Goal: Communication & Community: Answer question/provide support

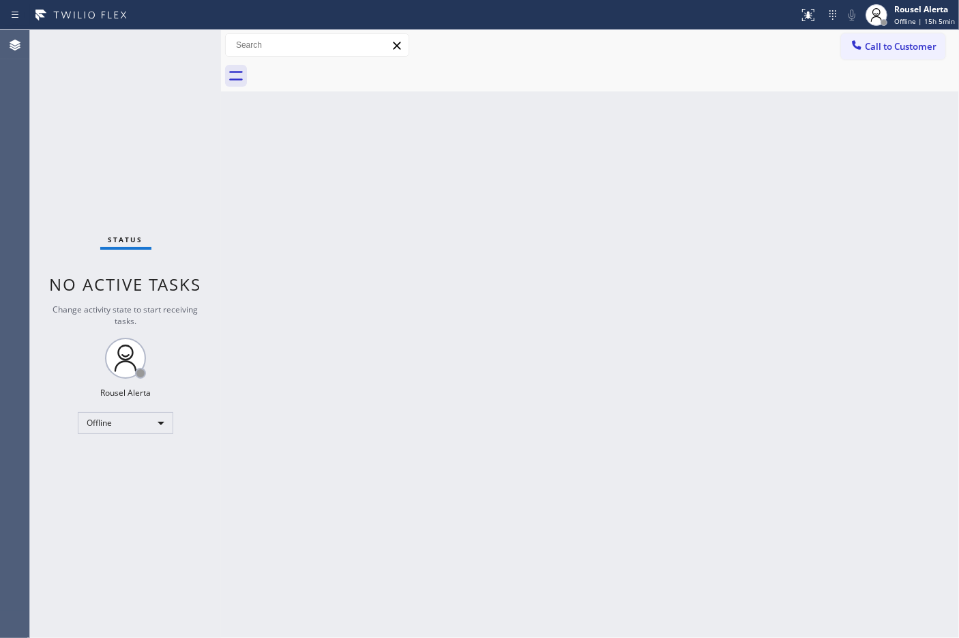
click at [778, 283] on div "Back to Dashboard Change Sender ID Customers Technicians Select a contact Outbo…" at bounding box center [590, 334] width 738 height 608
click at [167, 423] on div "Offline" at bounding box center [125, 423] width 95 height 22
click at [138, 464] on li "Available" at bounding box center [124, 458] width 93 height 16
click at [699, 236] on div "Back to Dashboard Change Sender ID Customers Technicians Select a contact Outbo…" at bounding box center [590, 334] width 738 height 608
click at [773, 295] on div "Back to Dashboard Change Sender ID Customers Technicians Select a contact Outbo…" at bounding box center [590, 334] width 738 height 608
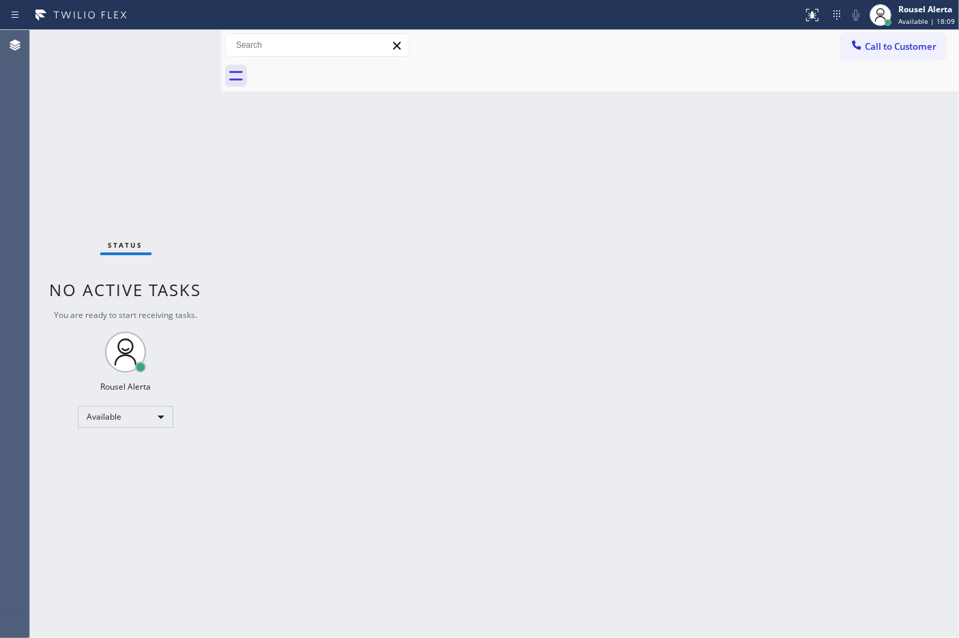
click at [614, 93] on div "Back to Dashboard Change Sender ID Customers Technicians Select a contact Outbo…" at bounding box center [590, 334] width 738 height 608
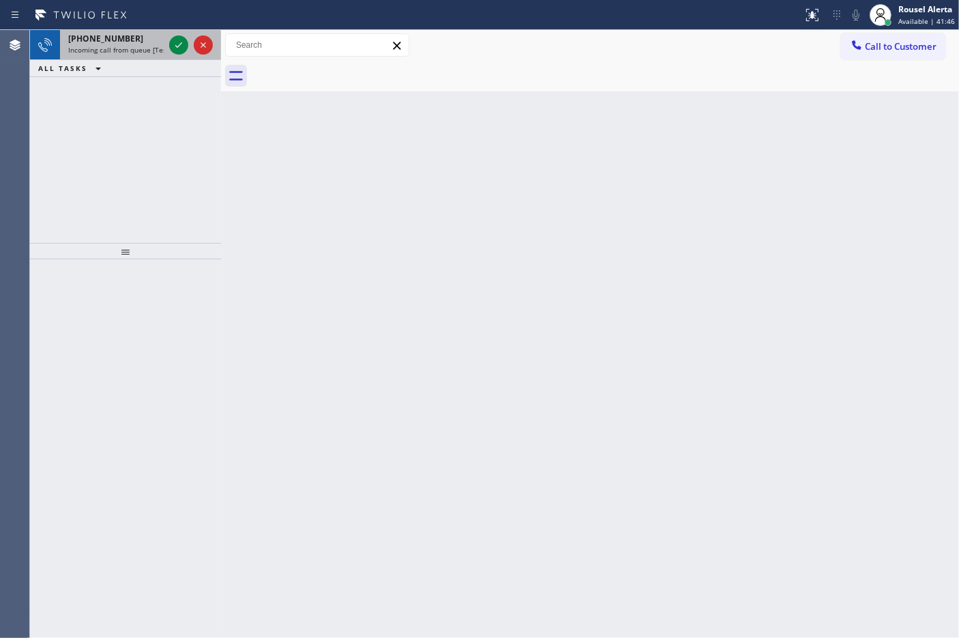
click at [138, 39] on div "[PHONE_NUMBER]" at bounding box center [115, 39] width 95 height 12
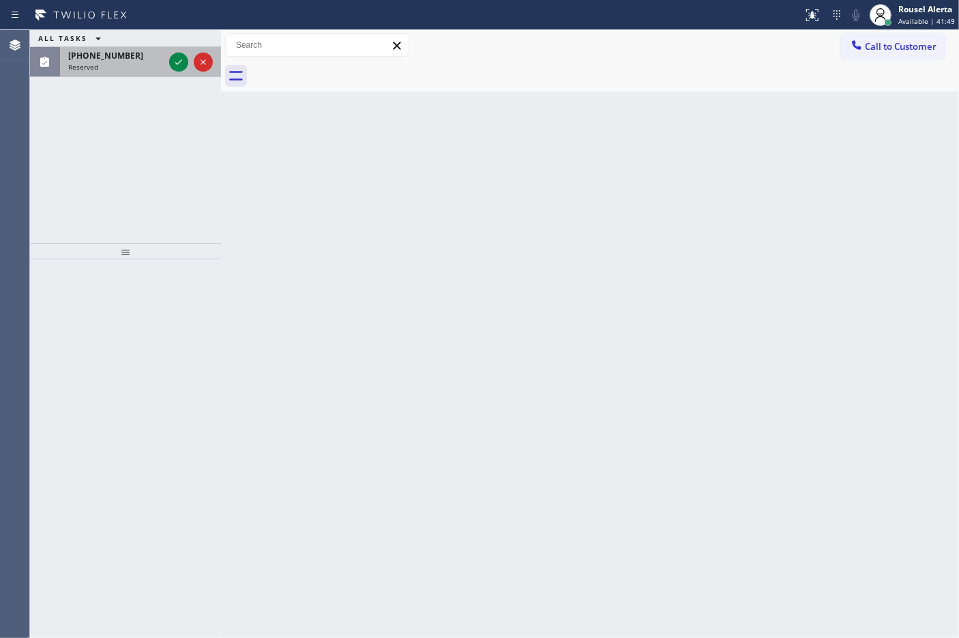
click at [131, 66] on div "Reserved" at bounding box center [115, 67] width 95 height 10
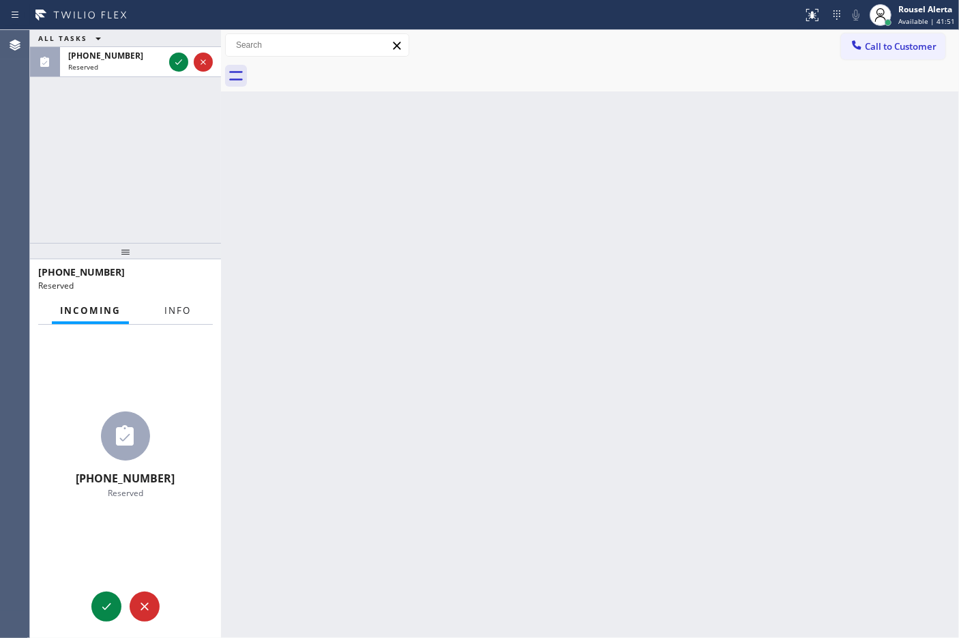
click at [183, 311] on span "Info" at bounding box center [177, 310] width 27 height 12
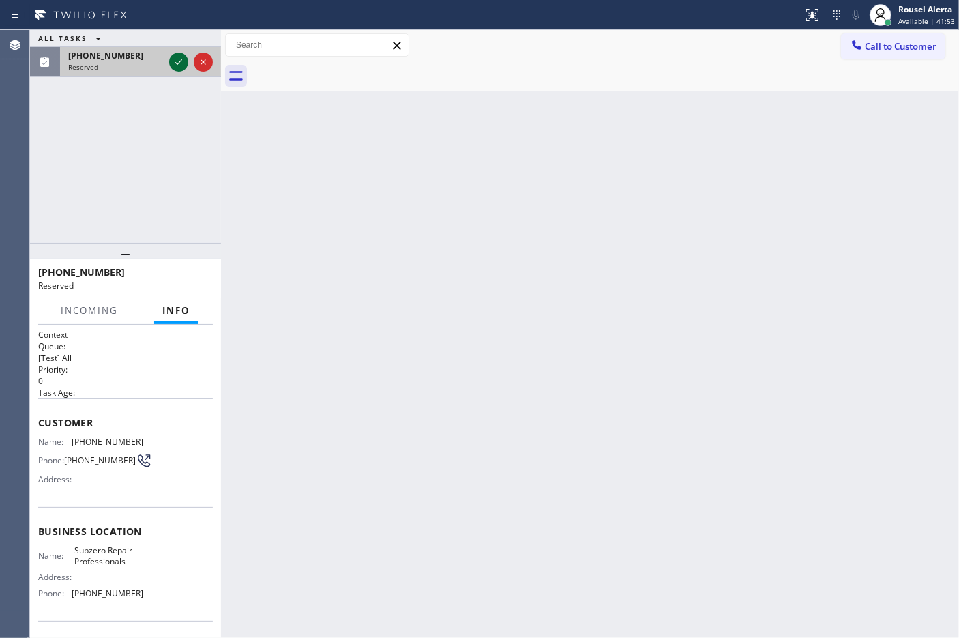
click at [181, 67] on icon at bounding box center [178, 62] width 16 height 16
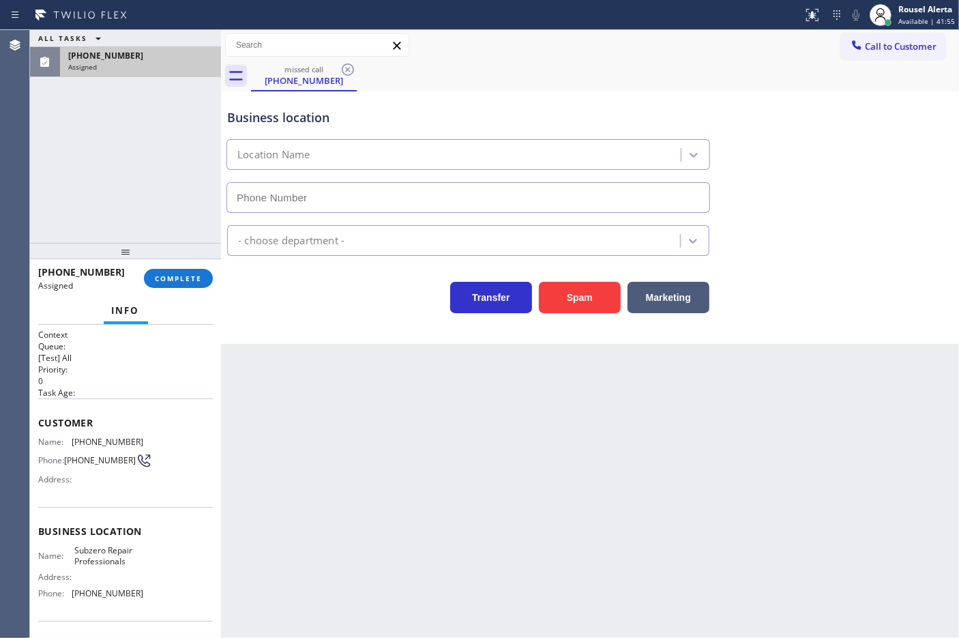
type input "[PHONE_NUMBER]"
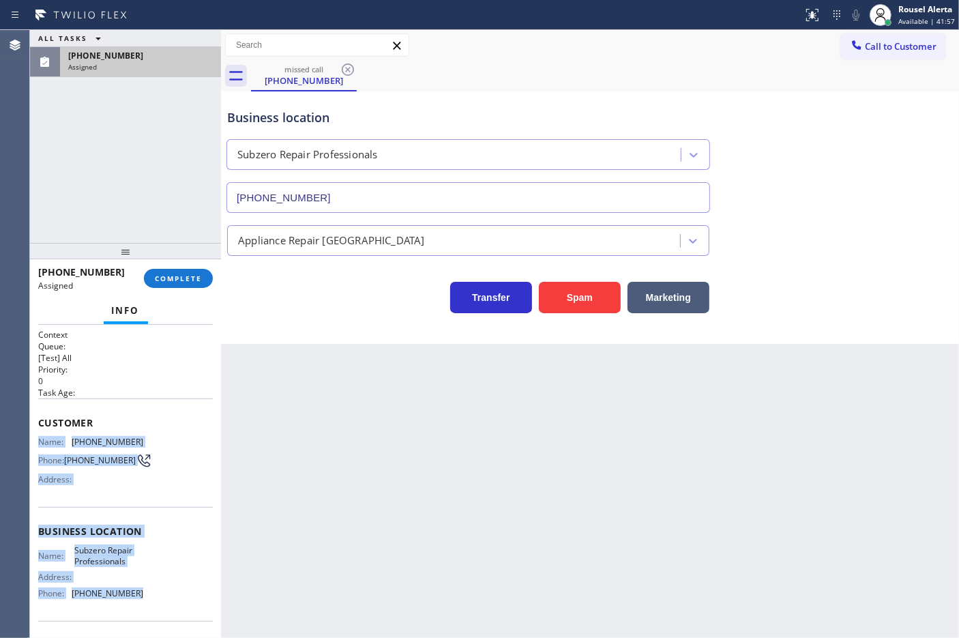
drag, startPoint x: 33, startPoint y: 438, endPoint x: 133, endPoint y: 592, distance: 183.8
click at [133, 592] on div "Context Queue: [Test] All Priority: 0 Task Age: Customer Name: [PHONE_NUMBER] P…" at bounding box center [125, 482] width 191 height 314
copy div "Name: [PHONE_NUMBER] Phone: [PHONE_NUMBER] Address: Business location Name: Sub…"
click at [190, 281] on span "COMPLETE" at bounding box center [178, 278] width 47 height 10
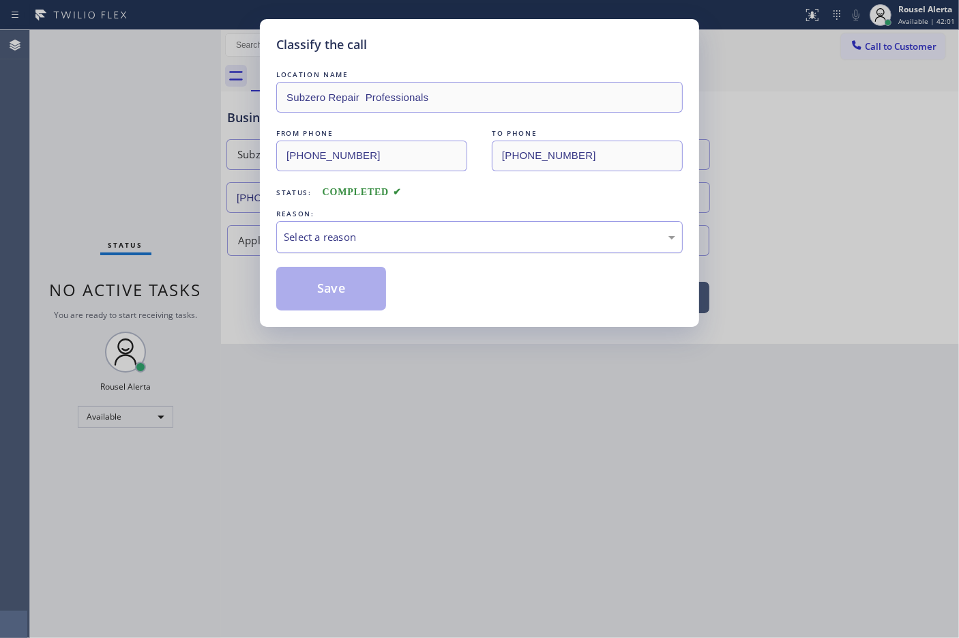
click at [413, 247] on div "Select a reason" at bounding box center [479, 237] width 406 height 32
click at [367, 299] on button "Save" at bounding box center [331, 289] width 110 height 44
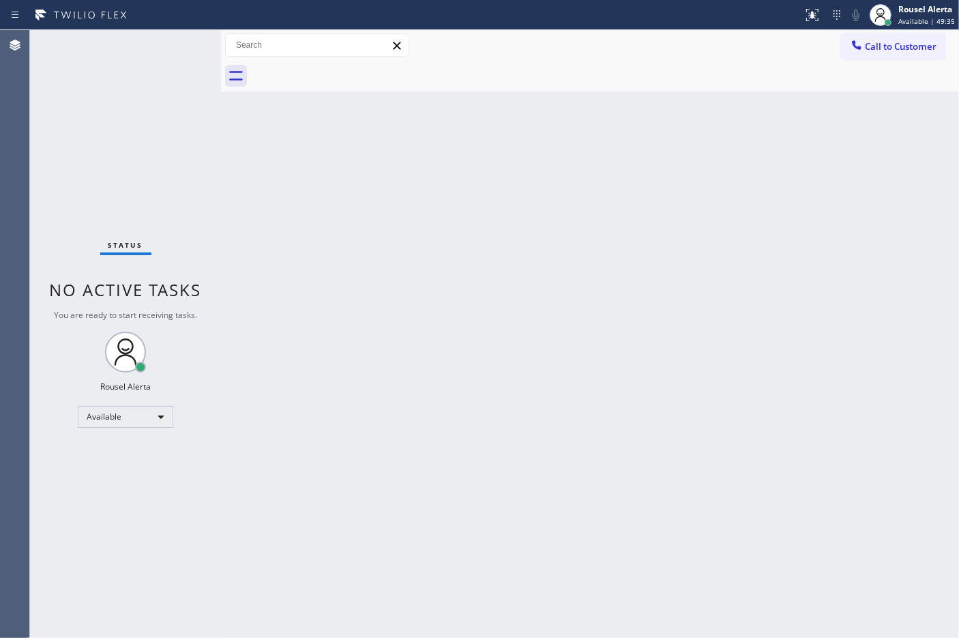
drag, startPoint x: 473, startPoint y: 103, endPoint x: 517, endPoint y: 89, distance: 46.4
click at [473, 103] on div "Back to Dashboard Change Sender ID Customers Technicians Select a contact Outbo…" at bounding box center [590, 334] width 738 height 608
drag, startPoint x: 611, startPoint y: 218, endPoint x: 631, endPoint y: 209, distance: 22.6
click at [611, 218] on div "Back to Dashboard Change Sender ID Customers Technicians Select a contact Outbo…" at bounding box center [590, 334] width 738 height 608
click at [898, 53] on button "Call to Customer" at bounding box center [893, 46] width 104 height 26
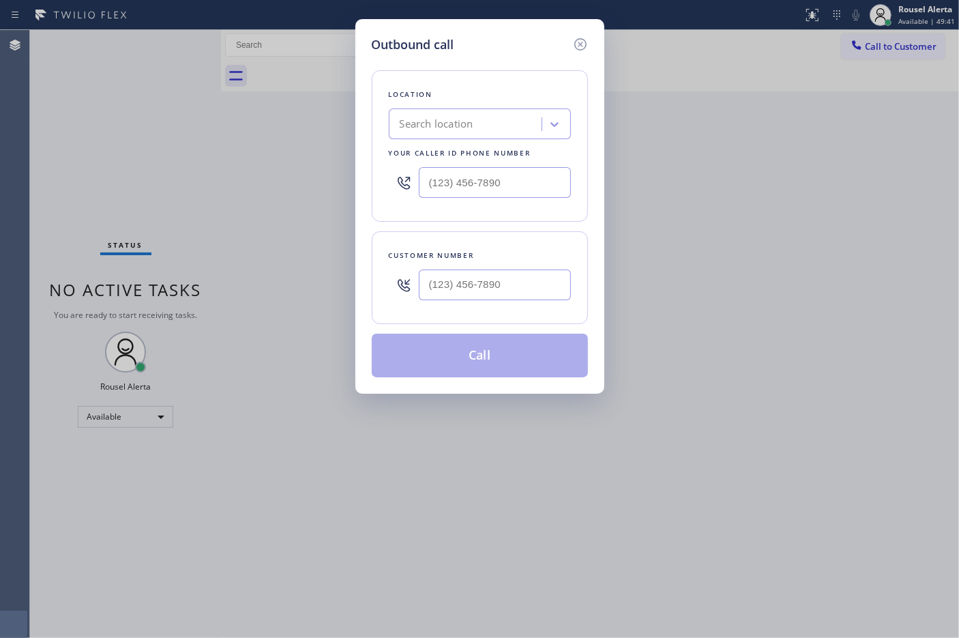
drag, startPoint x: 741, startPoint y: 184, endPoint x: 728, endPoint y: 183, distance: 12.4
click at [738, 185] on div "Outbound call Location Search location Your caller id phone number Customer num…" at bounding box center [479, 319] width 959 height 638
click at [580, 45] on icon at bounding box center [579, 44] width 12 height 12
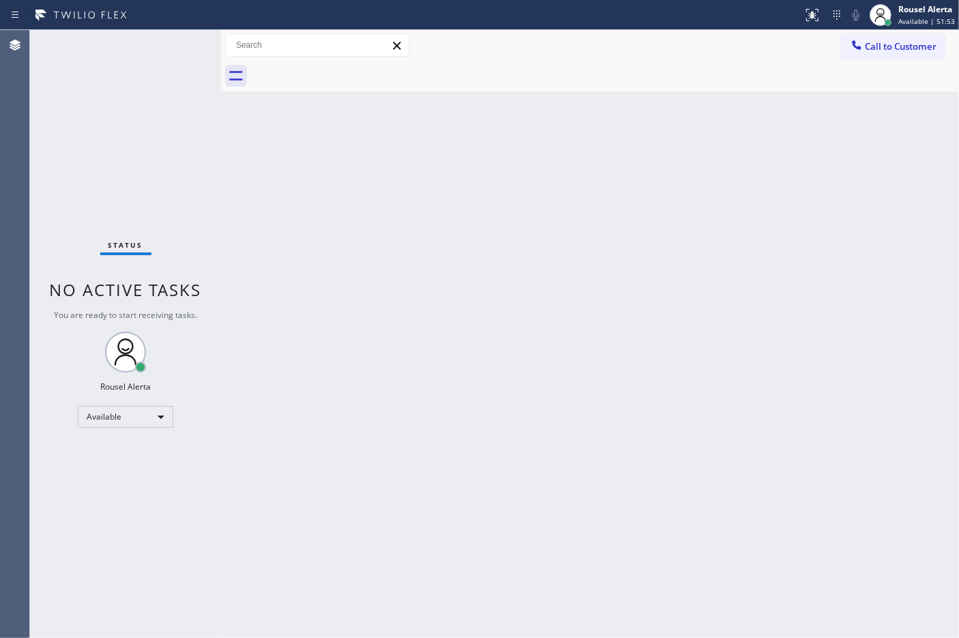
click at [160, 41] on div "Status No active tasks You are ready to start receiving tasks. Rousel Alerta Av…" at bounding box center [125, 334] width 191 height 608
click at [278, 288] on div "Back to Dashboard Change Sender ID Customers Technicians Select a contact Outbo…" at bounding box center [590, 334] width 738 height 608
click at [171, 48] on div "Status No active tasks You are ready to start receiving tasks. Rousel Alerta Av…" at bounding box center [125, 334] width 191 height 608
click at [331, 370] on div "Back to Dashboard Change Sender ID Customers Technicians Select a contact Outbo…" at bounding box center [590, 334] width 738 height 608
click at [953, 237] on div "Back to Dashboard Change Sender ID Customers Technicians Select a contact Outbo…" at bounding box center [590, 334] width 738 height 608
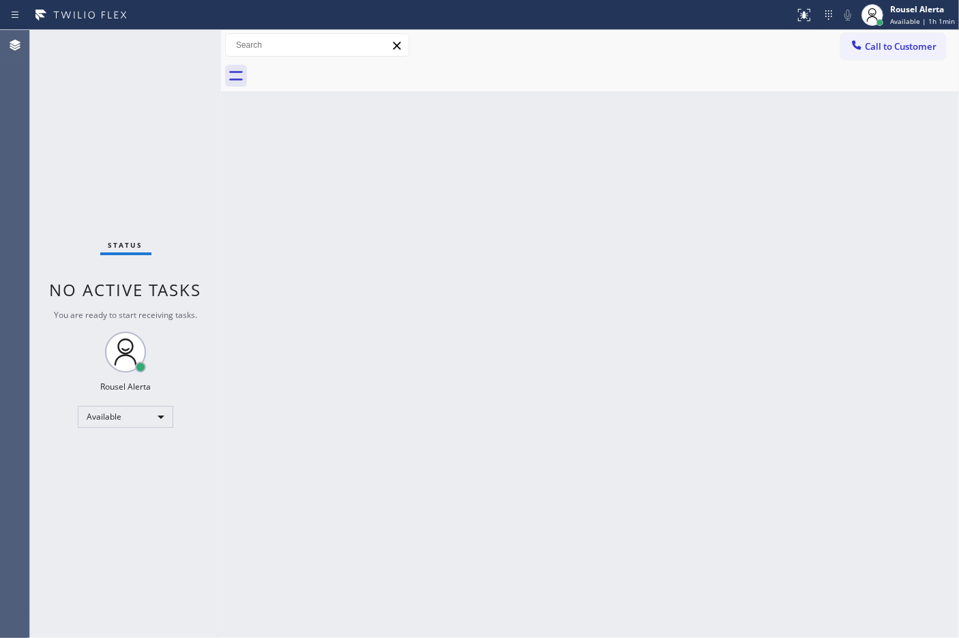
click at [717, 223] on div "Back to Dashboard Change Sender ID Customers Technicians Select a contact Outbo…" at bounding box center [590, 334] width 738 height 608
click at [121, 43] on div "Status No active tasks You are ready to start receiving tasks. Rousel Alerta Av…" at bounding box center [125, 334] width 191 height 608
click at [308, 223] on div "Back to Dashboard Change Sender ID Customers Technicians Select a contact Outbo…" at bounding box center [590, 334] width 738 height 608
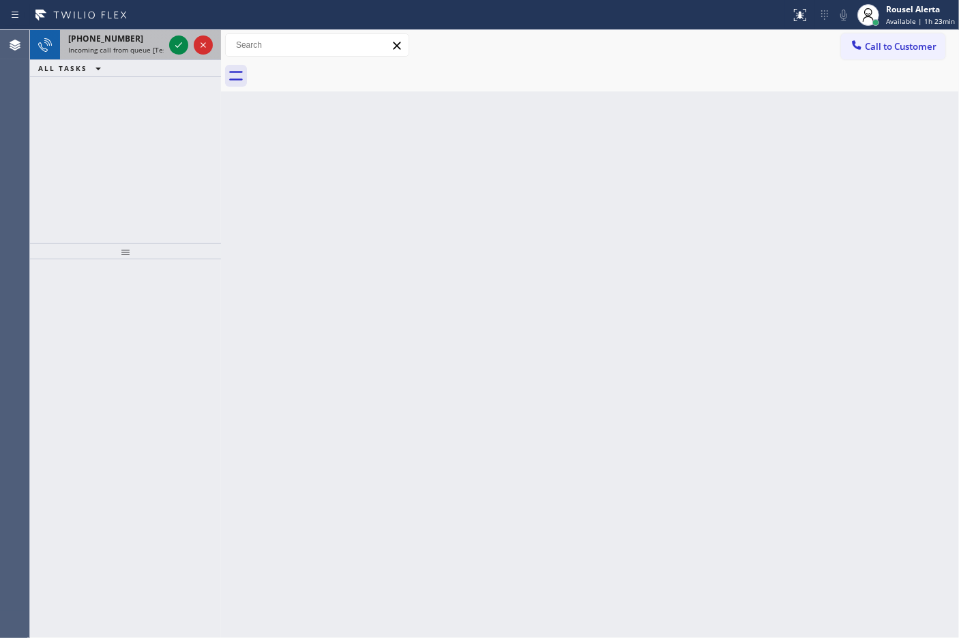
click at [149, 46] on span "Incoming call from queue [Test] All" at bounding box center [124, 50] width 113 height 10
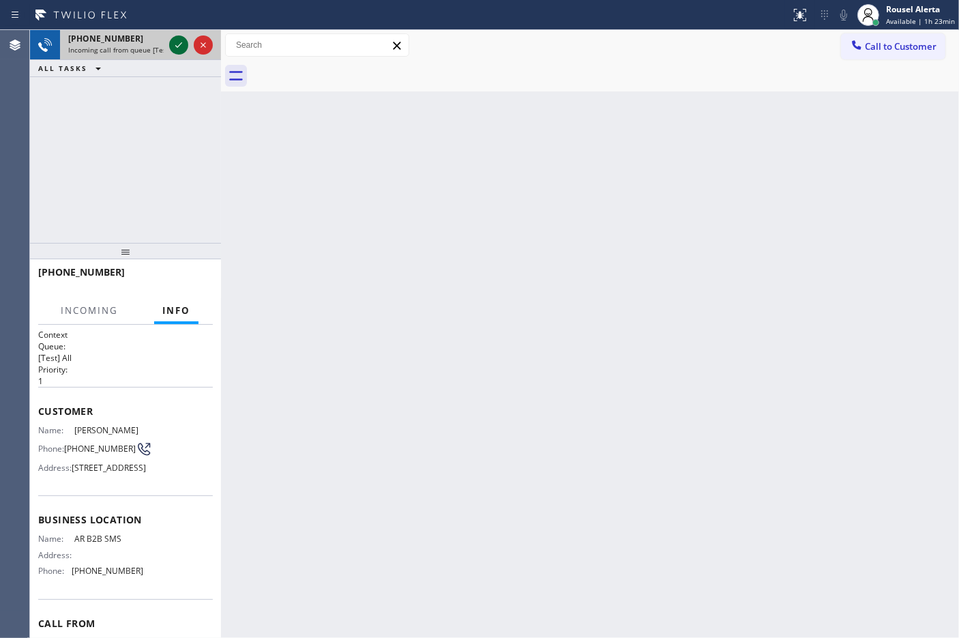
click at [178, 46] on icon at bounding box center [178, 44] width 7 height 5
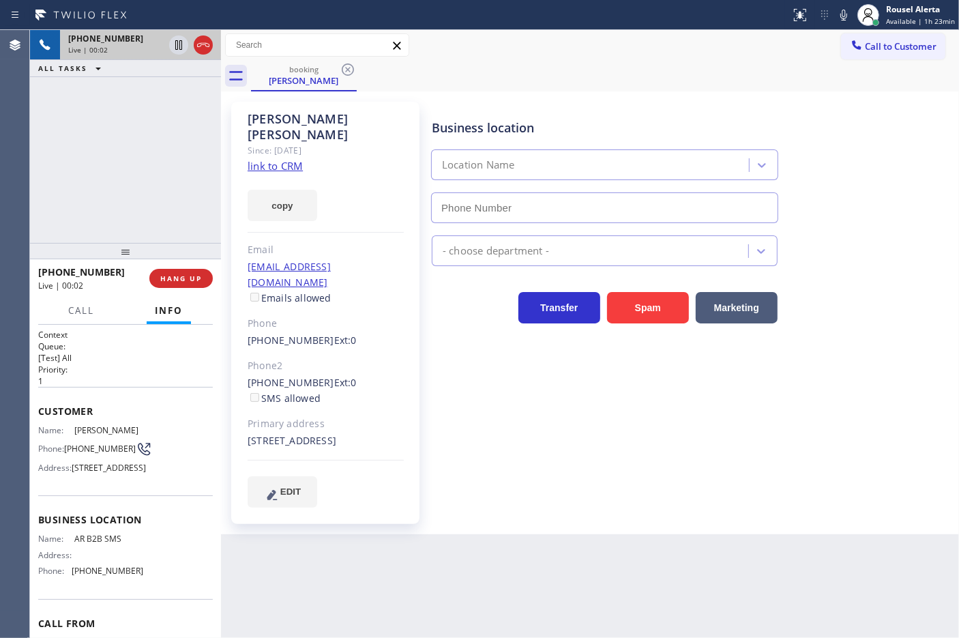
type input "[PHONE_NUMBER]"
click at [256, 159] on link "link to CRM" at bounding box center [275, 166] width 55 height 14
click at [334, 534] on div "Back to Dashboard Change Sender ID Customers Technicians Select a contact Outbo…" at bounding box center [590, 334] width 738 height 608
click at [117, 176] on div "[PHONE_NUMBER] Live | 00:39 ALL TASKS ALL TASKS ACTIVE TASKS TASKS IN WRAP UP" at bounding box center [125, 136] width 191 height 213
click at [154, 216] on div "[PHONE_NUMBER] Live | 00:41 ALL TASKS ALL TASKS ACTIVE TASKS TASKS IN WRAP UP" at bounding box center [125, 136] width 191 height 213
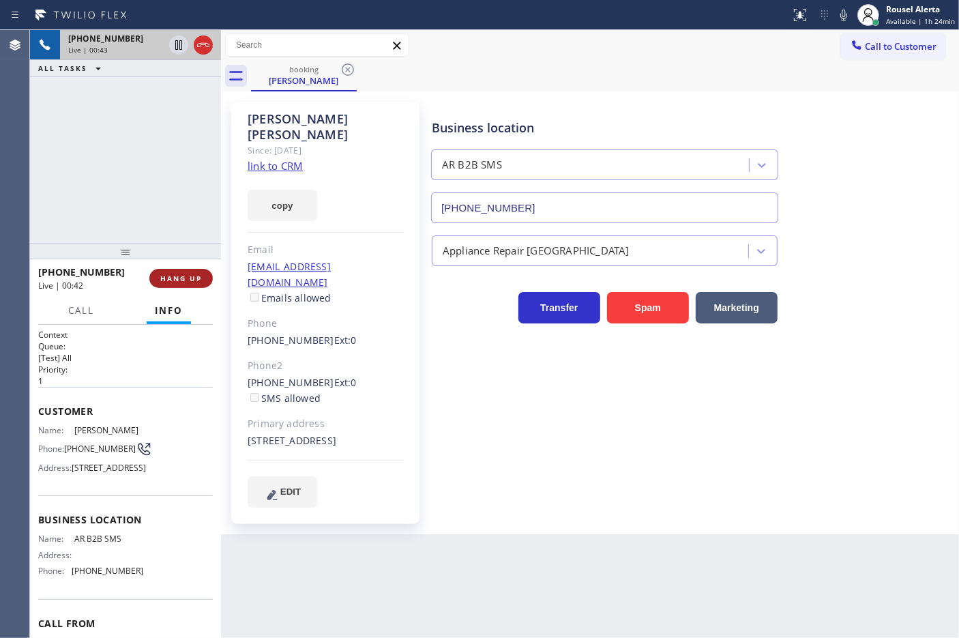
click at [178, 276] on span "HANG UP" at bounding box center [181, 278] width 42 height 10
click at [178, 277] on span "HANG UP" at bounding box center [181, 278] width 42 height 10
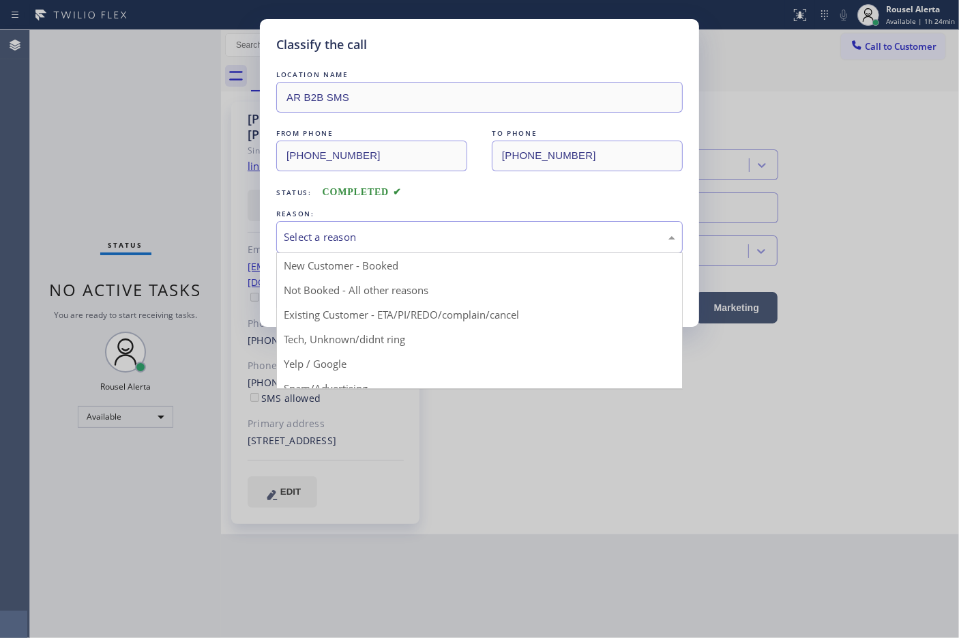
click at [327, 233] on div "Select a reason" at bounding box center [479, 237] width 391 height 16
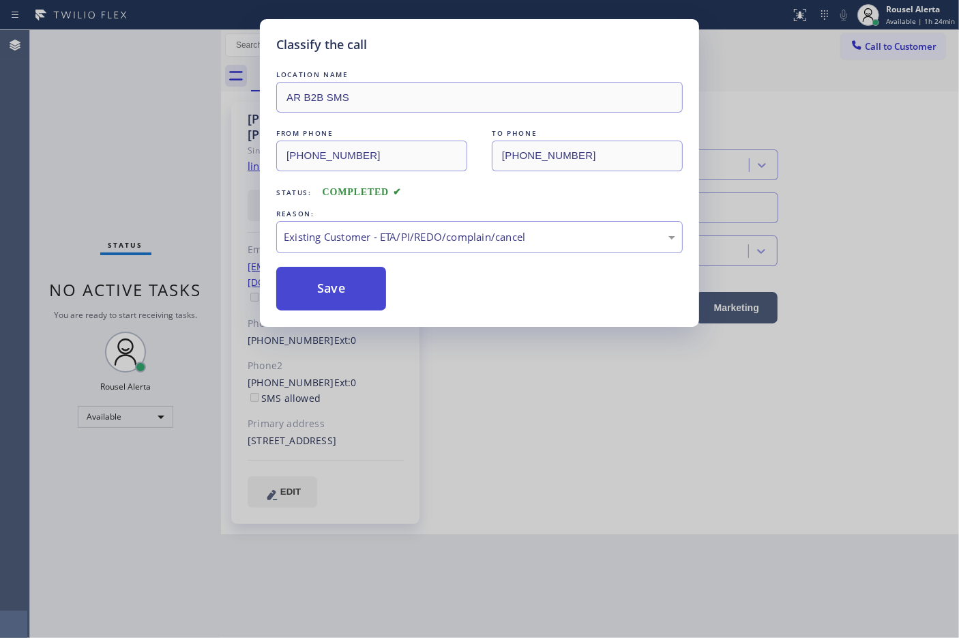
click at [336, 284] on button "Save" at bounding box center [331, 289] width 110 height 44
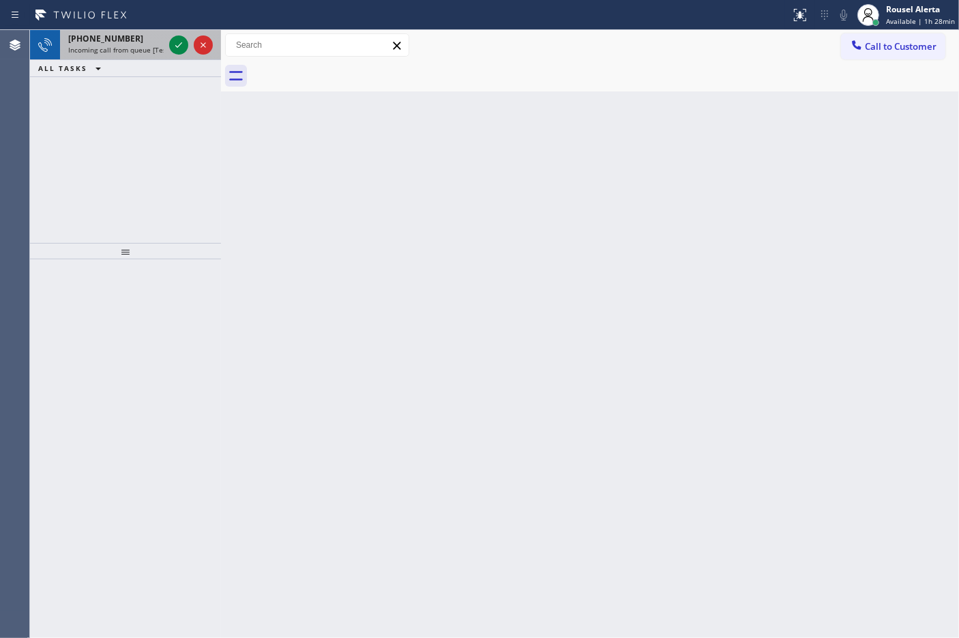
click at [147, 49] on span "Incoming call from queue [Test] All" at bounding box center [124, 50] width 113 height 10
click at [170, 42] on icon at bounding box center [178, 45] width 16 height 16
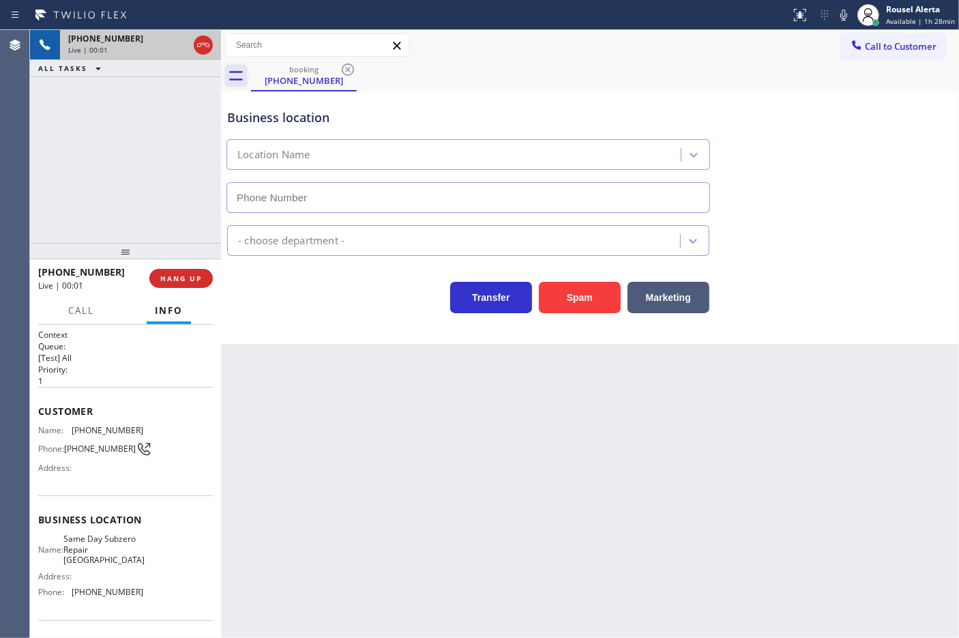
type input "[PHONE_NUMBER]"
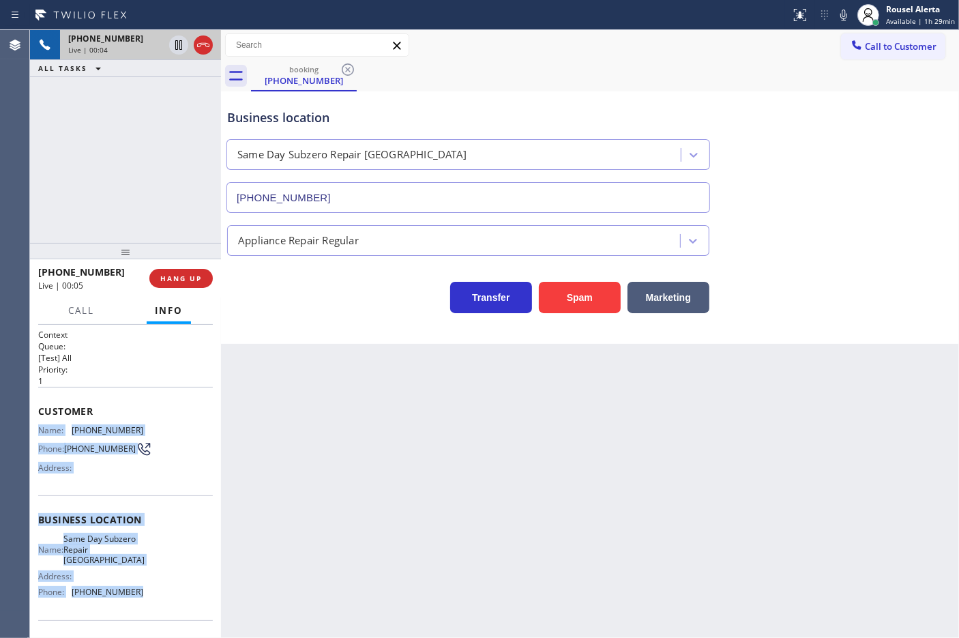
drag, startPoint x: 32, startPoint y: 431, endPoint x: 145, endPoint y: 598, distance: 201.4
click at [145, 598] on div "Context Queue: [Test] All Priority: 1 Customer Name: [PHONE_NUMBER] Phone: [PHO…" at bounding box center [125, 482] width 191 height 314
copy div "Name: [PHONE_NUMBER] Phone: [PHONE_NUMBER] Address: Business location Name: Sam…"
click at [179, 45] on icon at bounding box center [178, 45] width 16 height 16
click at [840, 9] on icon at bounding box center [843, 15] width 16 height 16
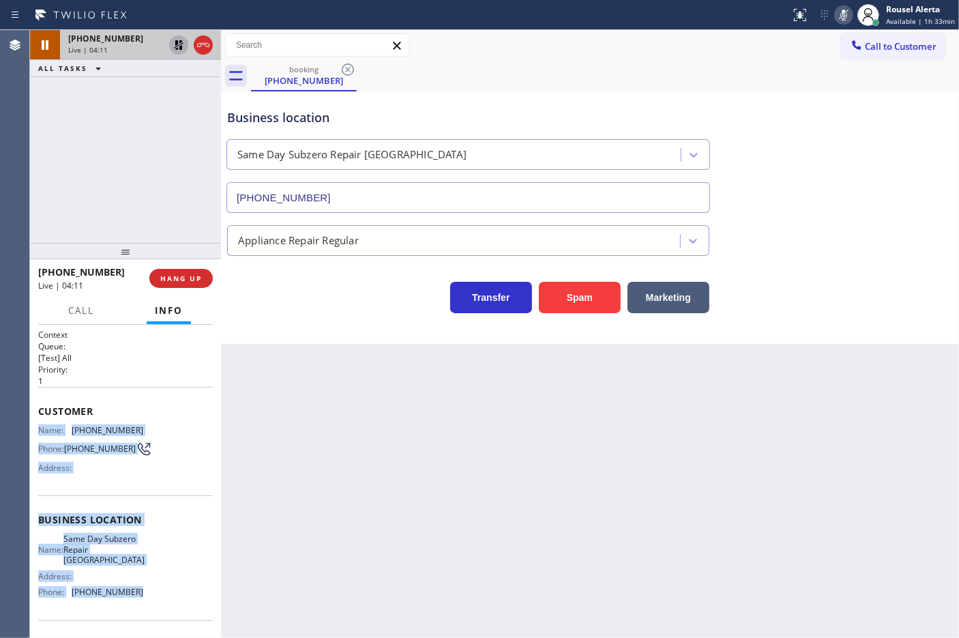
click at [174, 48] on icon at bounding box center [178, 45] width 16 height 16
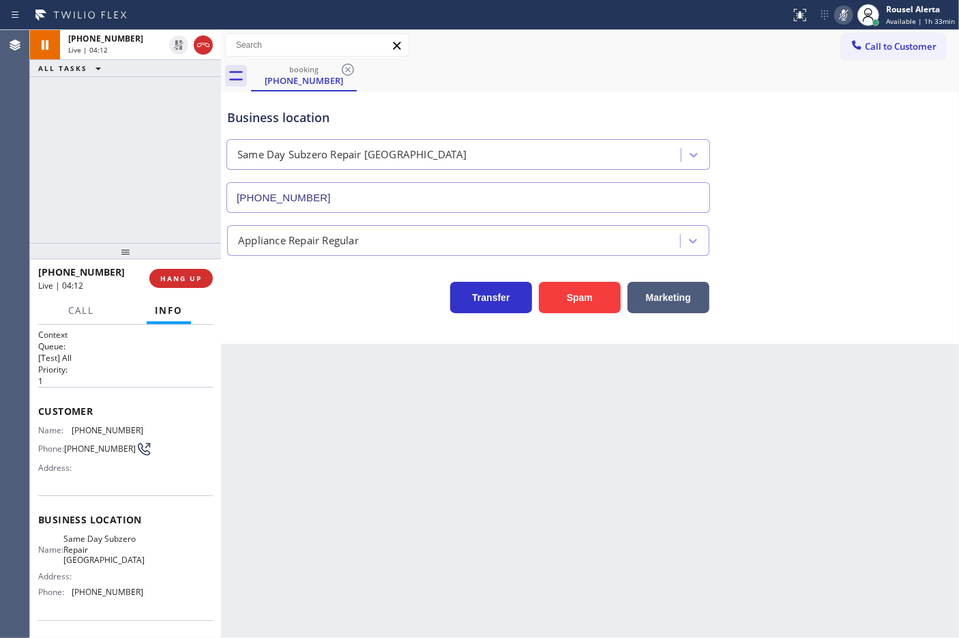
click at [844, 2] on div "Status report No issues detected If you experience an issue, please download th…" at bounding box center [872, 15] width 174 height 30
click at [846, 8] on icon at bounding box center [843, 15] width 16 height 16
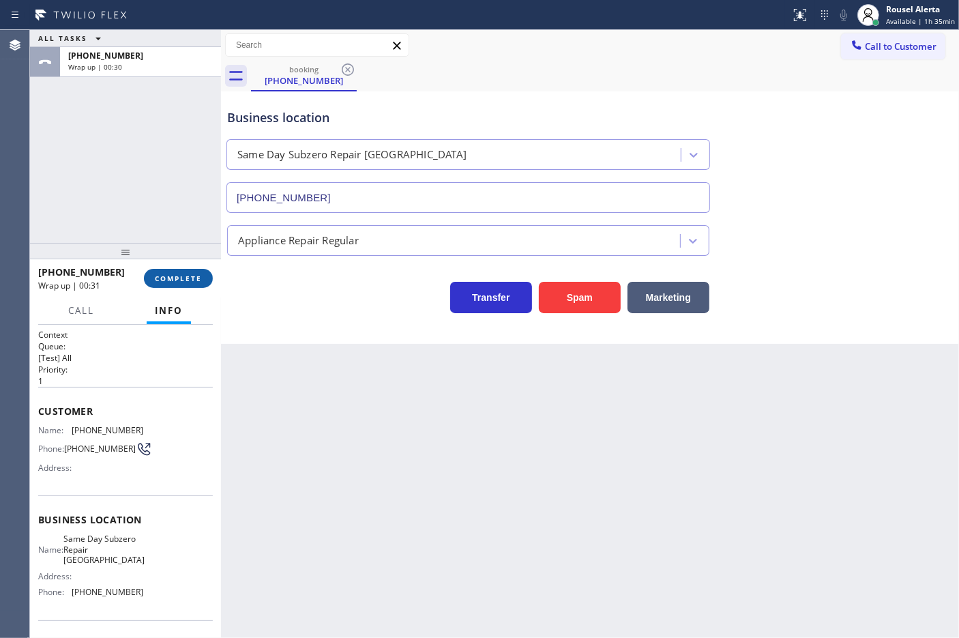
click at [203, 280] on button "COMPLETE" at bounding box center [178, 278] width 69 height 19
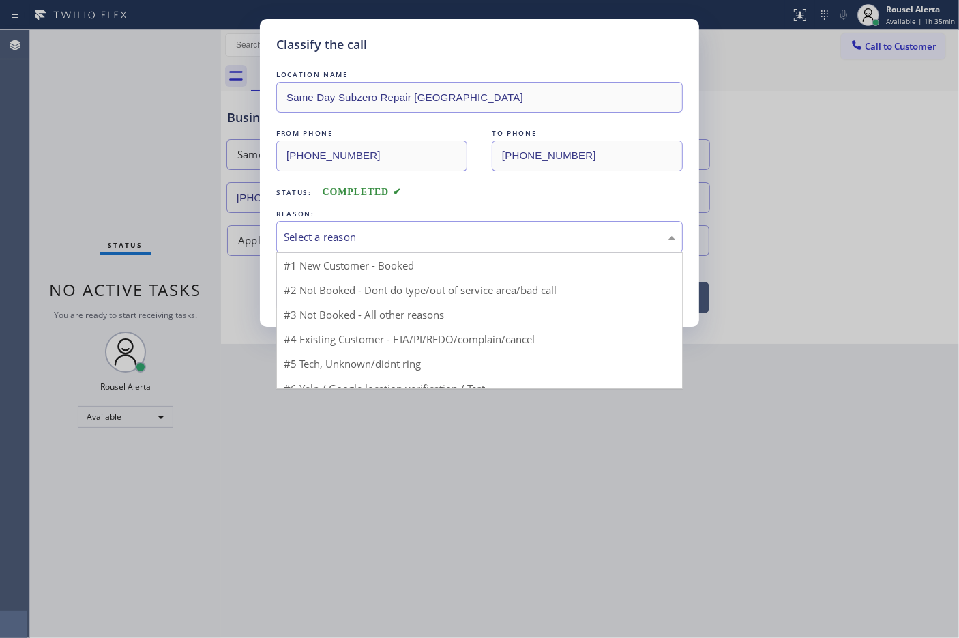
click at [363, 233] on div "Select a reason" at bounding box center [479, 237] width 391 height 16
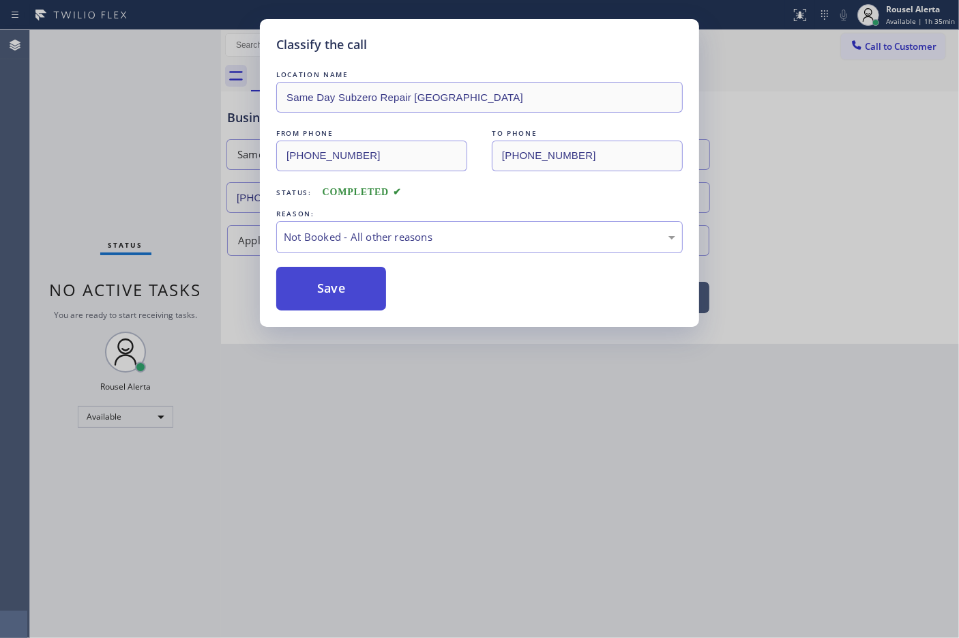
click at [353, 288] on button "Save" at bounding box center [331, 289] width 110 height 44
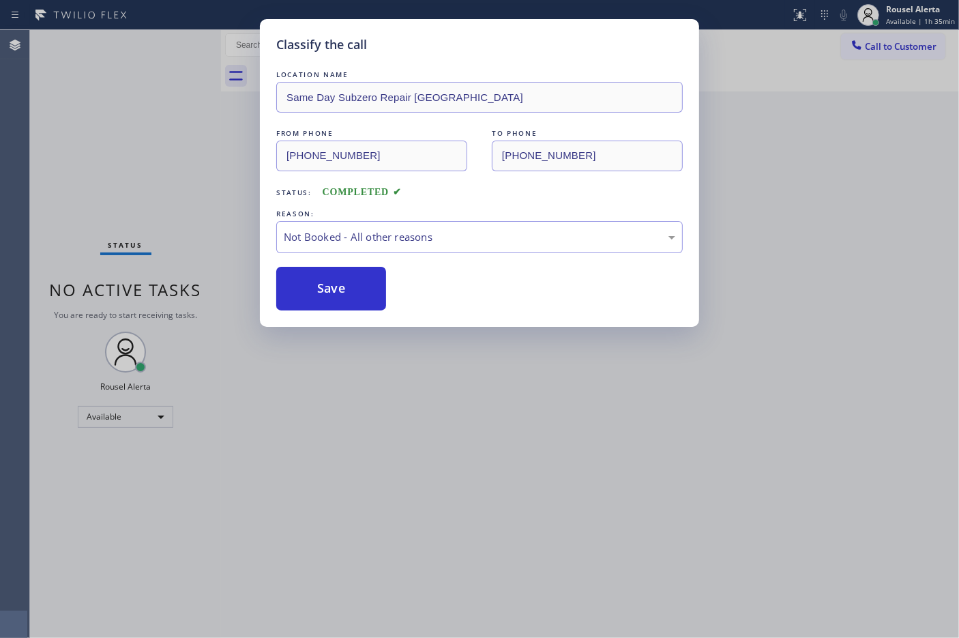
click at [444, 449] on div "Classify the call LOCATION NAME Same Day Subzero Repair [GEOGRAPHIC_DATA] FROM …" at bounding box center [479, 319] width 959 height 638
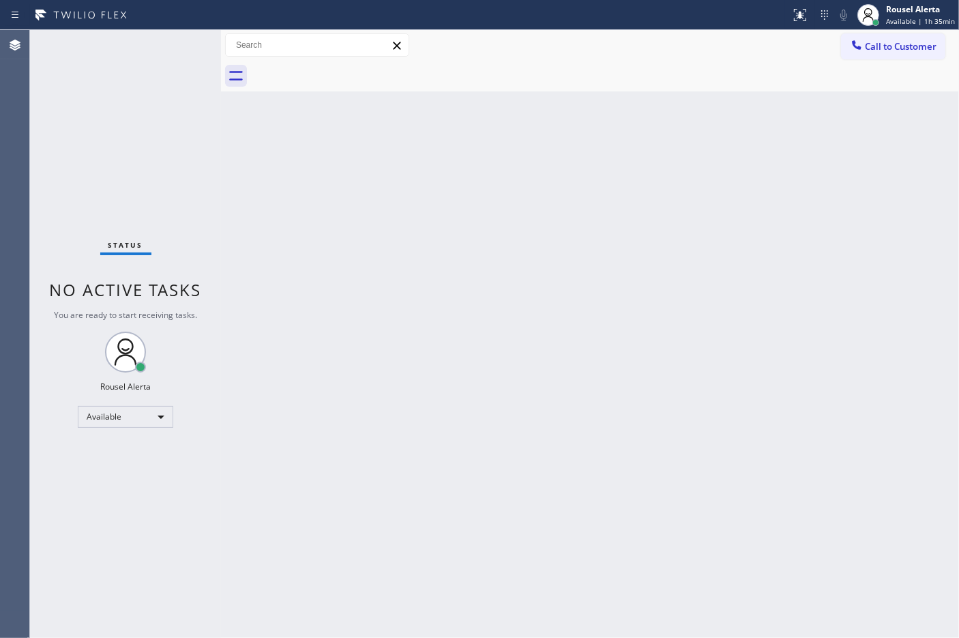
click at [687, 120] on div "Back to Dashboard Change Sender ID Customers Technicians Select a contact Outbo…" at bounding box center [590, 334] width 738 height 608
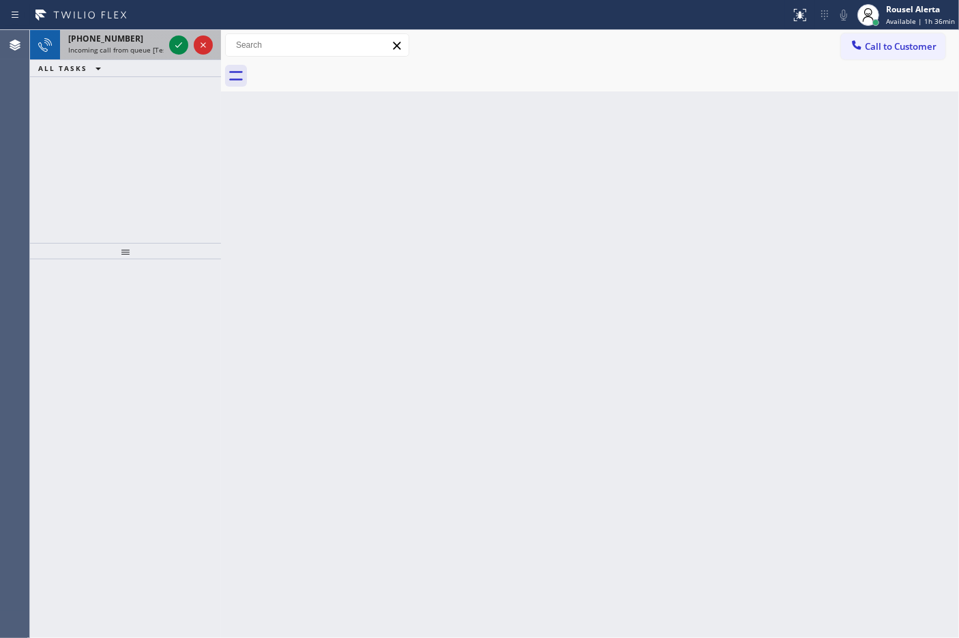
click at [130, 49] on span "Incoming call from queue [Test] All" at bounding box center [124, 50] width 113 height 10
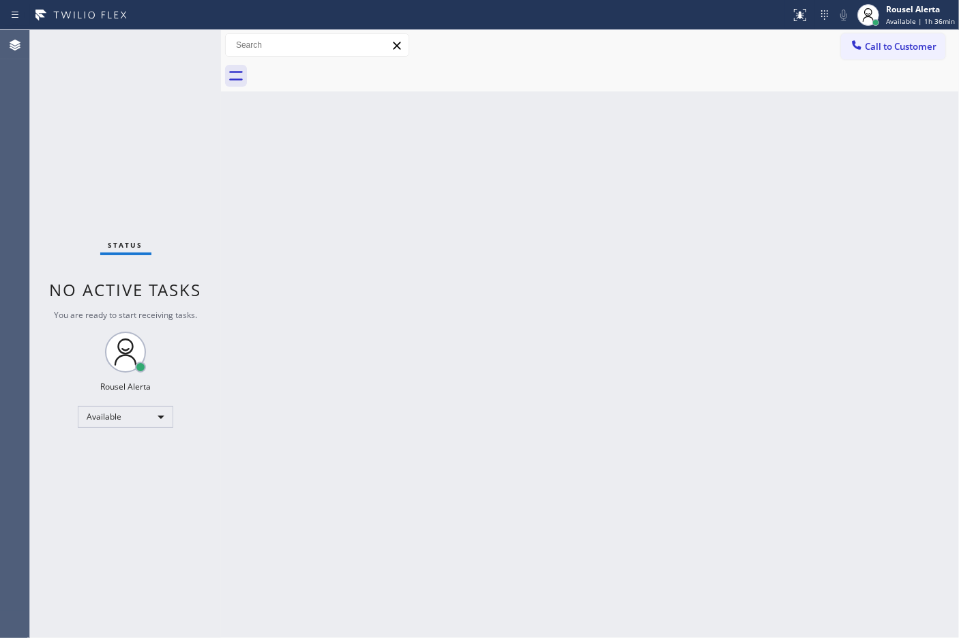
click at [130, 49] on div "Status No active tasks You are ready to start receiving tasks. Rousel Alerta Av…" at bounding box center [125, 334] width 191 height 608
click at [658, 400] on div "Back to Dashboard Change Sender ID Customers Technicians Select a contact Outbo…" at bounding box center [590, 334] width 738 height 608
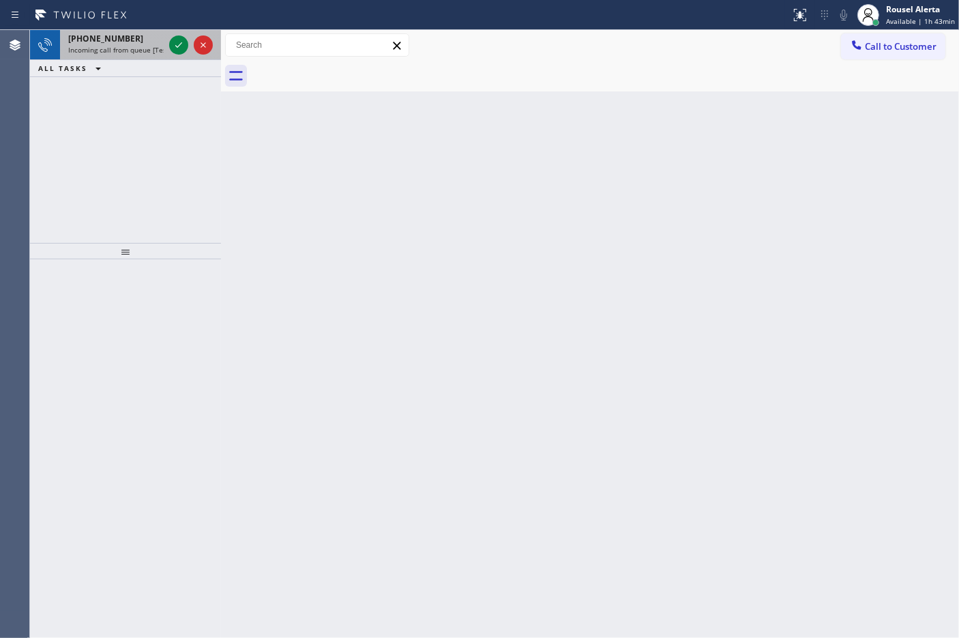
drag, startPoint x: 140, startPoint y: 44, endPoint x: 171, endPoint y: 46, distance: 31.4
click at [141, 45] on span "Incoming call from queue [Test] All" at bounding box center [124, 50] width 113 height 10
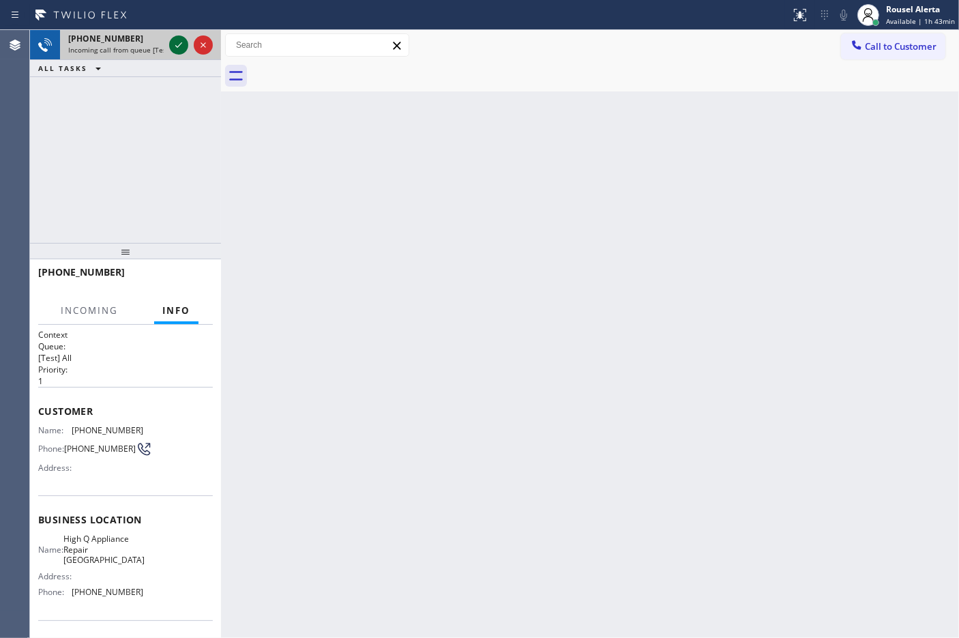
click at [179, 48] on icon at bounding box center [178, 45] width 16 height 16
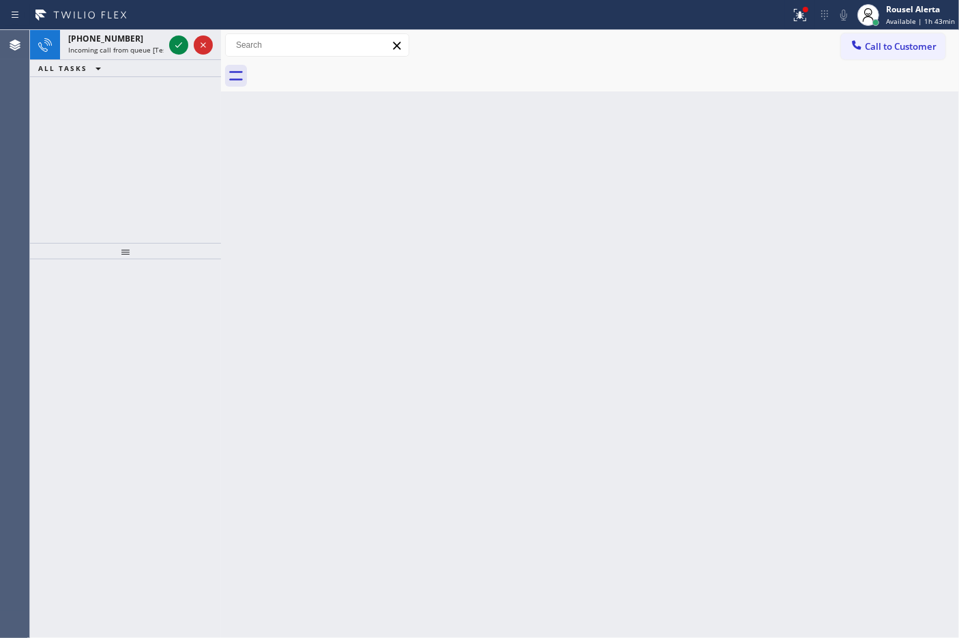
click at [179, 48] on icon at bounding box center [178, 45] width 16 height 16
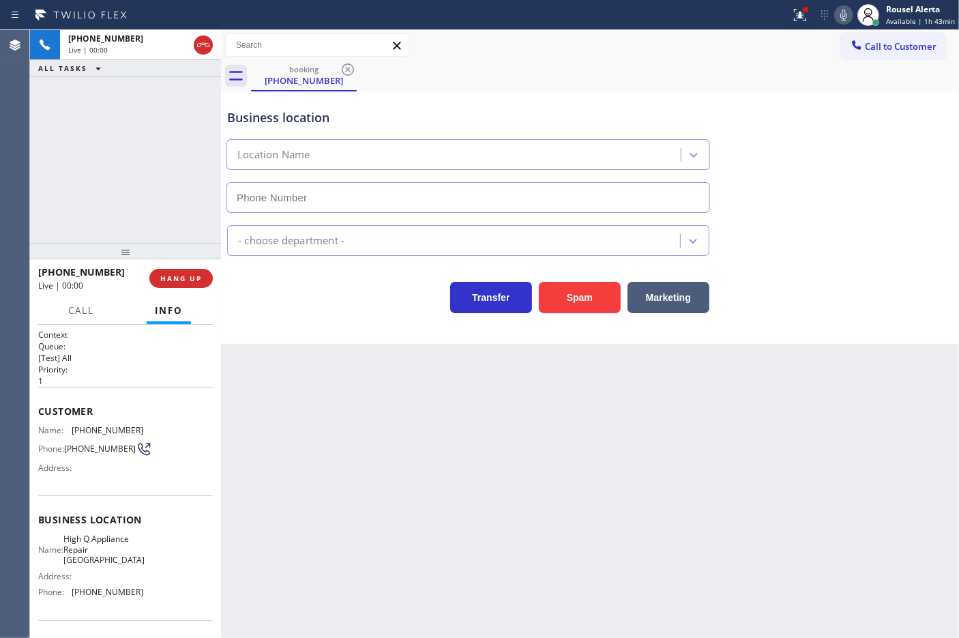
type input "[PHONE_NUMBER]"
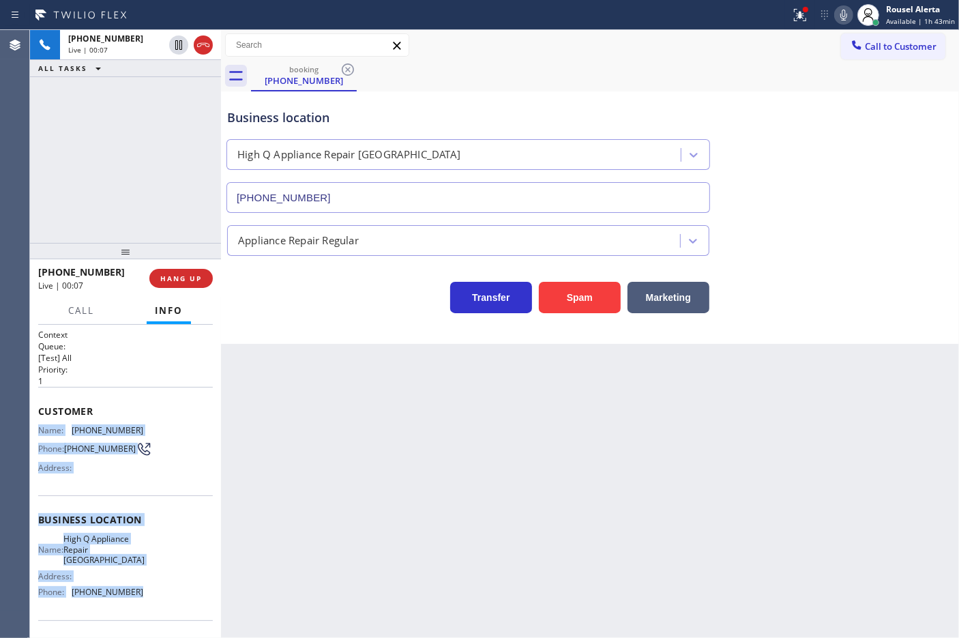
drag, startPoint x: 35, startPoint y: 430, endPoint x: 140, endPoint y: 592, distance: 193.3
click at [140, 592] on div "Context Queue: [Test] All Priority: 1 Customer Name: [PHONE_NUMBER] Phone: [PHO…" at bounding box center [125, 482] width 191 height 314
copy div "Name: [PHONE_NUMBER] Phone: [PHONE_NUMBER] Address: Business location Name: Hig…"
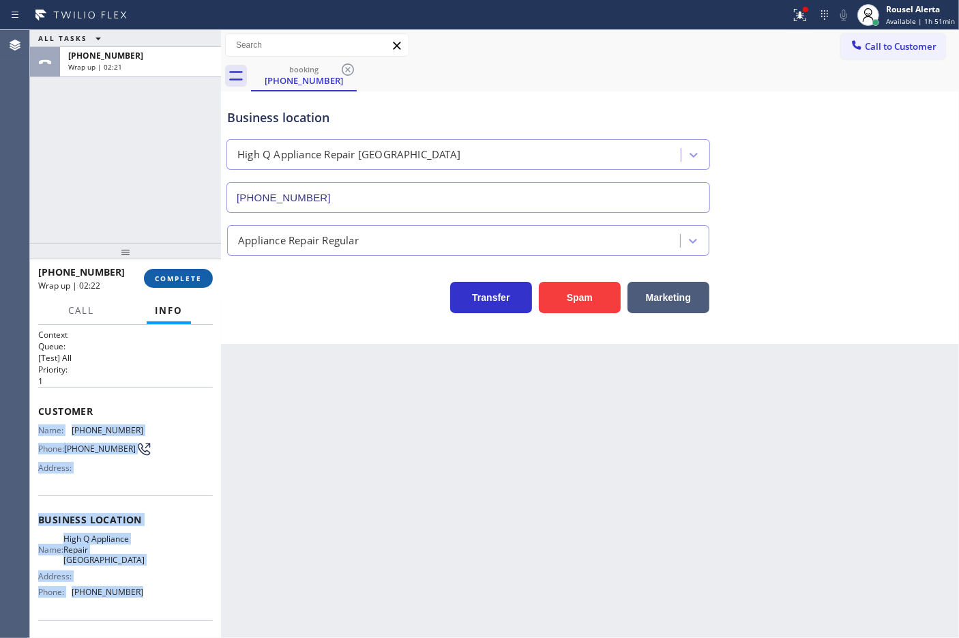
click at [188, 280] on span "COMPLETE" at bounding box center [178, 278] width 47 height 10
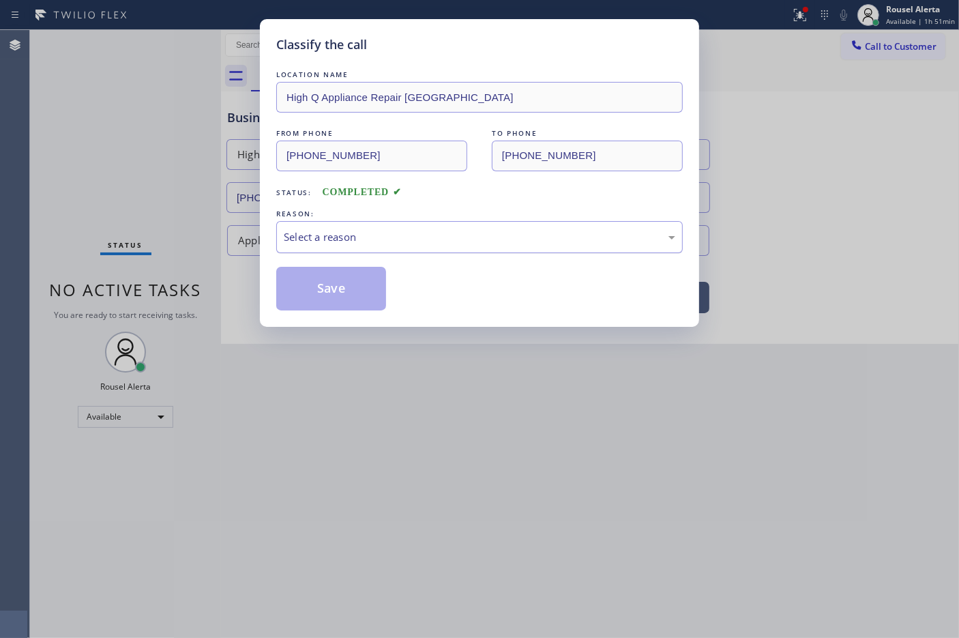
click at [373, 245] on div "Select a reason" at bounding box center [479, 237] width 391 height 16
click at [329, 294] on button "Save" at bounding box center [331, 289] width 110 height 44
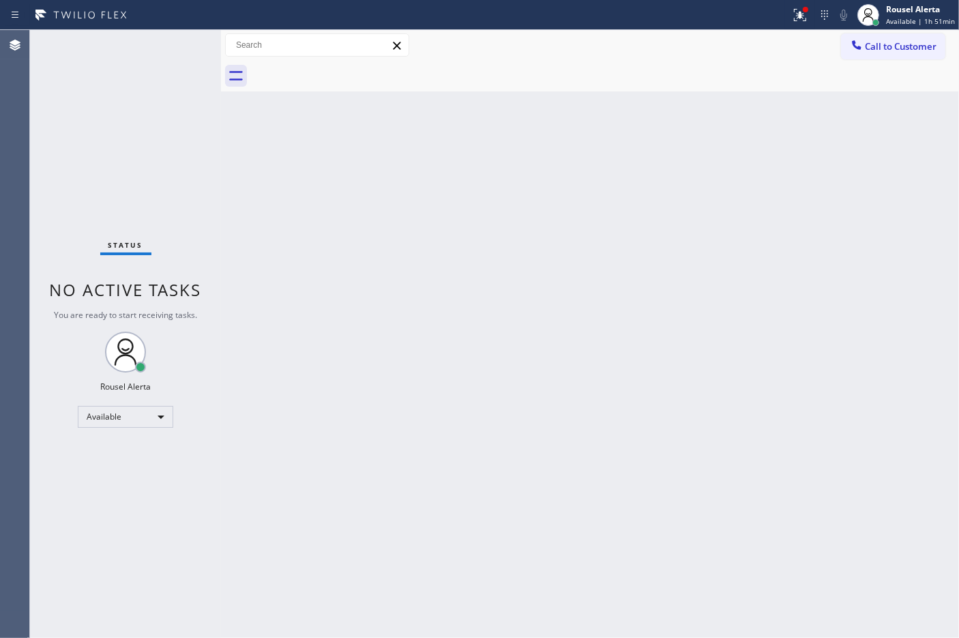
click at [638, 311] on div "Back to Dashboard Change Sender ID Customers Technicians Select a contact Outbo…" at bounding box center [590, 334] width 738 height 608
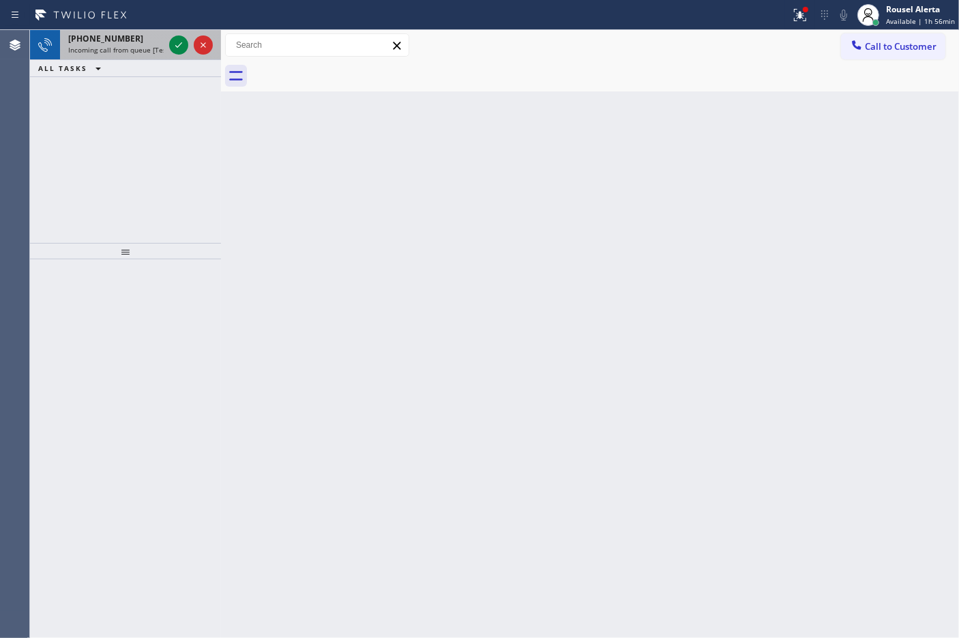
click at [176, 56] on div at bounding box center [190, 45] width 49 height 30
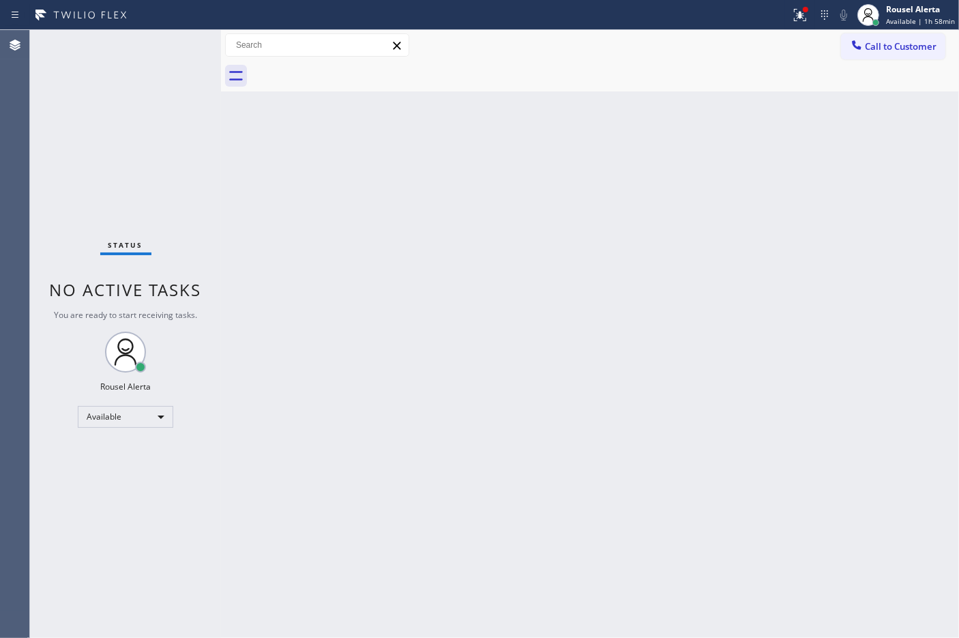
click at [397, 335] on div "Back to Dashboard Change Sender ID Customers Technicians Select a contact Outbo…" at bounding box center [590, 334] width 738 height 608
click at [802, 19] on icon at bounding box center [800, 15] width 16 height 16
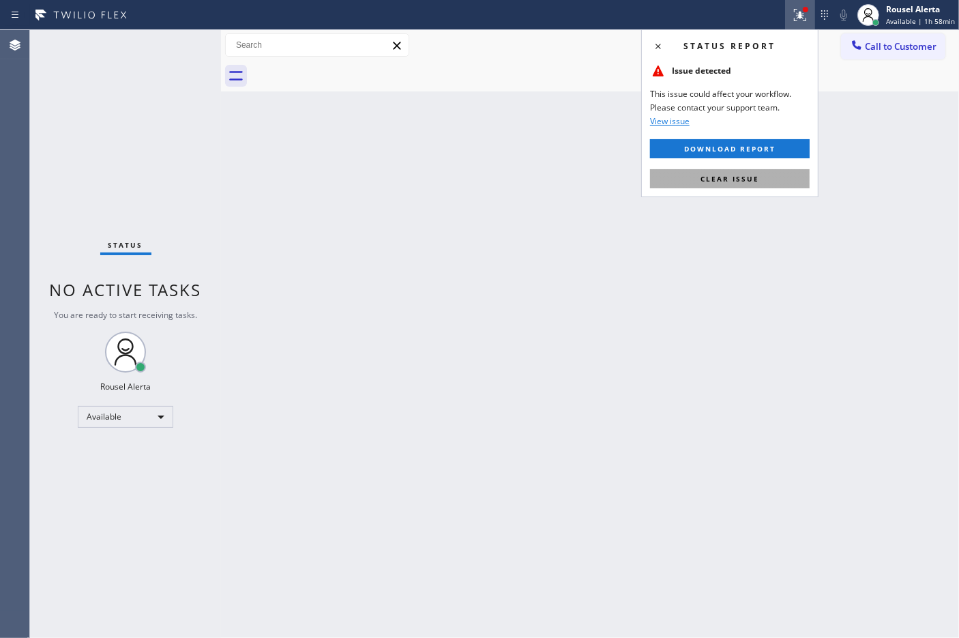
click at [785, 184] on button "Clear issue" at bounding box center [730, 178] width 160 height 19
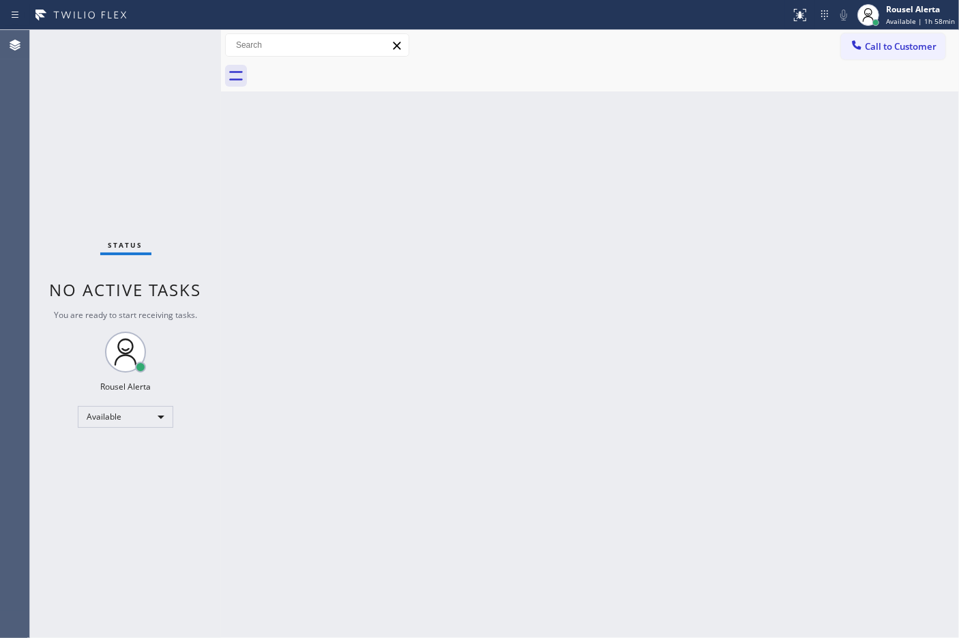
click at [833, 275] on div "Back to Dashboard Change Sender ID Customers Technicians Select a contact Outbo…" at bounding box center [590, 334] width 738 height 608
click at [162, 43] on div "Status No active tasks You are ready to start receiving tasks. Rousel Alerta Av…" at bounding box center [125, 334] width 191 height 608
click at [168, 42] on div "Status No active tasks You are ready to start receiving tasks. Rousel Alerta Av…" at bounding box center [125, 334] width 191 height 608
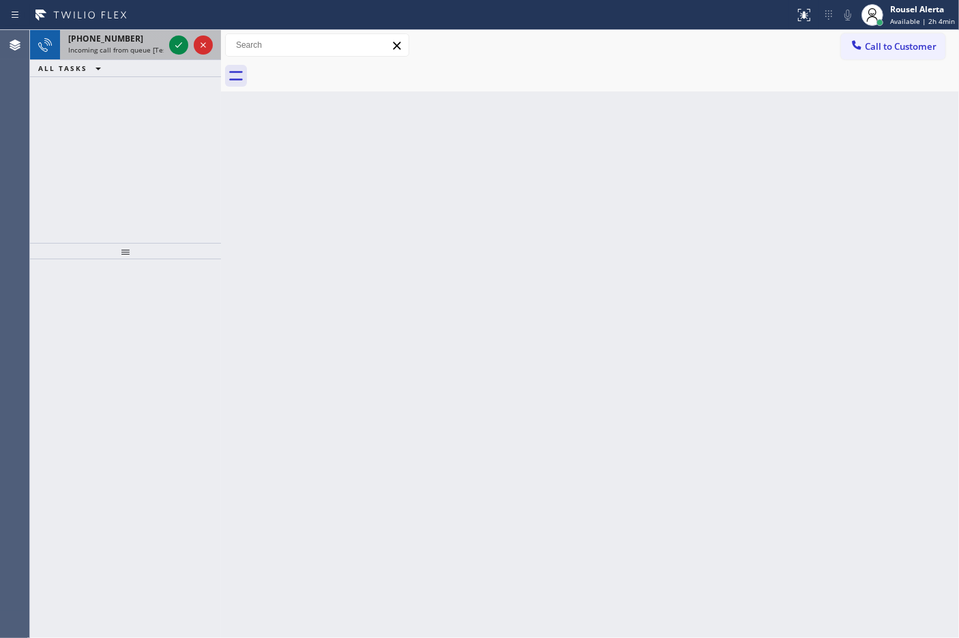
click at [136, 55] on div "[PHONE_NUMBER] Incoming call from queue [Test] All" at bounding box center [113, 45] width 106 height 30
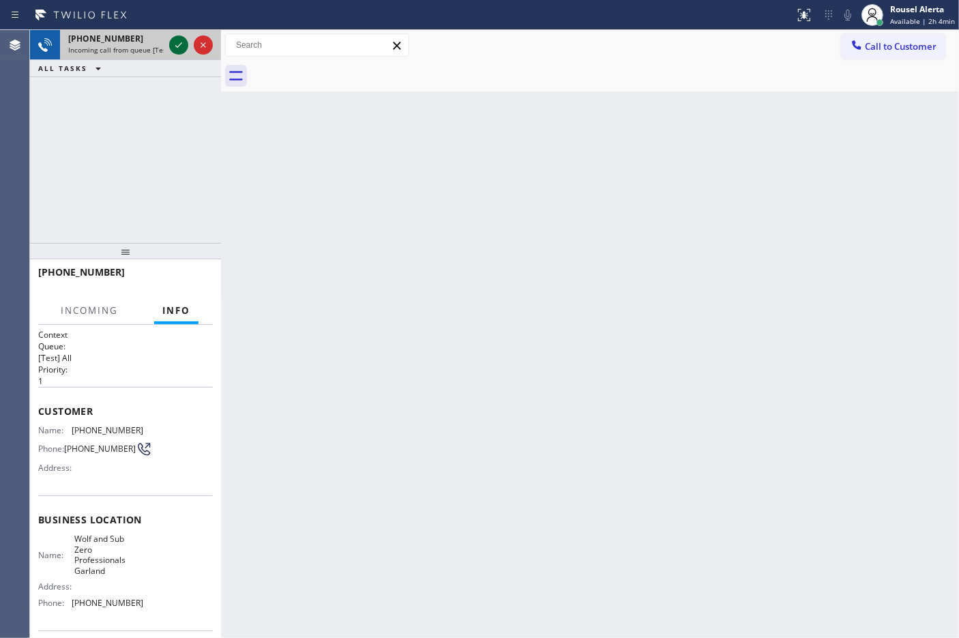
click at [182, 46] on icon at bounding box center [178, 45] width 16 height 16
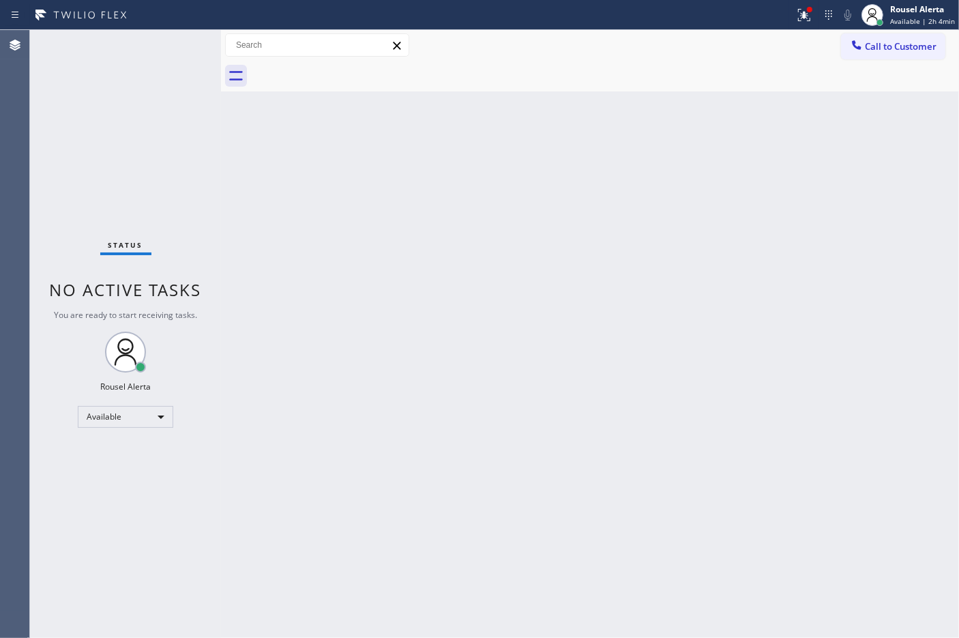
click at [181, 46] on div "Status No active tasks You are ready to start receiving tasks. Rousel Alerta Av…" at bounding box center [125, 334] width 191 height 608
click at [799, 9] on icon at bounding box center [804, 15] width 16 height 16
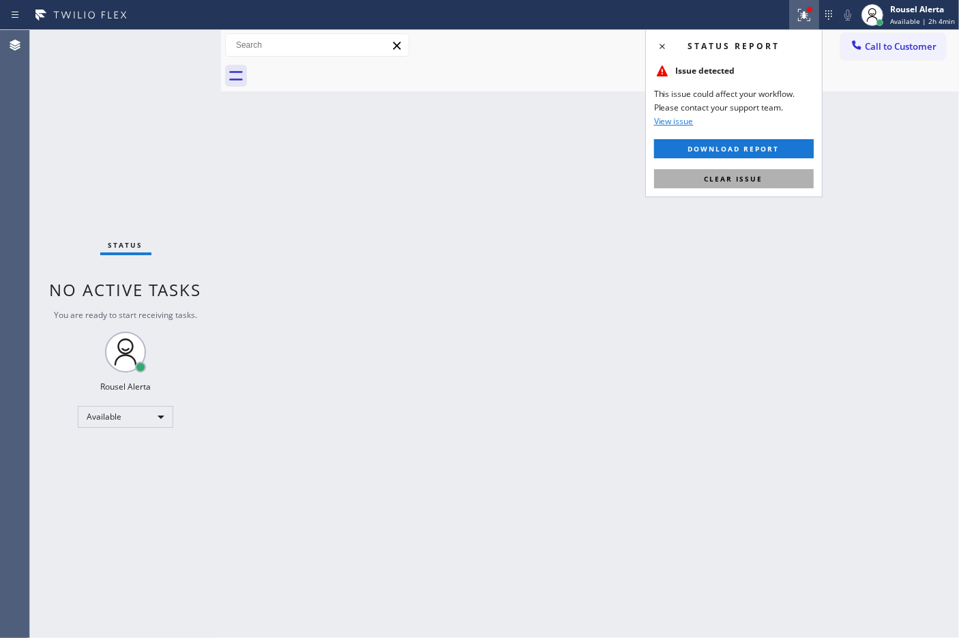
click at [755, 175] on button "Clear issue" at bounding box center [734, 178] width 160 height 19
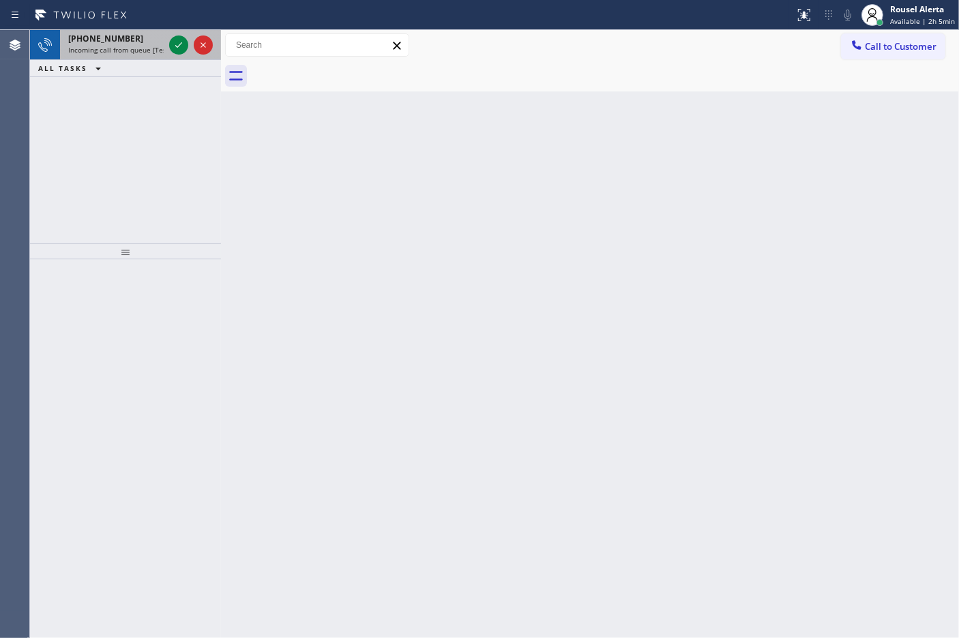
drag, startPoint x: 123, startPoint y: 49, endPoint x: 151, endPoint y: 46, distance: 28.1
click at [126, 49] on span "Incoming call from queue [Test] All" at bounding box center [124, 50] width 113 height 10
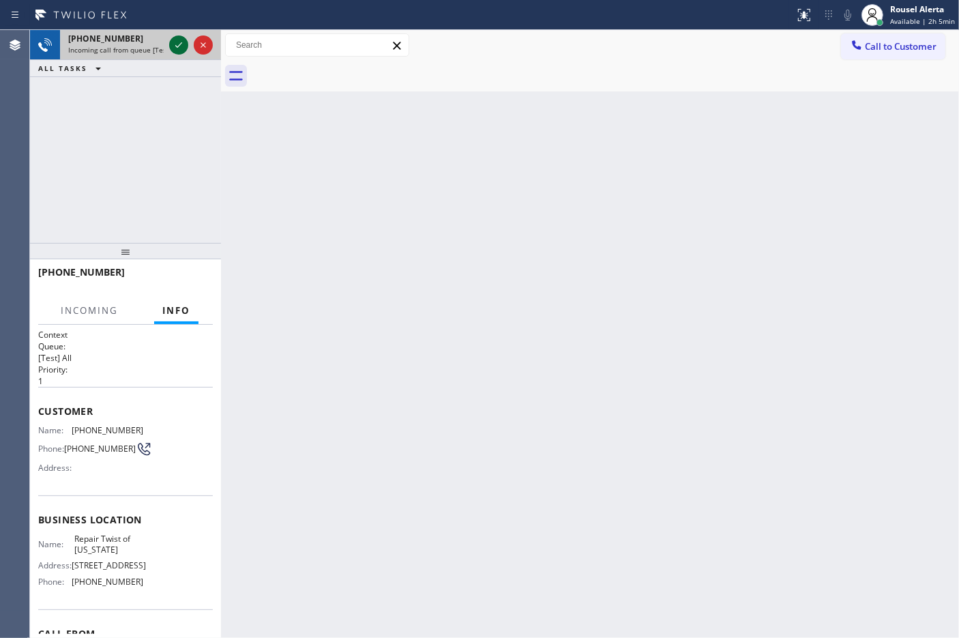
click at [175, 44] on icon at bounding box center [178, 45] width 16 height 16
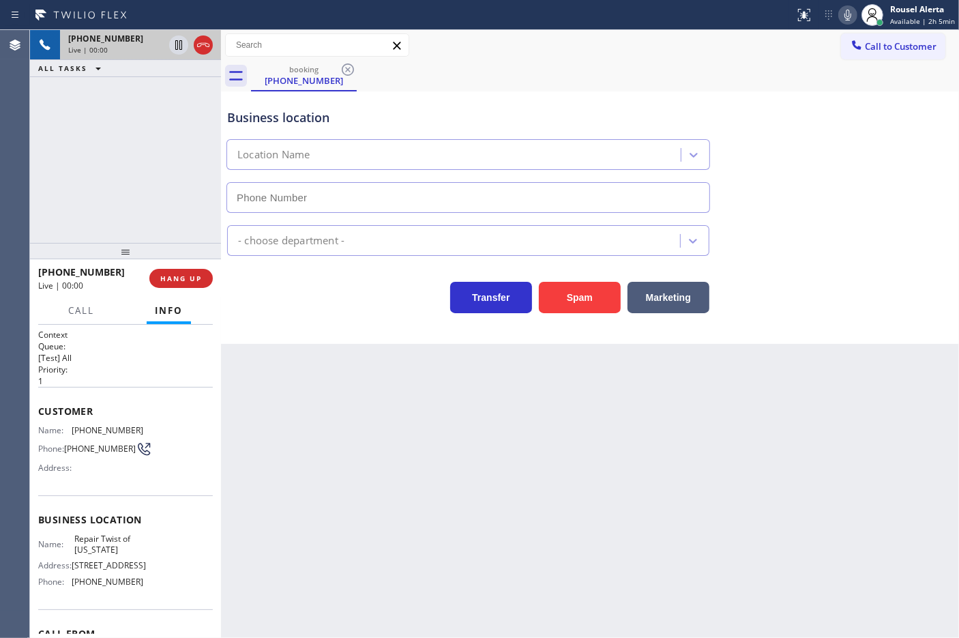
type input "[PHONE_NUMBER]"
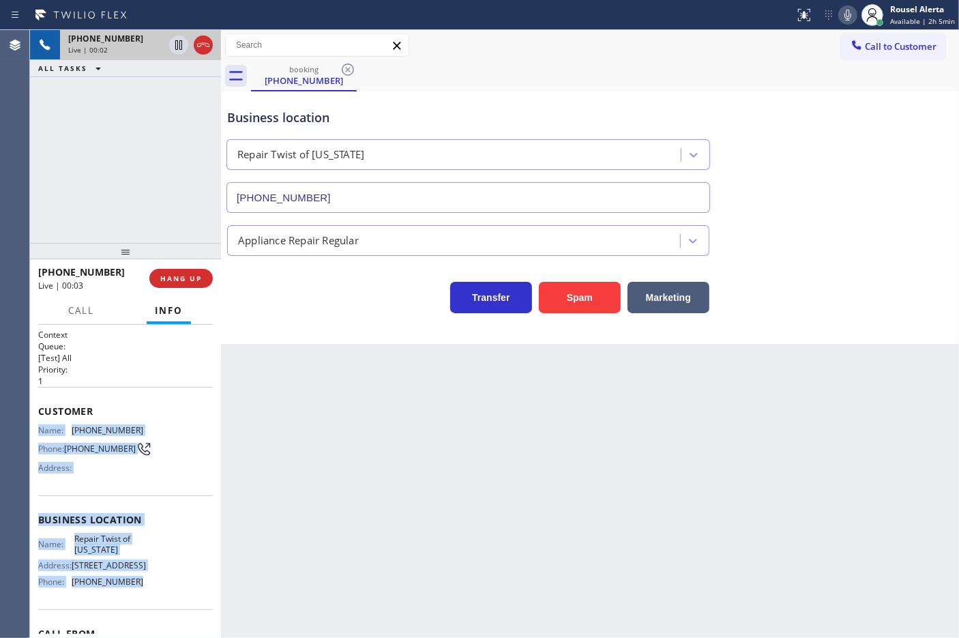
drag, startPoint x: 33, startPoint y: 426, endPoint x: 133, endPoint y: 597, distance: 197.8
click at [133, 597] on div "Context Queue: [Test] All Priority: 1 Customer Name: [PHONE_NUMBER] Phone: [PHO…" at bounding box center [125, 482] width 191 height 314
copy div "Name: [PHONE_NUMBER] Phone: [PHONE_NUMBER] Address: Business location Name: Rep…"
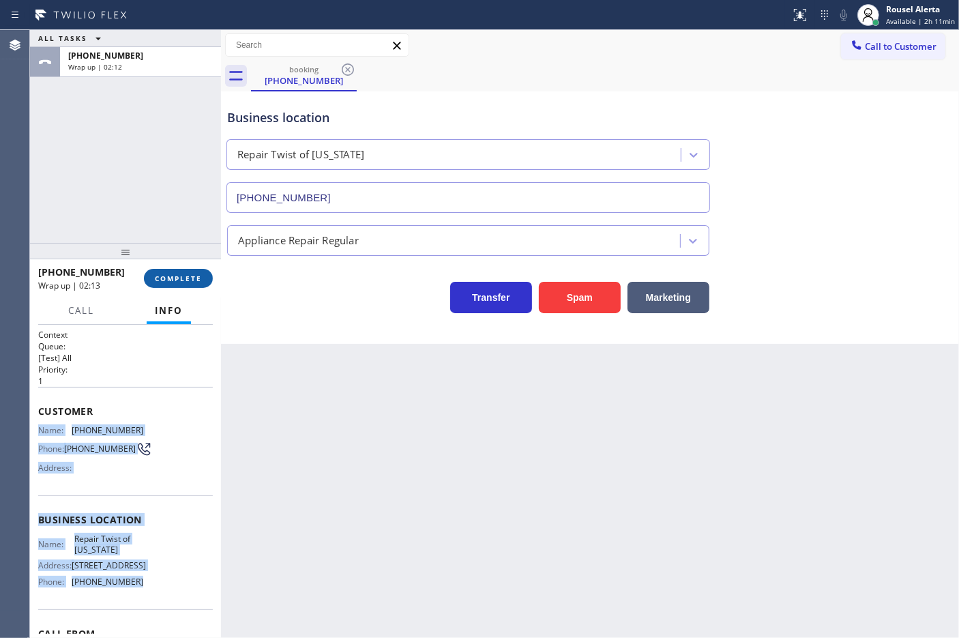
click at [164, 278] on span "COMPLETE" at bounding box center [178, 278] width 47 height 10
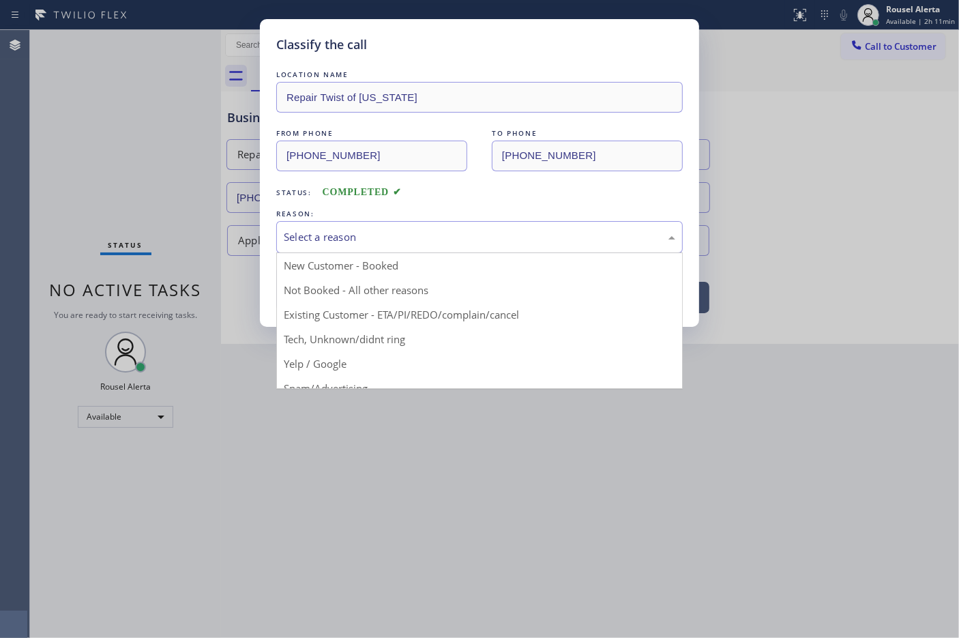
click at [339, 242] on div "Select a reason" at bounding box center [479, 237] width 391 height 16
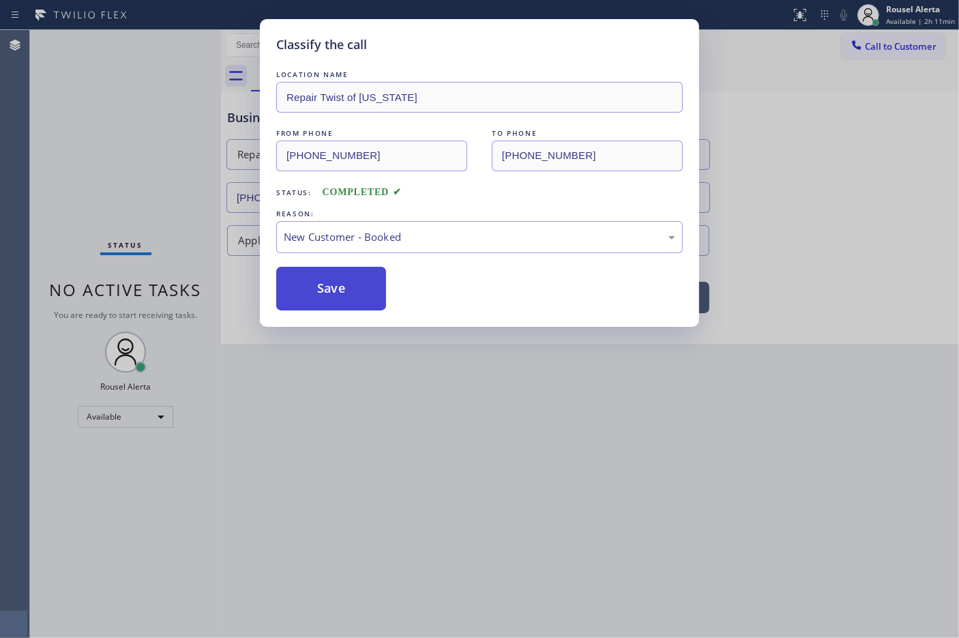
click at [338, 285] on button "Save" at bounding box center [331, 289] width 110 height 44
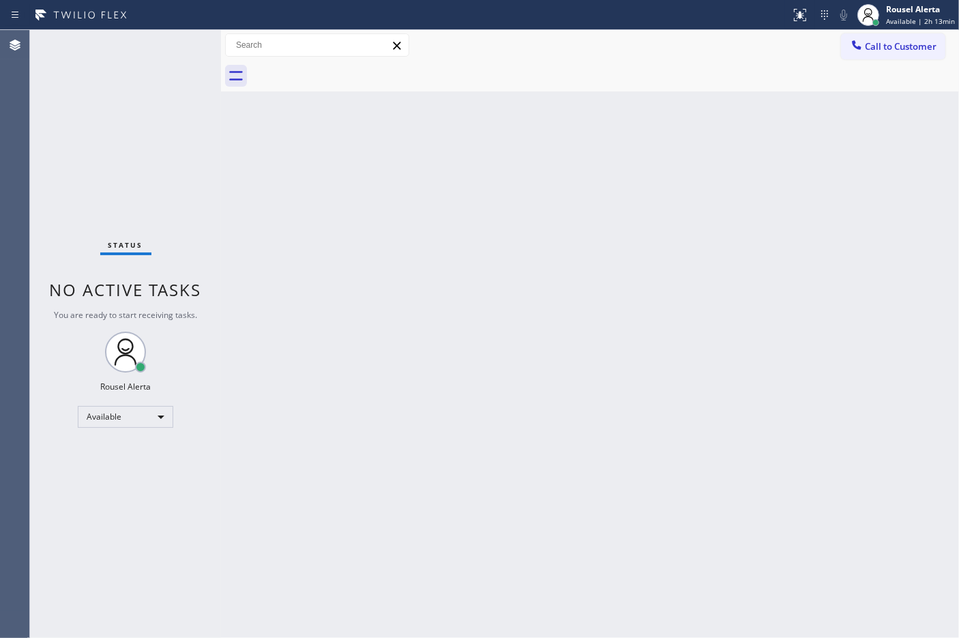
click at [402, 308] on div "Back to Dashboard Change Sender ID Customers Technicians Select a contact Outbo…" at bounding box center [590, 334] width 738 height 608
click at [380, 288] on div "Back to Dashboard Change Sender ID Customers Technicians Select a contact Outbo…" at bounding box center [590, 334] width 738 height 608
click at [155, 44] on div "Status No active tasks You are ready to start receiving tasks. Rousel Alerta Av…" at bounding box center [125, 334] width 191 height 608
click at [327, 235] on div "Back to Dashboard Change Sender ID Customers Technicians Select a contact Outbo…" at bounding box center [590, 334] width 738 height 608
click at [775, 442] on div "Back to Dashboard Change Sender ID Customers Technicians Select a contact Outbo…" at bounding box center [590, 334] width 738 height 608
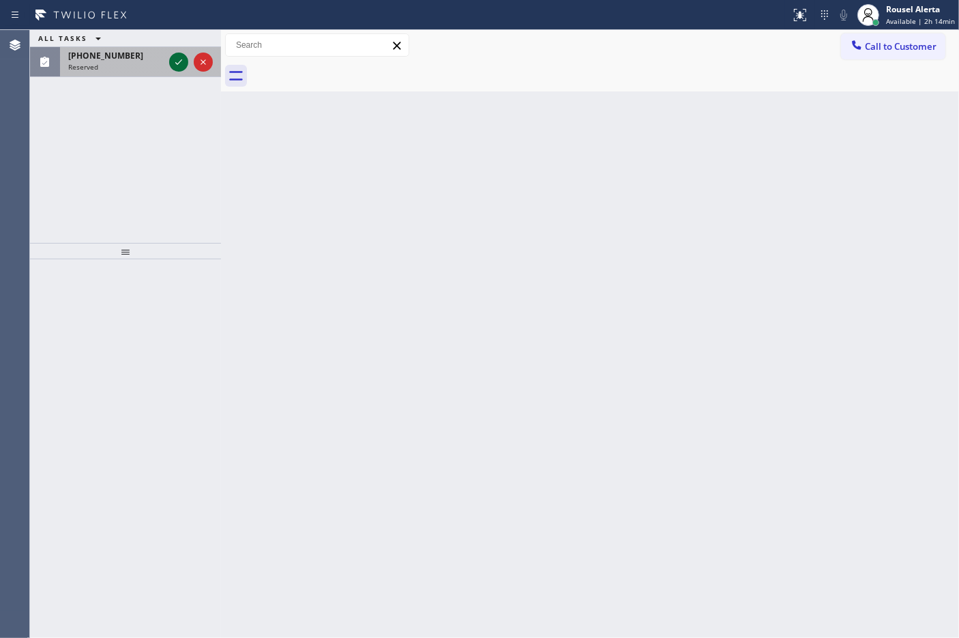
click at [172, 58] on icon at bounding box center [178, 62] width 16 height 16
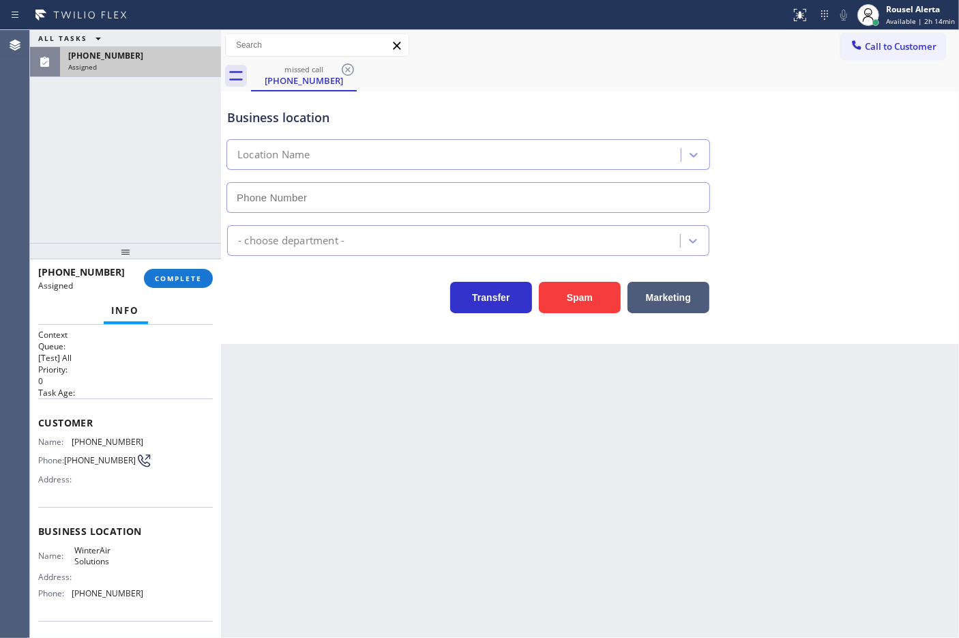
type input "[PHONE_NUMBER]"
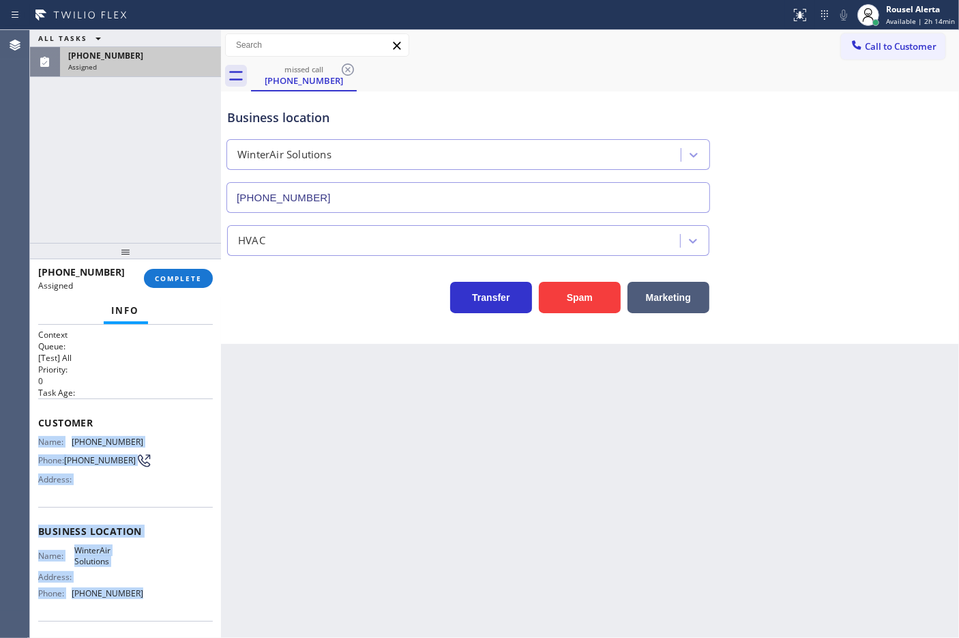
drag, startPoint x: 35, startPoint y: 440, endPoint x: 158, endPoint y: 588, distance: 192.4
click at [158, 588] on div "Context Queue: [Test] All Priority: 0 Task Age: Customer Name: [PHONE_NUMBER] P…" at bounding box center [125, 482] width 191 height 314
copy div "Name: [PHONE_NUMBER] Phone: [PHONE_NUMBER] Address: Business location Name: Win…"
click at [184, 283] on button "COMPLETE" at bounding box center [178, 278] width 69 height 19
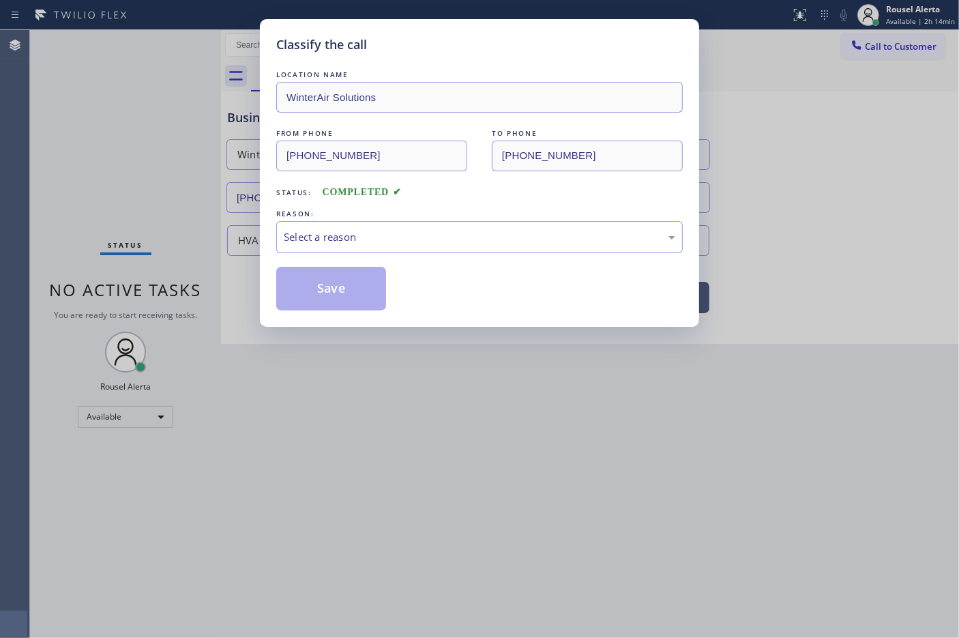
click at [356, 239] on div "Select a reason" at bounding box center [479, 237] width 391 height 16
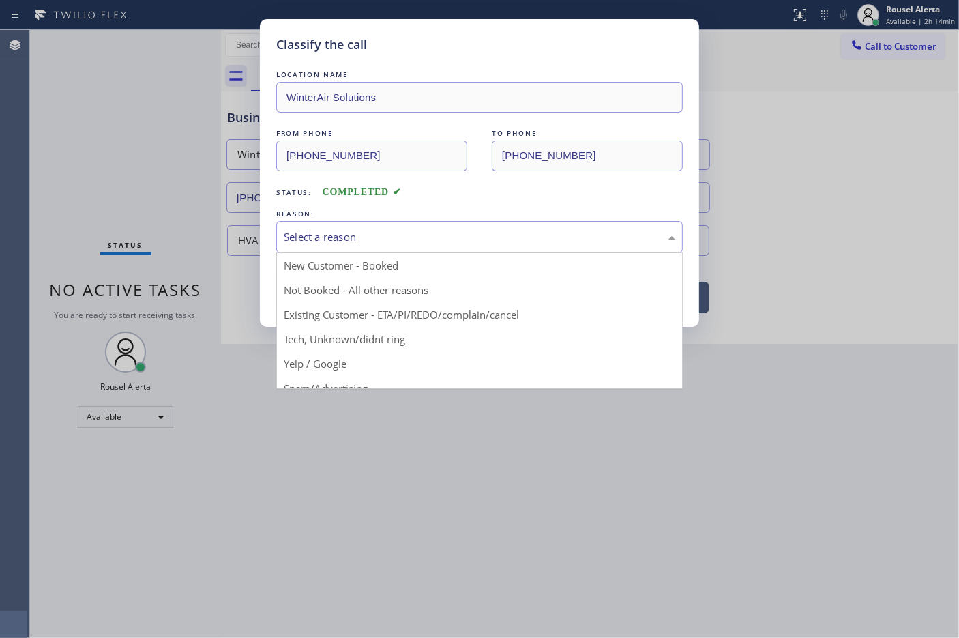
drag, startPoint x: 378, startPoint y: 282, endPoint x: 362, endPoint y: 282, distance: 16.4
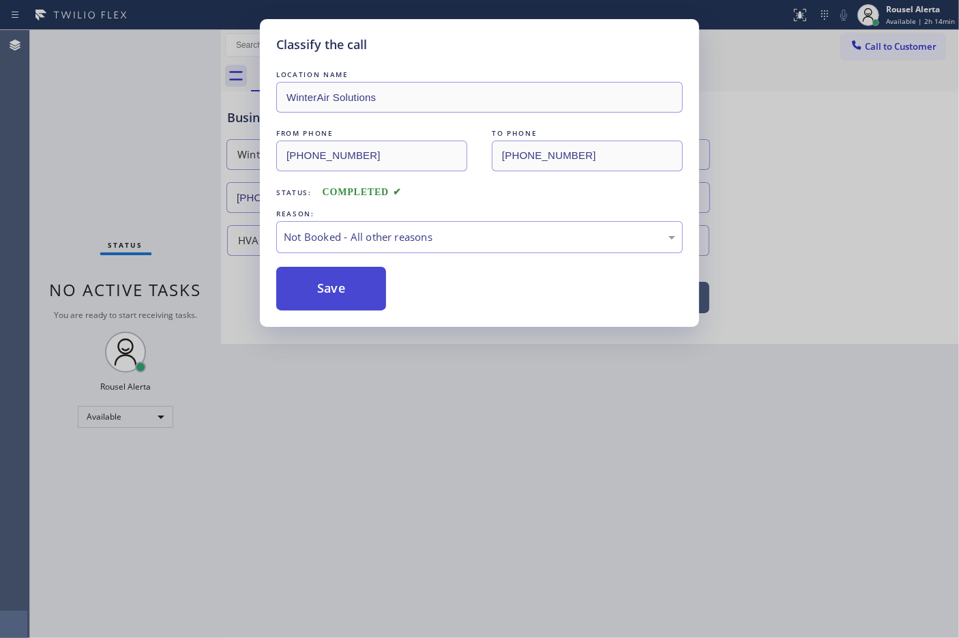
click at [336, 280] on button "Save" at bounding box center [331, 289] width 110 height 44
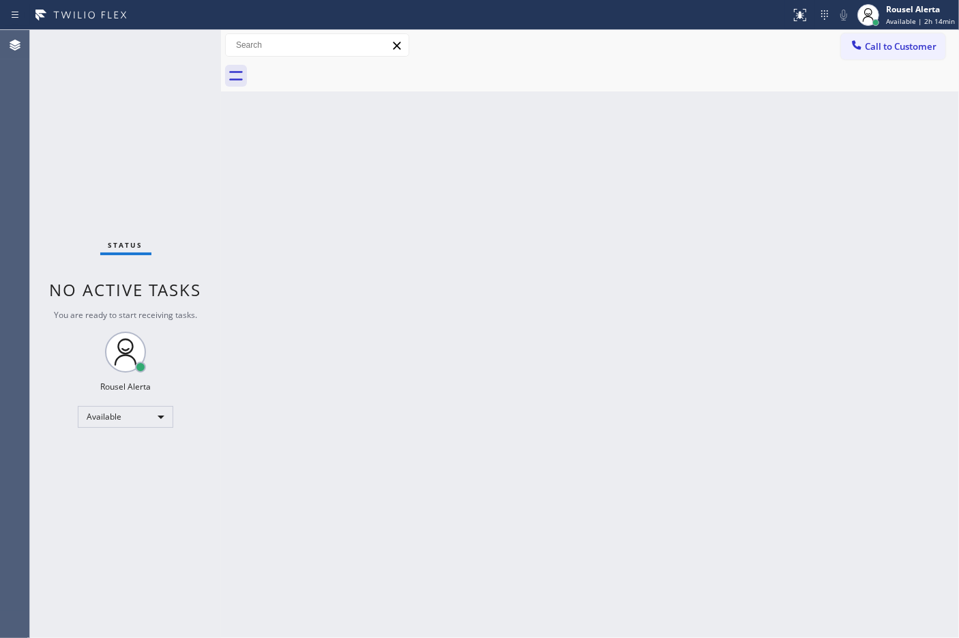
click at [113, 48] on div "Status No active tasks You are ready to start receiving tasks. Rousel Alerta Av…" at bounding box center [125, 334] width 191 height 608
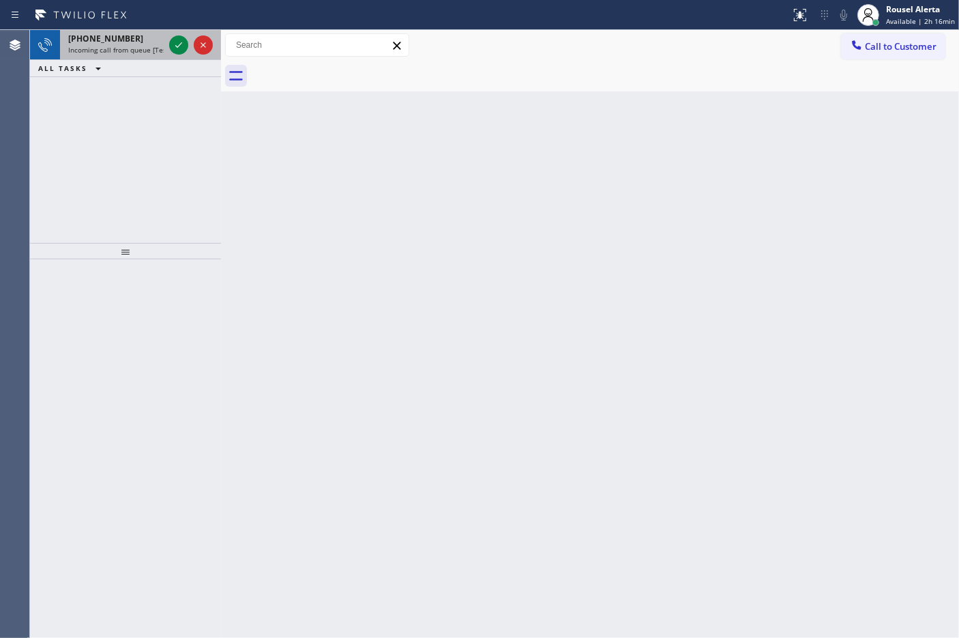
click at [151, 44] on div "[PHONE_NUMBER] Incoming call from queue [Test] All" at bounding box center [113, 45] width 106 height 30
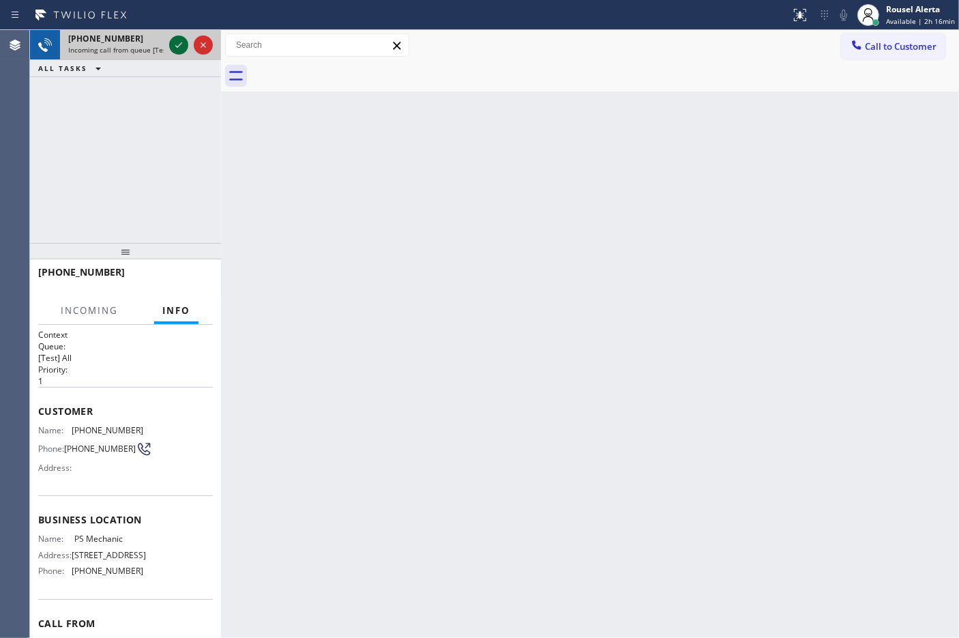
click at [171, 46] on icon at bounding box center [178, 45] width 16 height 16
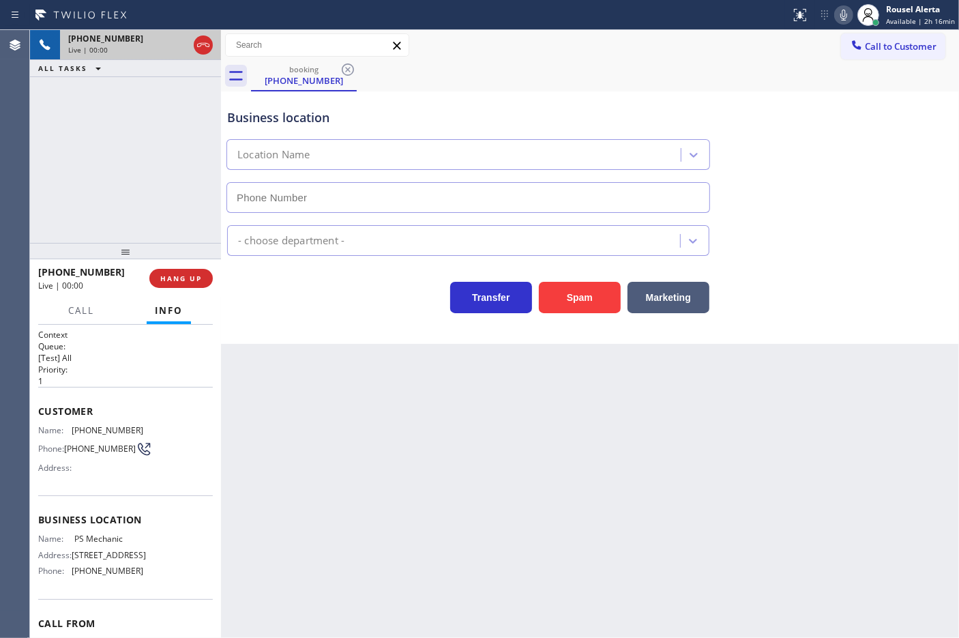
type input "[PHONE_NUMBER]"
drag, startPoint x: 39, startPoint y: 430, endPoint x: 153, endPoint y: 573, distance: 183.4
click at [153, 573] on div "Context Queue: [Test] All Priority: 1 Customer Name: [PHONE_NUMBER] Phone: [PHO…" at bounding box center [125, 521] width 175 height 384
click at [155, 577] on div "Name: PS Mechanic Address: [STREET_ADDRESS] Phone: [PHONE_NUMBER]" at bounding box center [125, 557] width 175 height 48
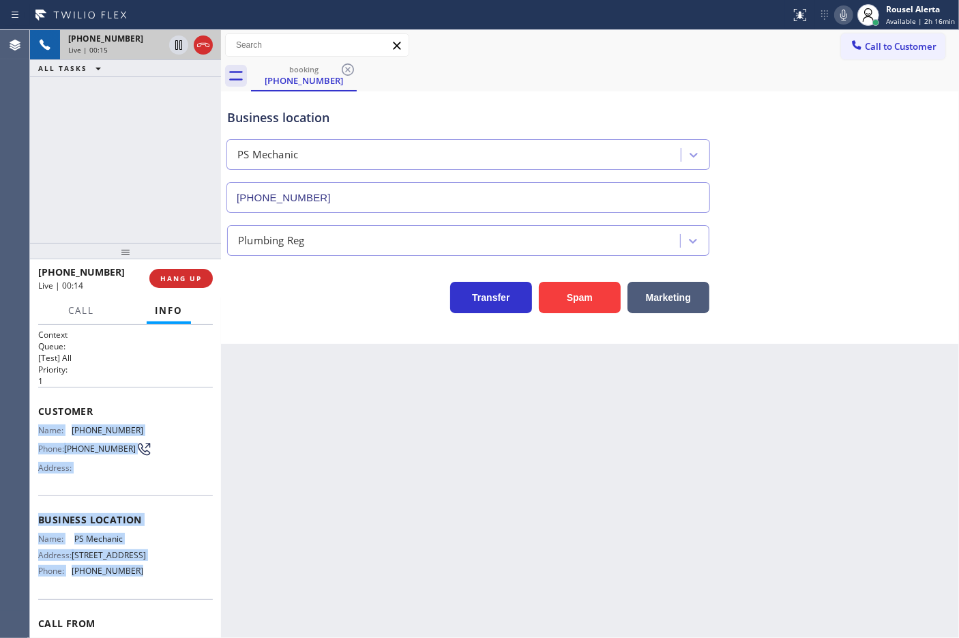
drag, startPoint x: 147, startPoint y: 587, endPoint x: 35, endPoint y: 428, distance: 194.7
click at [35, 428] on div "Context Queue: [Test] All Priority: 1 Customer Name: [PHONE_NUMBER] Phone: [PHO…" at bounding box center [125, 482] width 191 height 314
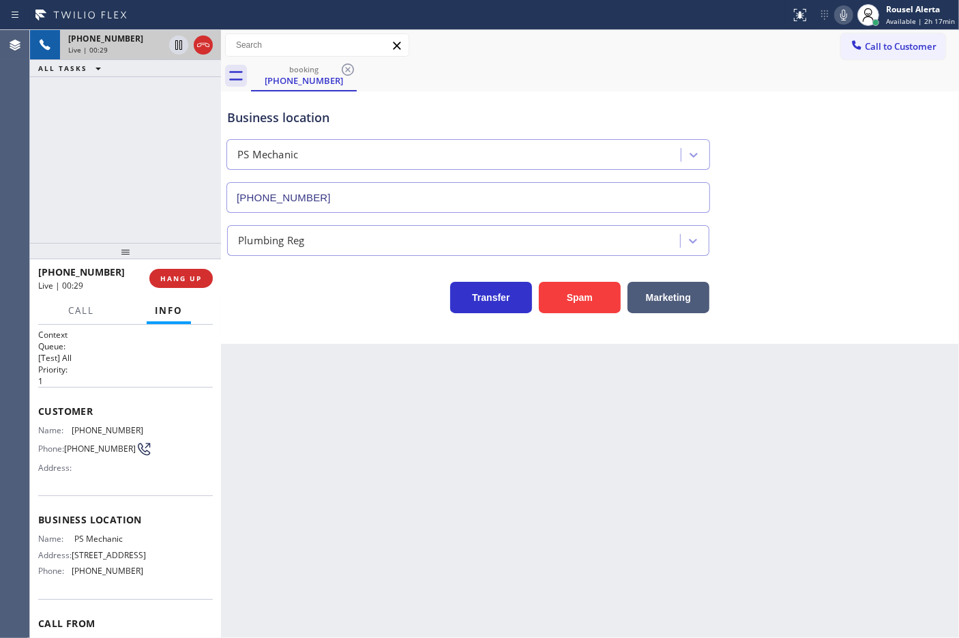
click at [363, 537] on div "Back to Dashboard Change Sender ID Customers Technicians Select a contact Outbo…" at bounding box center [590, 334] width 738 height 608
click at [172, 164] on div "[PHONE_NUMBER] Live | 00:30 ALL TASKS ALL TASKS ACTIVE TASKS TASKS IN WRAP UP" at bounding box center [125, 136] width 191 height 213
click at [273, 353] on div "Back to Dashboard Change Sender ID Customers Technicians Select a contact Outbo…" at bounding box center [590, 334] width 738 height 608
click at [195, 280] on span "HANG UP" at bounding box center [181, 278] width 42 height 10
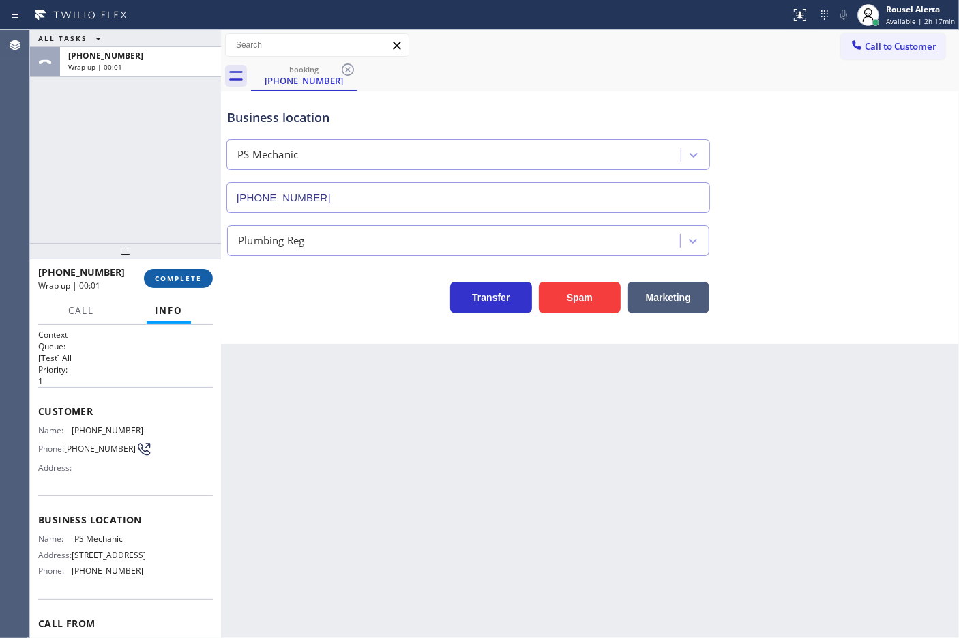
click at [195, 280] on span "COMPLETE" at bounding box center [178, 278] width 47 height 10
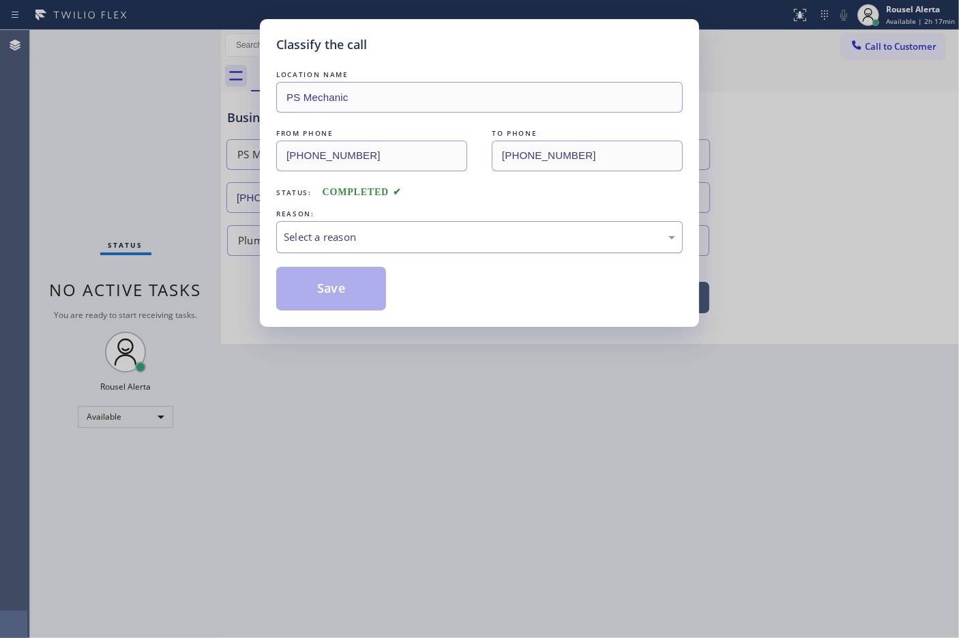
click at [387, 251] on div "Select a reason" at bounding box center [479, 237] width 406 height 32
click at [356, 295] on button "Save" at bounding box center [331, 289] width 110 height 44
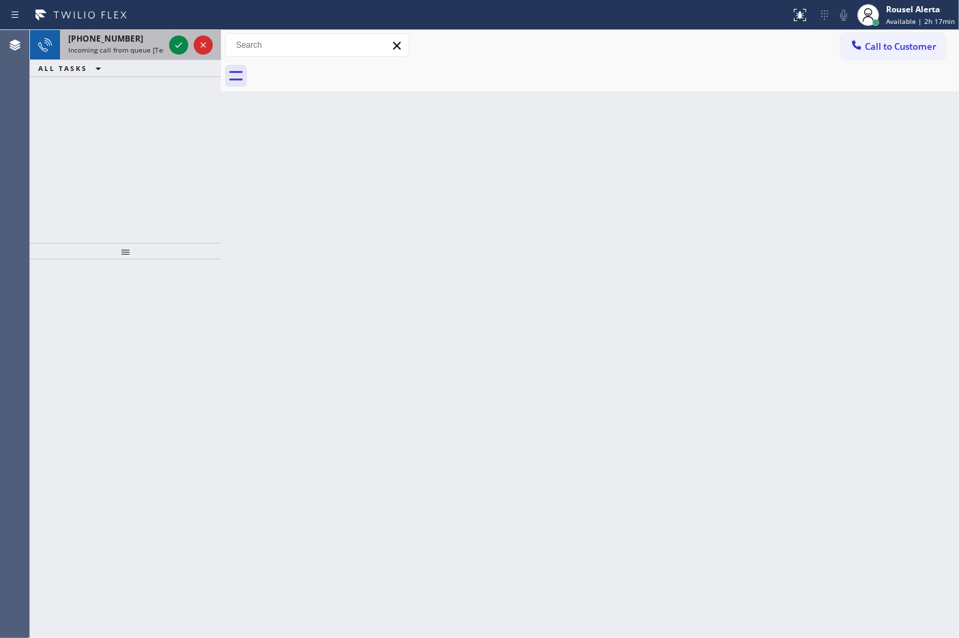
click at [148, 35] on div "[PHONE_NUMBER]" at bounding box center [115, 39] width 95 height 12
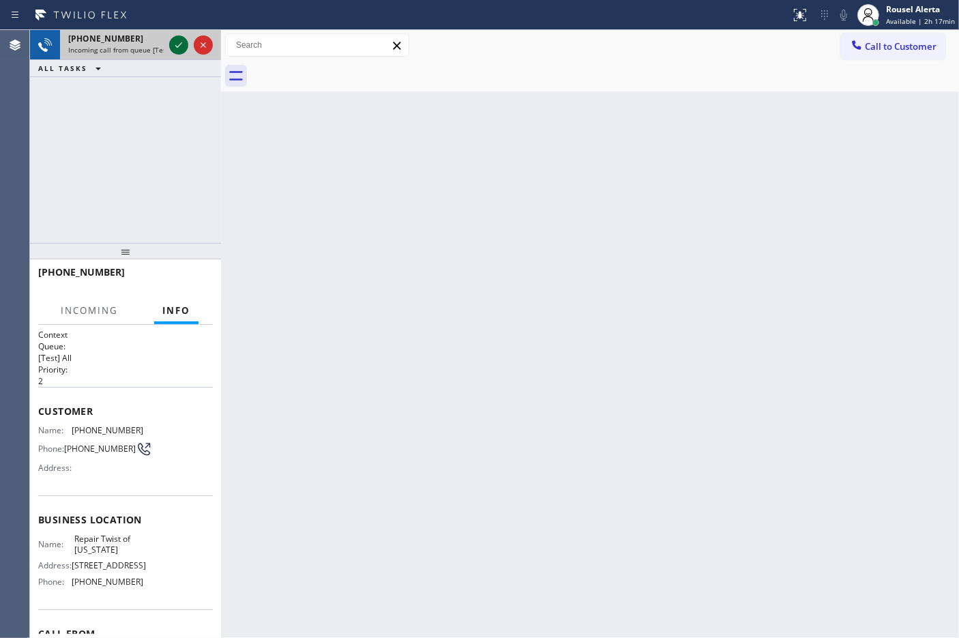
click at [175, 41] on icon at bounding box center [178, 45] width 16 height 16
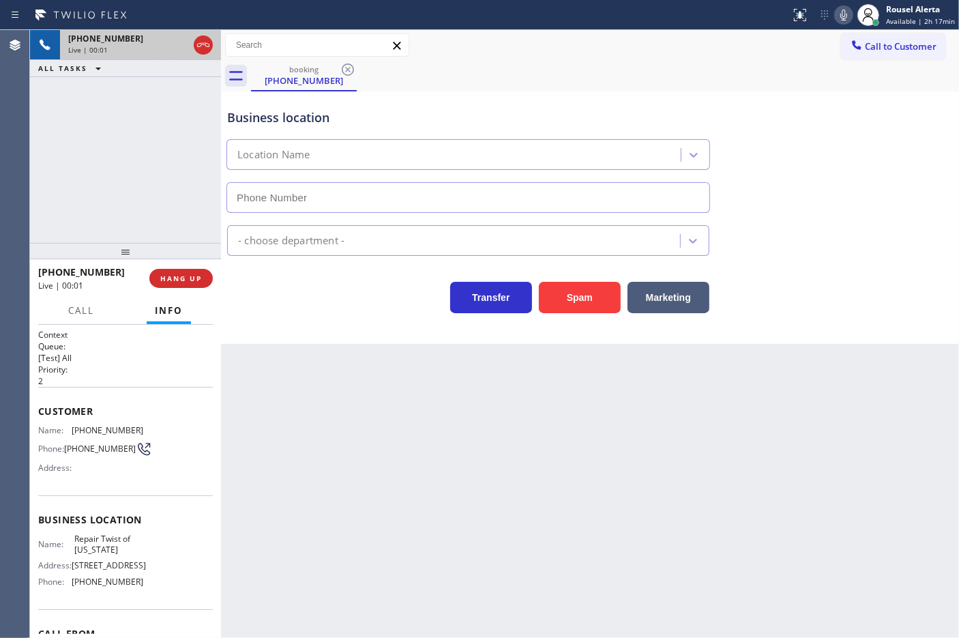
type input "[PHONE_NUMBER]"
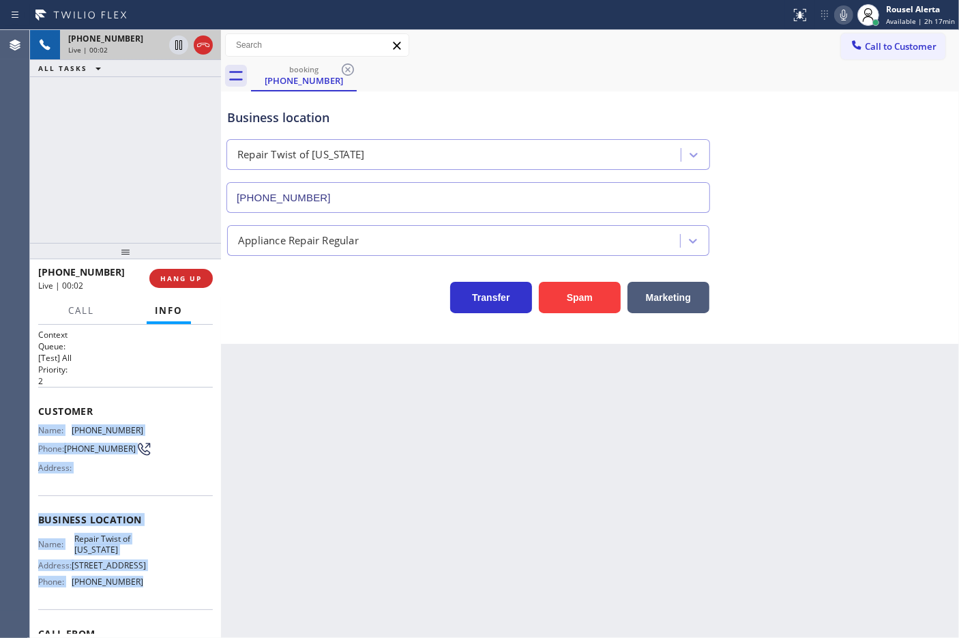
drag, startPoint x: 38, startPoint y: 428, endPoint x: 141, endPoint y: 611, distance: 210.4
click at [141, 611] on div "Context Queue: [Test] All Priority: 2 Customer Name: [PHONE_NUMBER] Phone: [PHO…" at bounding box center [125, 521] width 175 height 384
copy div "Name: [PHONE_NUMBER] Phone: [PHONE_NUMBER] Address: Business location Name: Rep…"
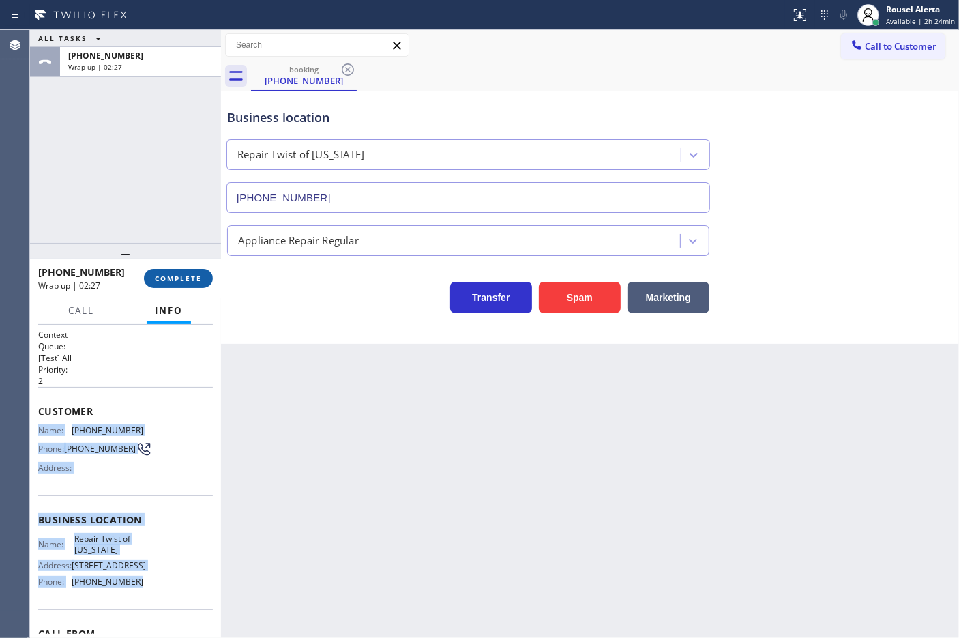
click at [179, 277] on span "COMPLETE" at bounding box center [178, 278] width 47 height 10
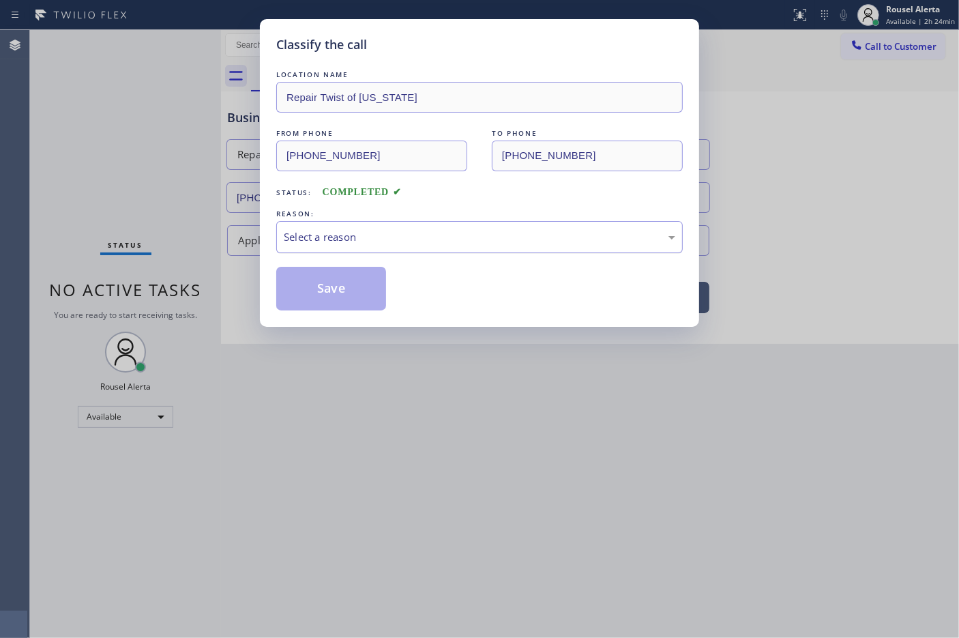
click at [338, 236] on div "Select a reason" at bounding box center [479, 237] width 391 height 16
click at [338, 285] on button "Save" at bounding box center [331, 289] width 110 height 44
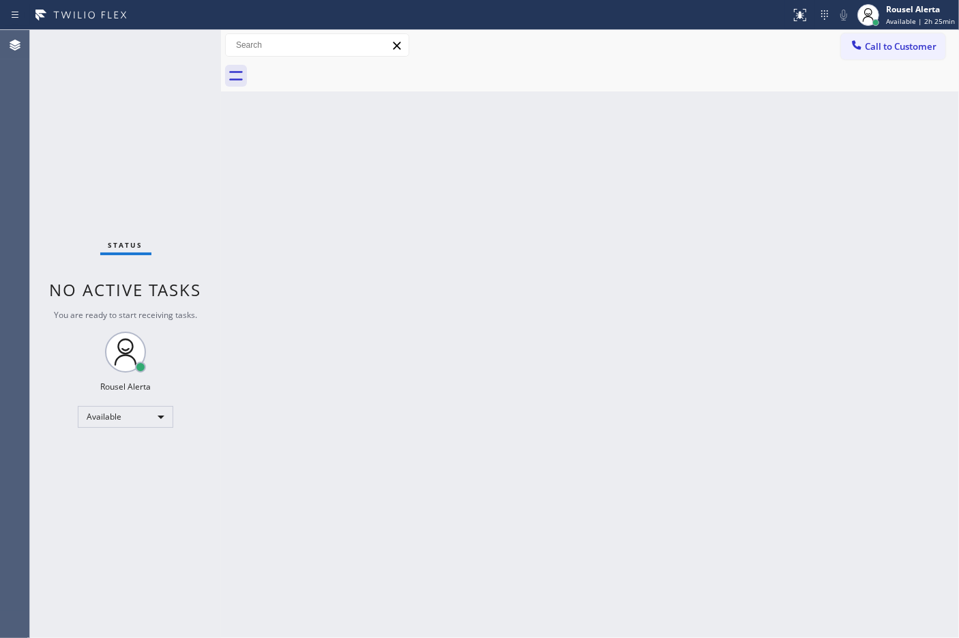
click at [430, 349] on div "Back to Dashboard Change Sender ID Customers Technicians Select a contact Outbo…" at bounding box center [590, 334] width 738 height 608
click at [700, 401] on div "Back to Dashboard Change Sender ID Customers Technicians Select a contact Outbo…" at bounding box center [590, 334] width 738 height 608
click at [649, 130] on div "Back to Dashboard Change Sender ID Customers Technicians Select a contact Outbo…" at bounding box center [590, 334] width 738 height 608
click at [676, 273] on div "Back to Dashboard Change Sender ID Customers Technicians Select a contact Outbo…" at bounding box center [590, 334] width 738 height 608
click at [642, 266] on div "Back to Dashboard Change Sender ID Customers Technicians Select a contact Outbo…" at bounding box center [590, 334] width 738 height 608
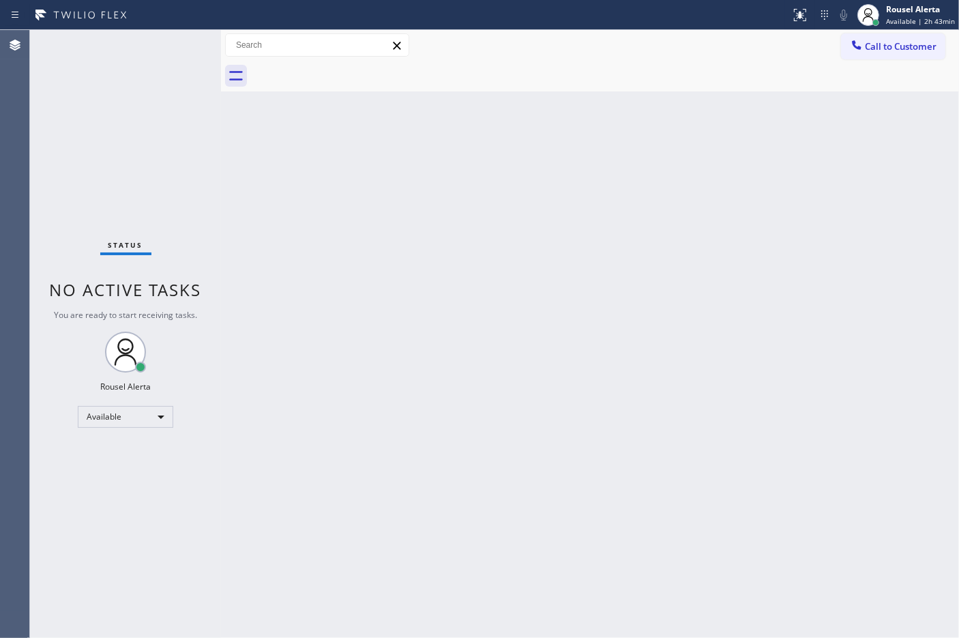
click at [134, 85] on div "Status No active tasks You are ready to start receiving tasks. Rousel Alerta Av…" at bounding box center [125, 334] width 191 height 608
click at [100, 57] on div "Status No active tasks You are ready to start receiving tasks. Rousel Alerta Av…" at bounding box center [125, 334] width 191 height 608
click at [658, 297] on div "Back to Dashboard Change Sender ID Customers Technicians Select a contact Outbo…" at bounding box center [590, 334] width 738 height 608
click at [174, 50] on div "Status No active tasks You are ready to start receiving tasks. Rousel Alerta Av…" at bounding box center [125, 334] width 191 height 608
click at [152, 32] on div "Status No active tasks You are ready to start receiving tasks. Rousel Alerta Av…" at bounding box center [125, 334] width 191 height 608
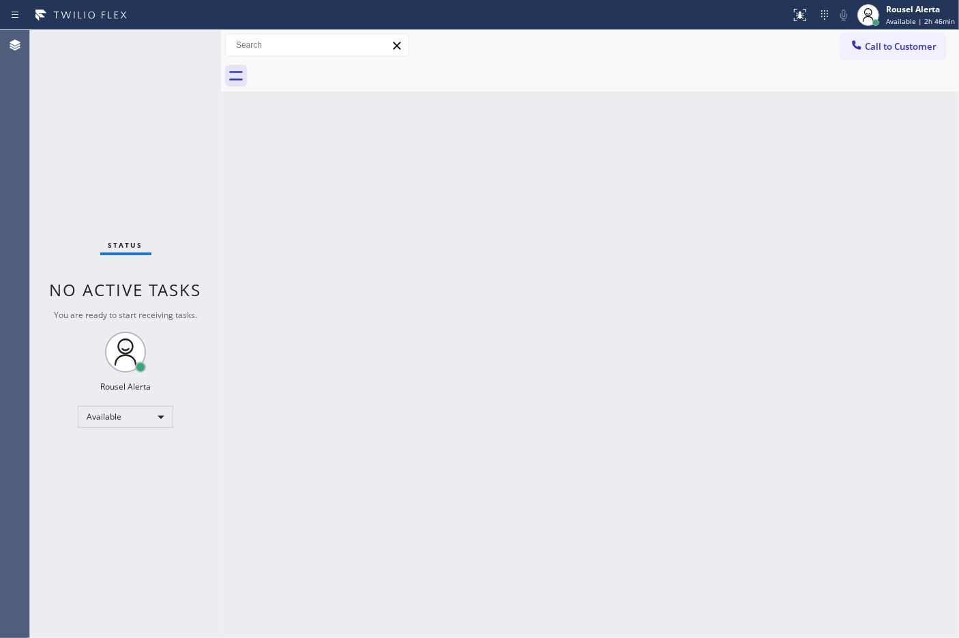
click at [669, 327] on div "Back to Dashboard Change Sender ID Customers Technicians Select a contact Outbo…" at bounding box center [590, 334] width 738 height 608
click at [546, 286] on div "Back to Dashboard Change Sender ID Customers Technicians Select a contact Outbo…" at bounding box center [590, 334] width 738 height 608
click at [179, 42] on div "Status No active tasks You are ready to start receiving tasks. Rousel Alerta Av…" at bounding box center [125, 334] width 191 height 608
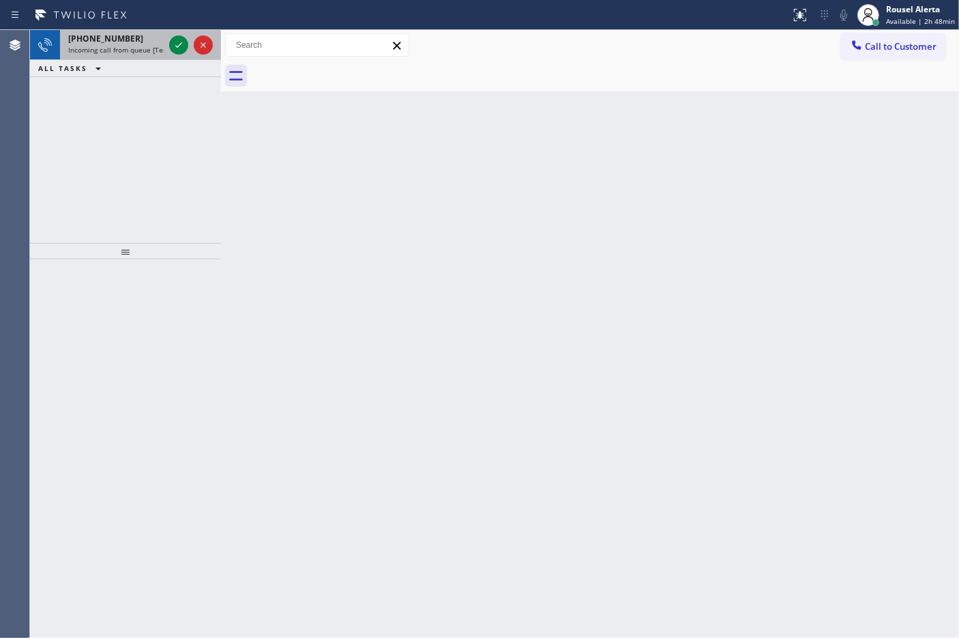
click at [145, 45] on span "Incoming call from queue [Test] All" at bounding box center [124, 50] width 113 height 10
click at [158, 46] on span "Incoming call from queue [Test] All" at bounding box center [124, 50] width 113 height 10
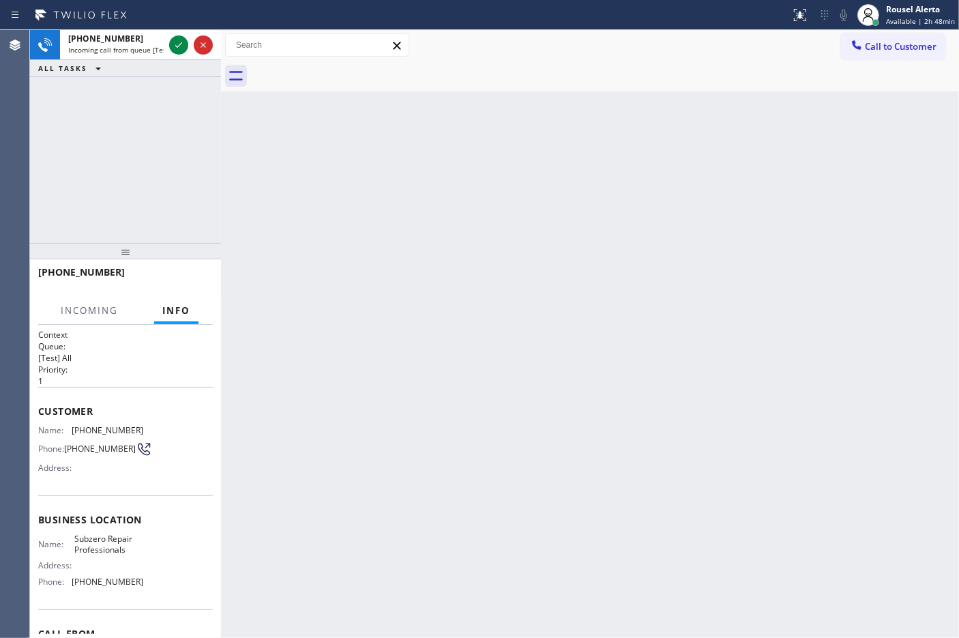
click at [441, 269] on div "Back to Dashboard Change Sender ID Customers Technicians Select a contact Outbo…" at bounding box center [590, 334] width 738 height 608
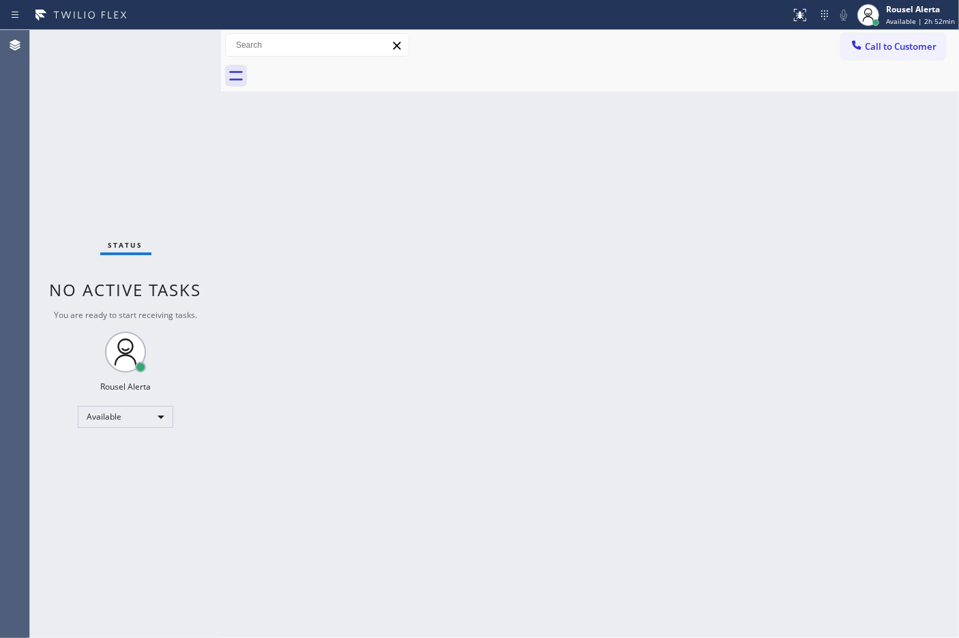
drag, startPoint x: 290, startPoint y: 117, endPoint x: 304, endPoint y: 148, distance: 33.6
click at [304, 148] on div "Back to Dashboard Change Sender ID Customers Technicians Select a contact Outbo…" at bounding box center [590, 334] width 738 height 608
click at [393, 130] on div "Back to Dashboard Change Sender ID Customers Technicians Select a contact Outbo…" at bounding box center [590, 334] width 738 height 608
drag, startPoint x: 383, startPoint y: 191, endPoint x: 427, endPoint y: 256, distance: 78.7
click at [384, 191] on div "Back to Dashboard Change Sender ID Customers Technicians Select a contact Outbo…" at bounding box center [590, 334] width 738 height 608
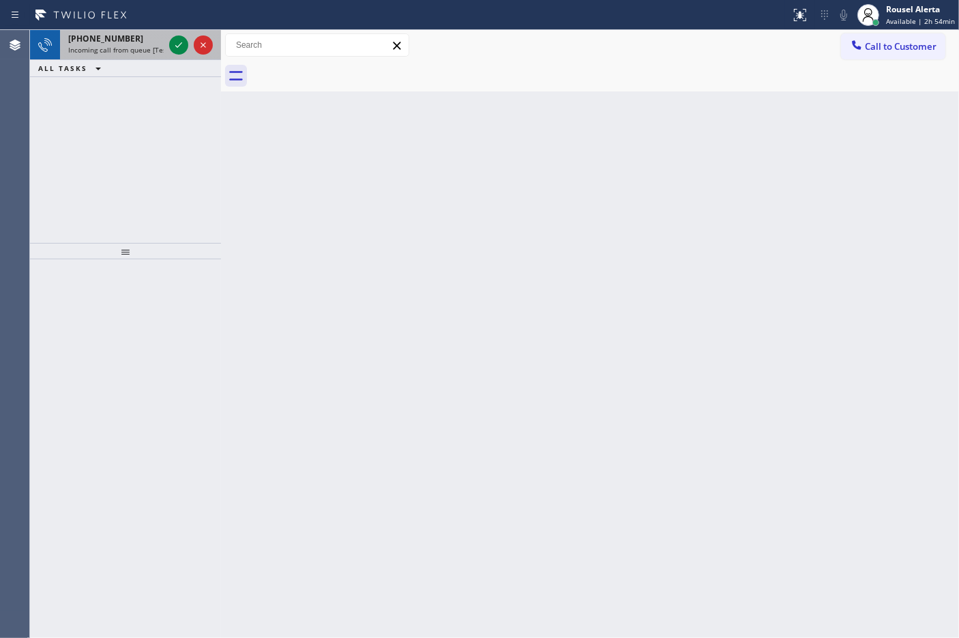
click at [128, 42] on div "[PHONE_NUMBER]" at bounding box center [115, 39] width 95 height 12
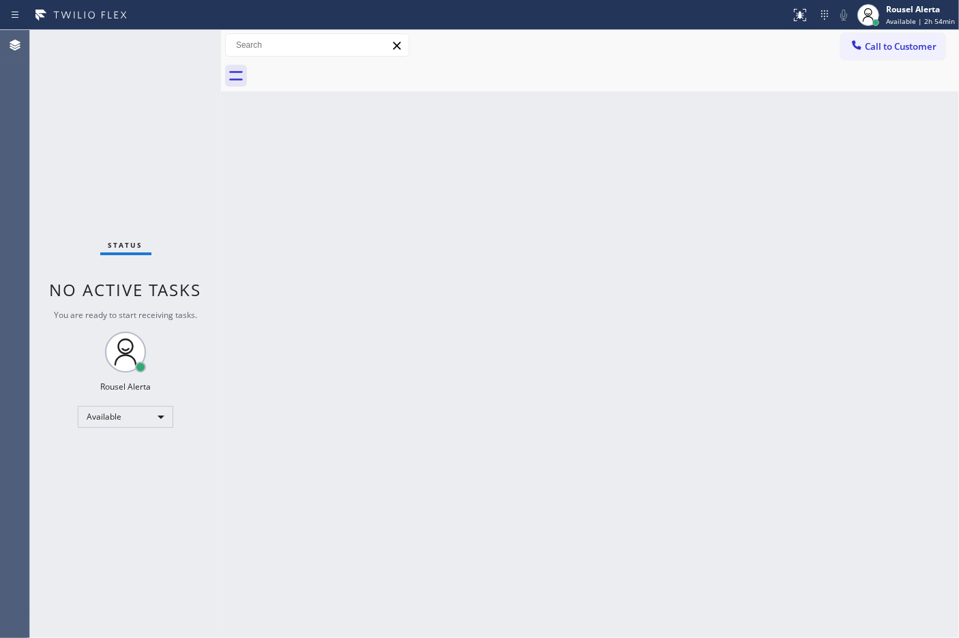
click at [617, 631] on div "Back to Dashboard Change Sender ID Customers Technicians Select a contact Outbo…" at bounding box center [590, 334] width 738 height 608
click at [621, 636] on div "Back to Dashboard Change Sender ID Customers Technicians Select a contact Outbo…" at bounding box center [590, 334] width 738 height 608
click at [585, 553] on div "Back to Dashboard Change Sender ID Customers Technicians Select a contact Outbo…" at bounding box center [590, 334] width 738 height 608
click at [147, 90] on div "Status No active tasks You are ready to start receiving tasks. Rousel Alerta Av…" at bounding box center [125, 334] width 191 height 608
click at [92, 75] on div "Status No active tasks You are ready to start receiving tasks. Rousel Alerta Av…" at bounding box center [125, 334] width 191 height 608
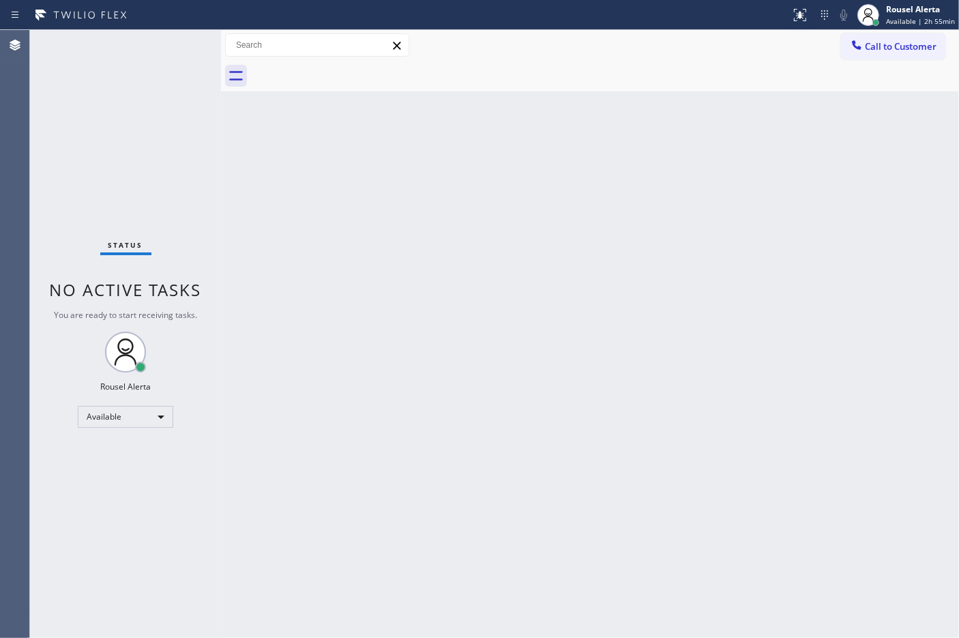
click at [205, 36] on div "Status No active tasks You are ready to start receiving tasks. Rousel Alerta Av…" at bounding box center [125, 334] width 191 height 608
click at [158, 48] on div "Status No active tasks You are ready to start receiving tasks. Rousel Alerta Av…" at bounding box center [125, 334] width 191 height 608
click at [144, 170] on div "Status No active tasks You are ready to start receiving tasks. Rousel Alerta Av…" at bounding box center [125, 334] width 191 height 608
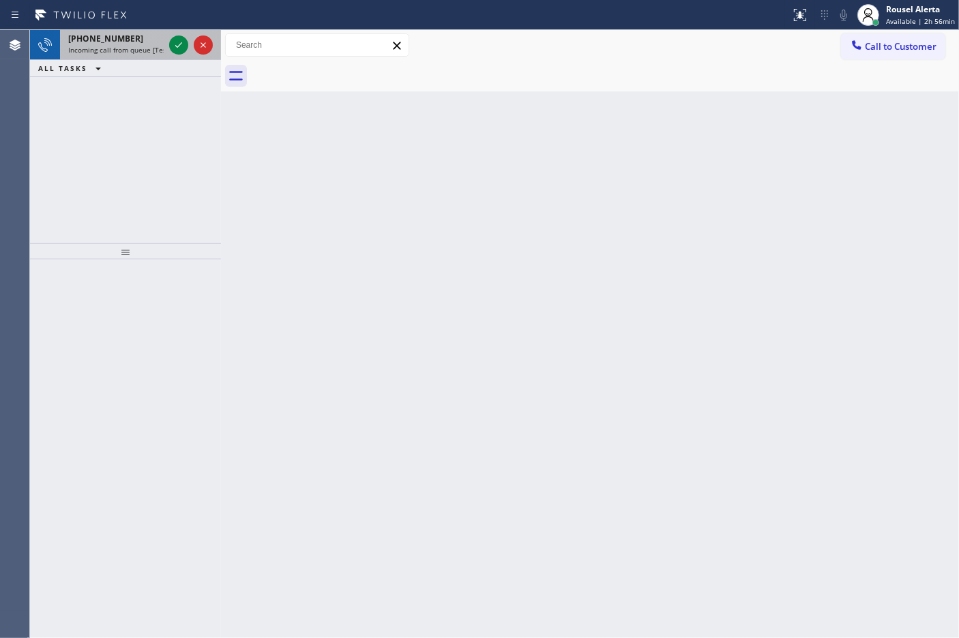
click at [162, 51] on span "Incoming call from queue [Test] All" at bounding box center [124, 50] width 113 height 10
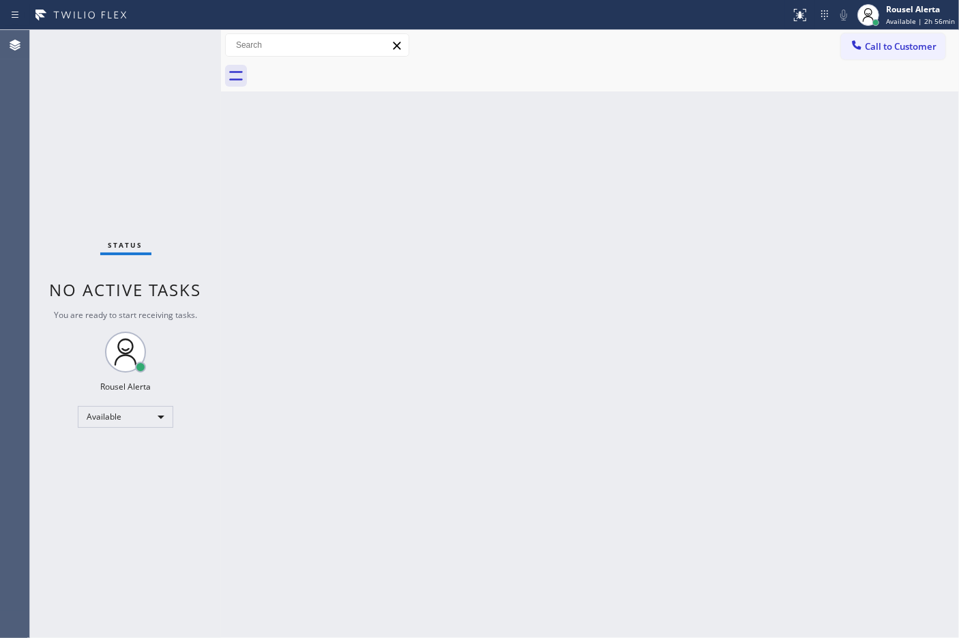
click at [174, 45] on div "Status No active tasks You are ready to start receiving tasks. Rousel Alerta Av…" at bounding box center [125, 334] width 191 height 608
click at [175, 55] on div "Status No active tasks You are ready to start receiving tasks. Rousel Alerta Av…" at bounding box center [125, 334] width 191 height 608
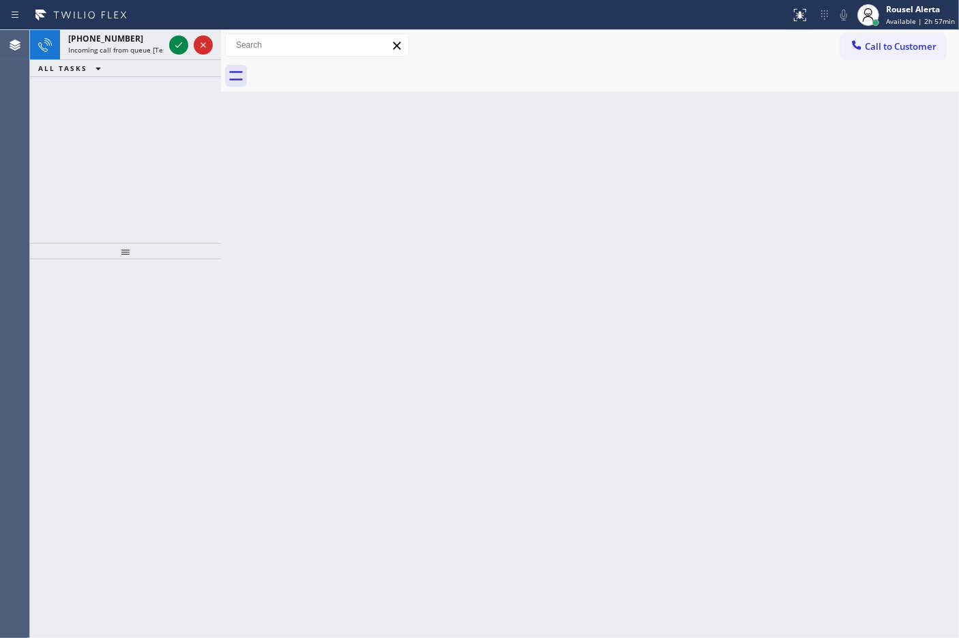
click at [162, 27] on div "Status report No issues detected If you experience an issue, please download th…" at bounding box center [479, 15] width 959 height 30
click at [168, 41] on div at bounding box center [190, 45] width 49 height 30
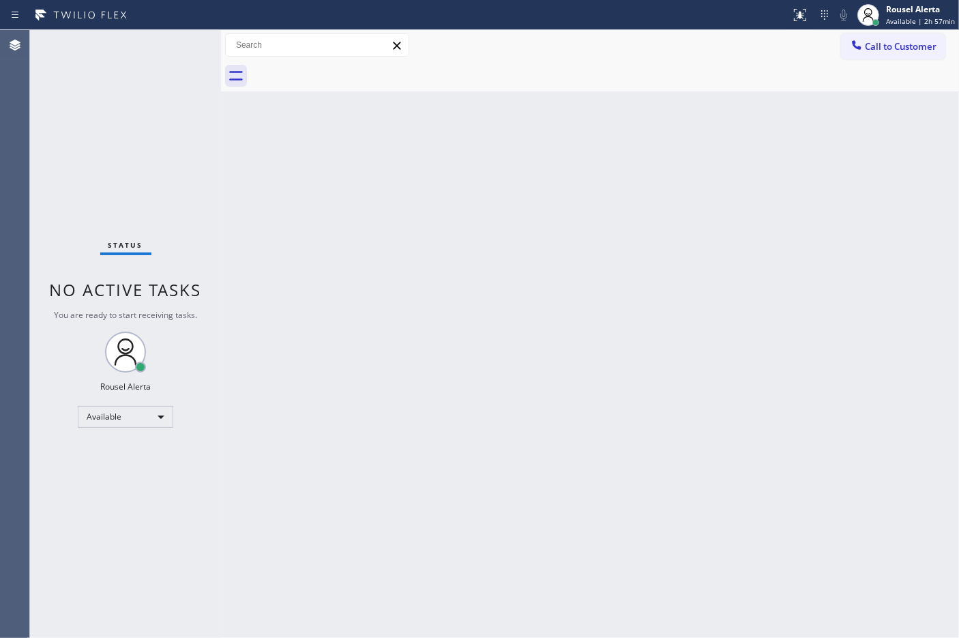
click at [171, 45] on div "Status No active tasks You are ready to start receiving tasks. Rousel Alerta Av…" at bounding box center [125, 334] width 191 height 608
click at [171, 46] on div "Status No active tasks You are ready to start receiving tasks. Rousel Alerta Av…" at bounding box center [125, 334] width 191 height 608
click at [155, 42] on div "Status No active tasks You are ready to start receiving tasks. Rousel Alerta Av…" at bounding box center [125, 334] width 191 height 608
click at [473, 304] on div "Back to Dashboard Change Sender ID Customers Technicians Select a contact Outbo…" at bounding box center [590, 334] width 738 height 608
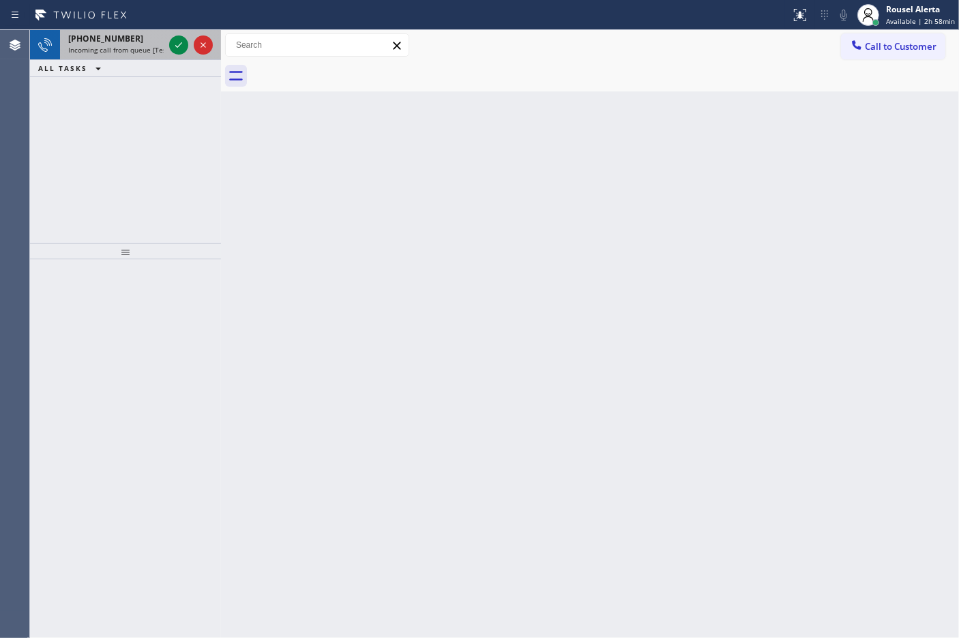
click at [137, 49] on span "Incoming call from queue [Test] All" at bounding box center [124, 50] width 113 height 10
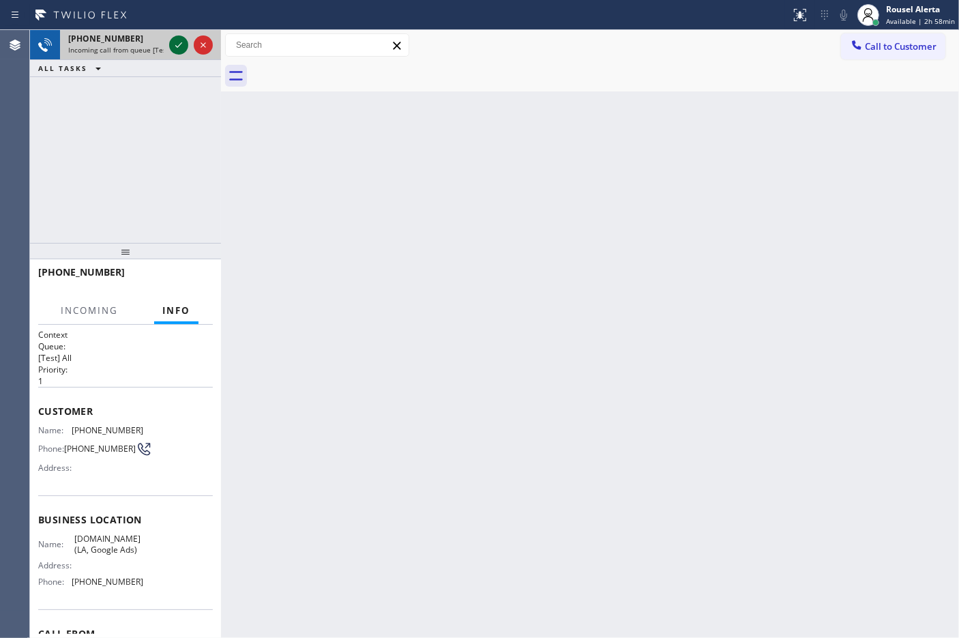
click at [171, 48] on icon at bounding box center [178, 45] width 16 height 16
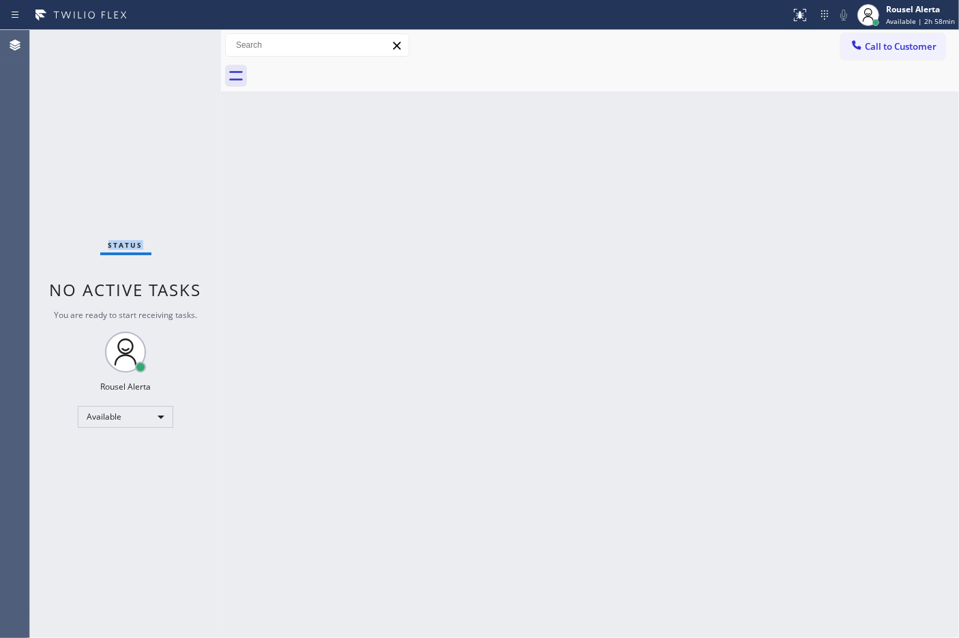
click at [171, 48] on div "Status No active tasks You are ready to start receiving tasks. Rousel Alerta Av…" at bounding box center [125, 334] width 191 height 608
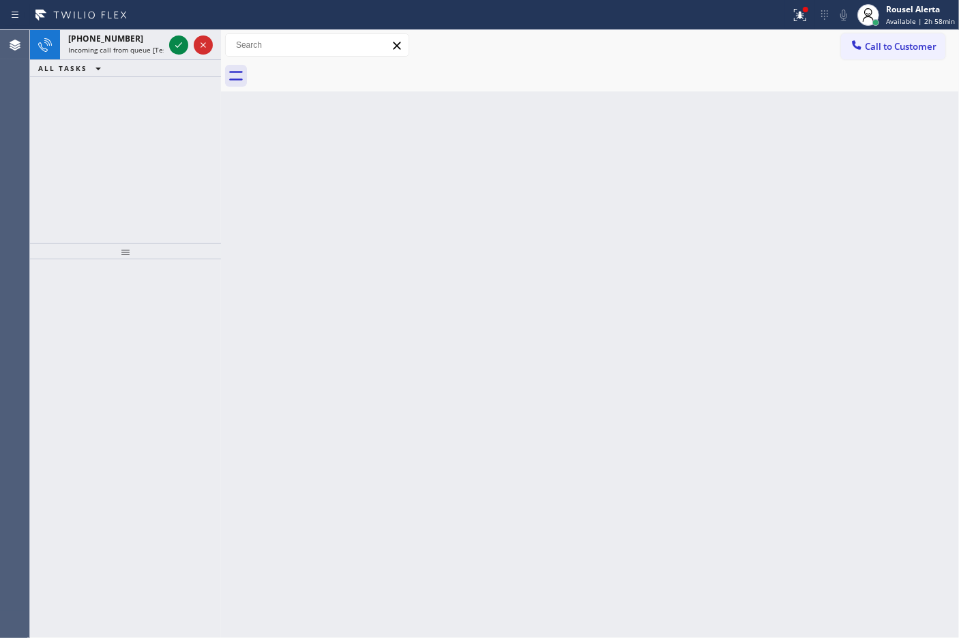
click at [171, 48] on icon at bounding box center [178, 45] width 16 height 16
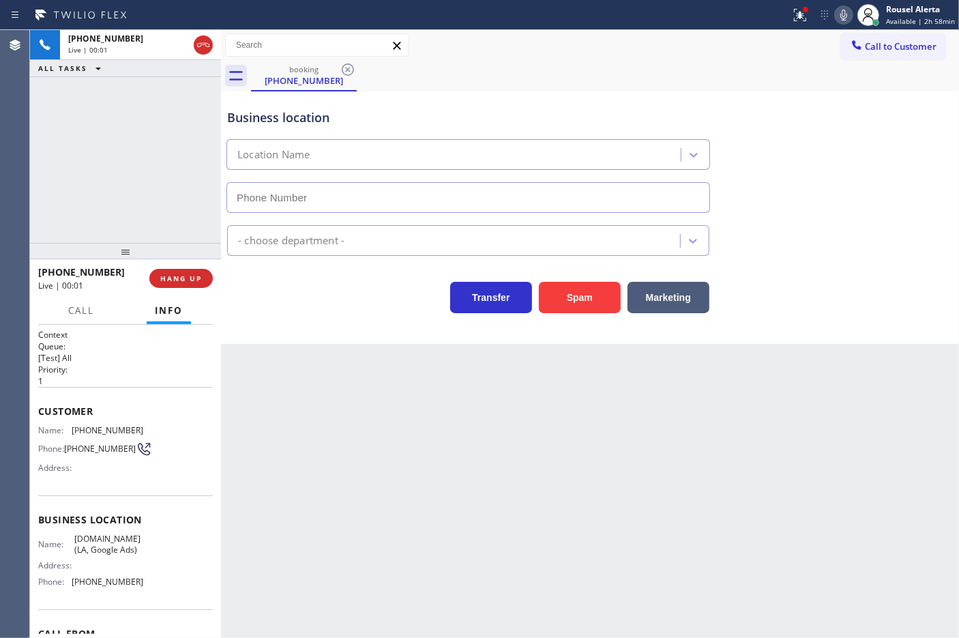
type input "[PHONE_NUMBER]"
click at [79, 316] on button "Call" at bounding box center [81, 310] width 42 height 27
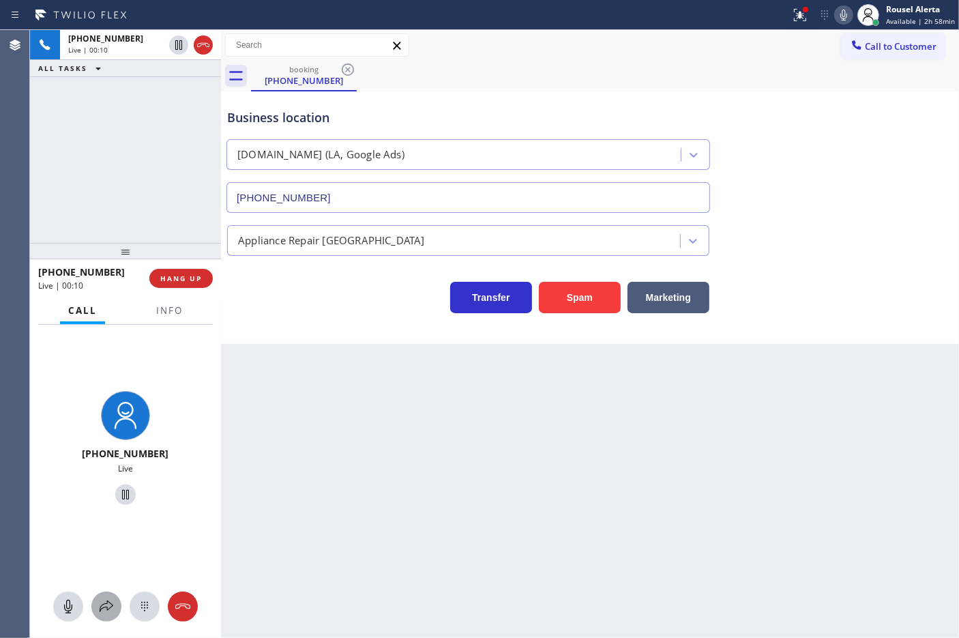
click at [94, 606] on div at bounding box center [106, 606] width 30 height 16
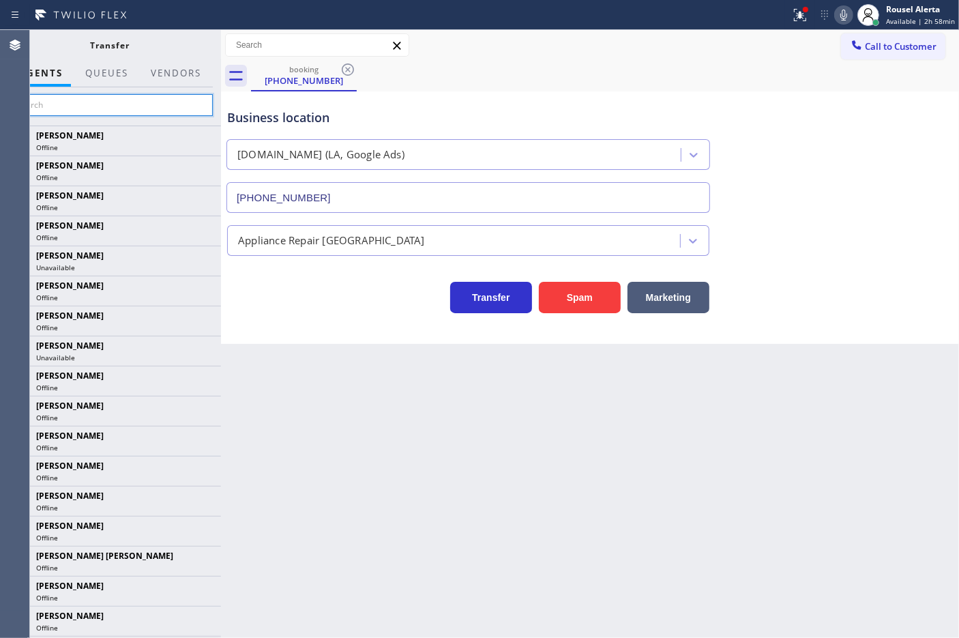
click at [127, 114] on input "text" at bounding box center [110, 105] width 205 height 22
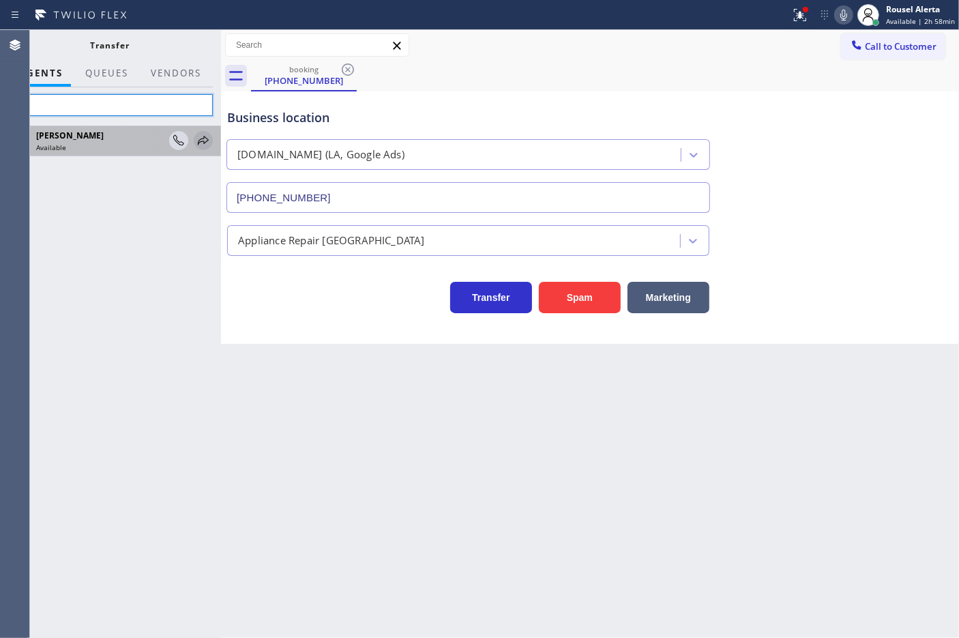
type input "niz"
click at [206, 138] on icon at bounding box center [203, 140] width 11 height 9
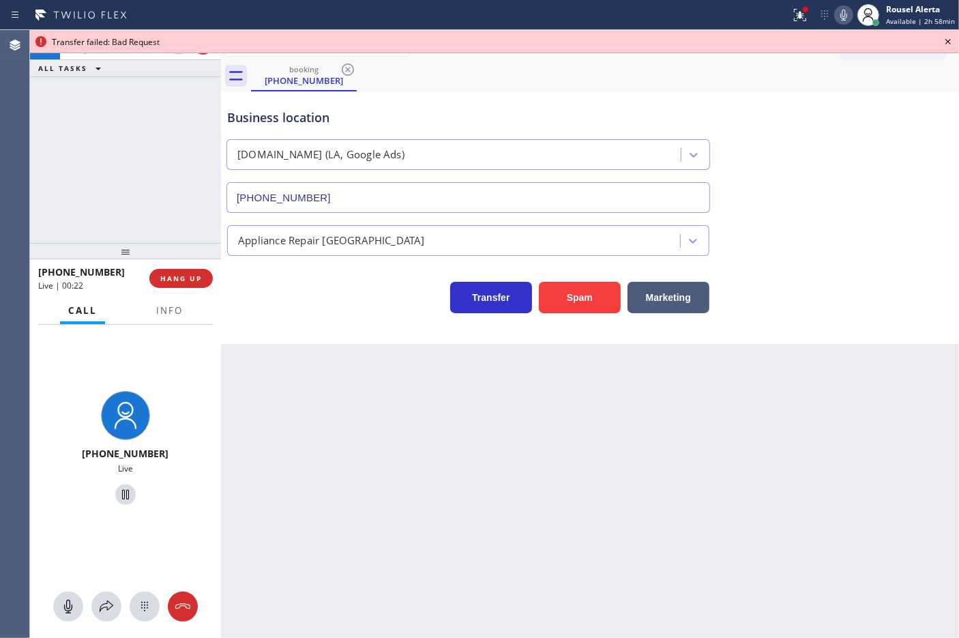
click at [949, 45] on icon at bounding box center [948, 41] width 16 height 16
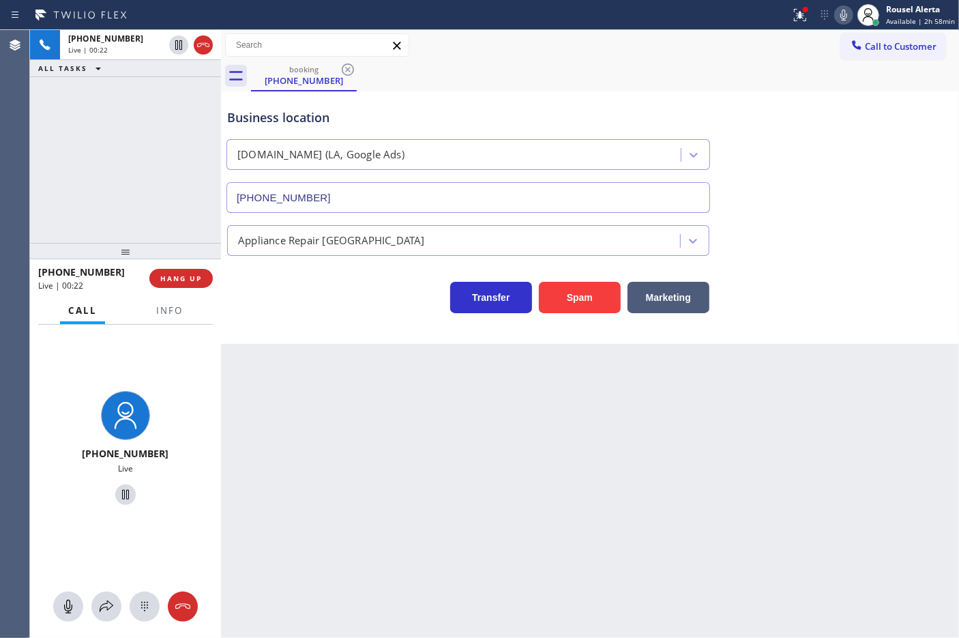
drag, startPoint x: 624, startPoint y: 539, endPoint x: 540, endPoint y: 501, distance: 92.2
click at [609, 539] on div "Back to Dashboard Change Sender ID Customers Technicians Select a contact Outbo…" at bounding box center [590, 334] width 738 height 608
click at [164, 308] on span "Info" at bounding box center [169, 310] width 27 height 12
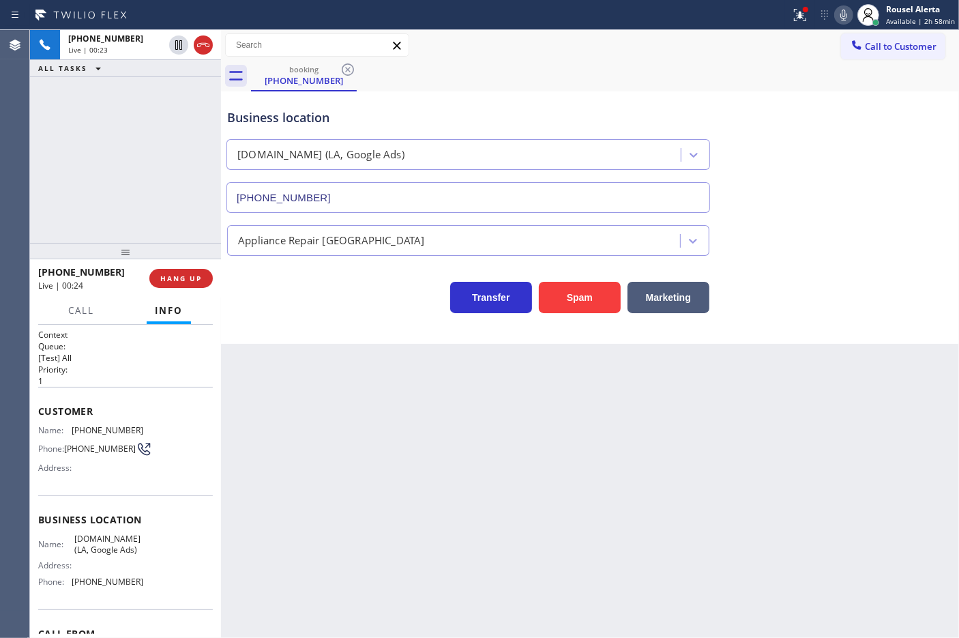
click at [416, 485] on div "Back to Dashboard Change Sender ID Customers Technicians Select a contact Outbo…" at bounding box center [590, 334] width 738 height 608
click at [93, 308] on span "Call" at bounding box center [81, 310] width 26 height 12
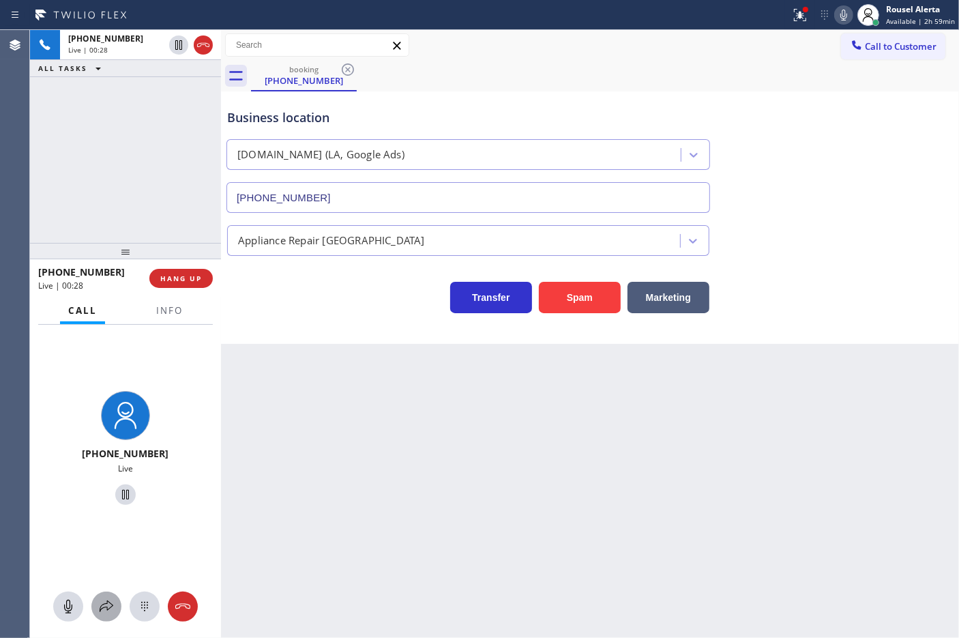
click at [109, 604] on icon at bounding box center [106, 606] width 16 height 16
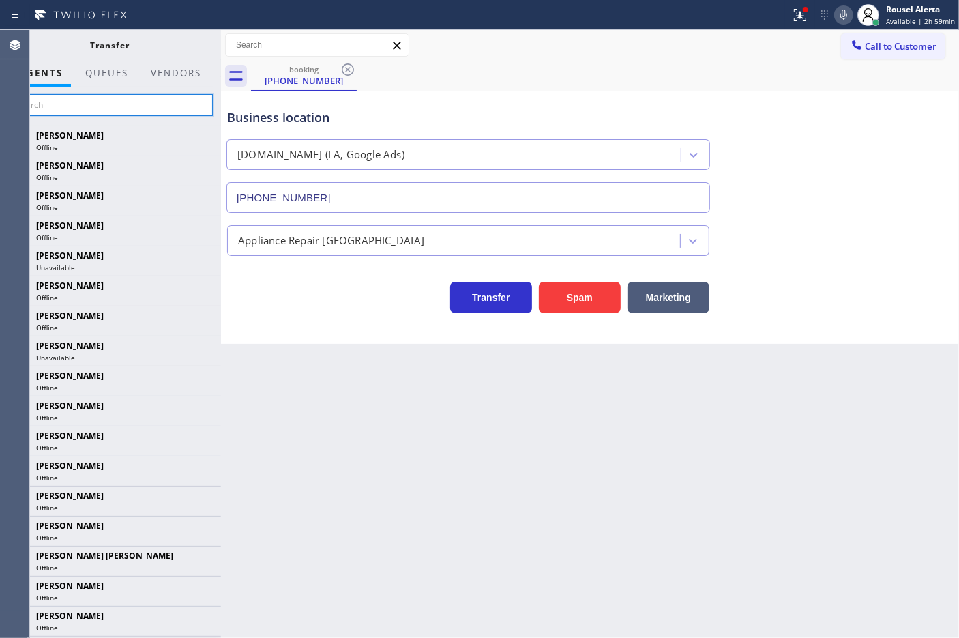
click at [117, 96] on input "text" at bounding box center [110, 105] width 205 height 22
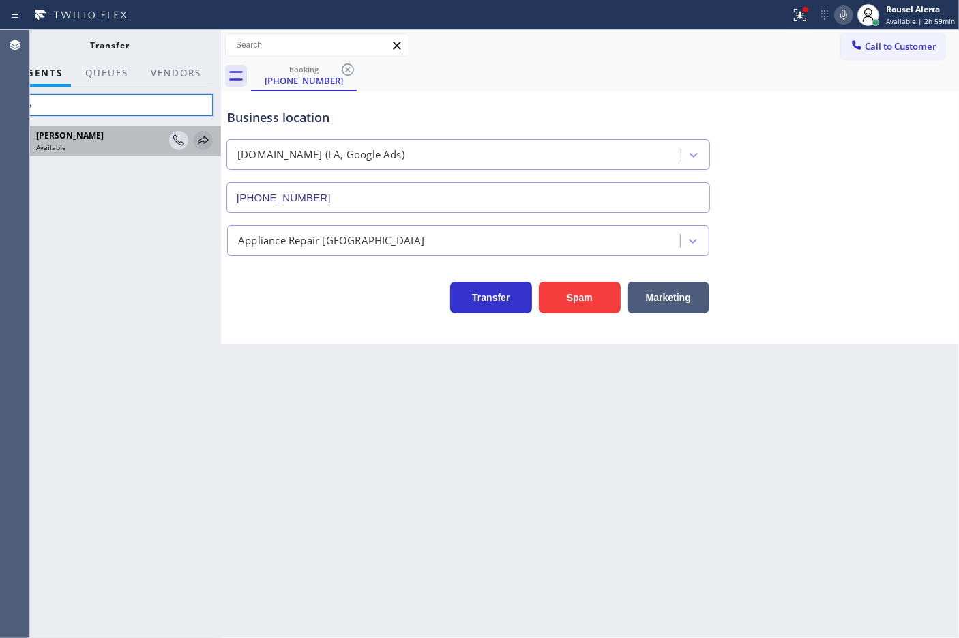
type input "niza"
click at [205, 147] on icon at bounding box center [203, 140] width 16 height 16
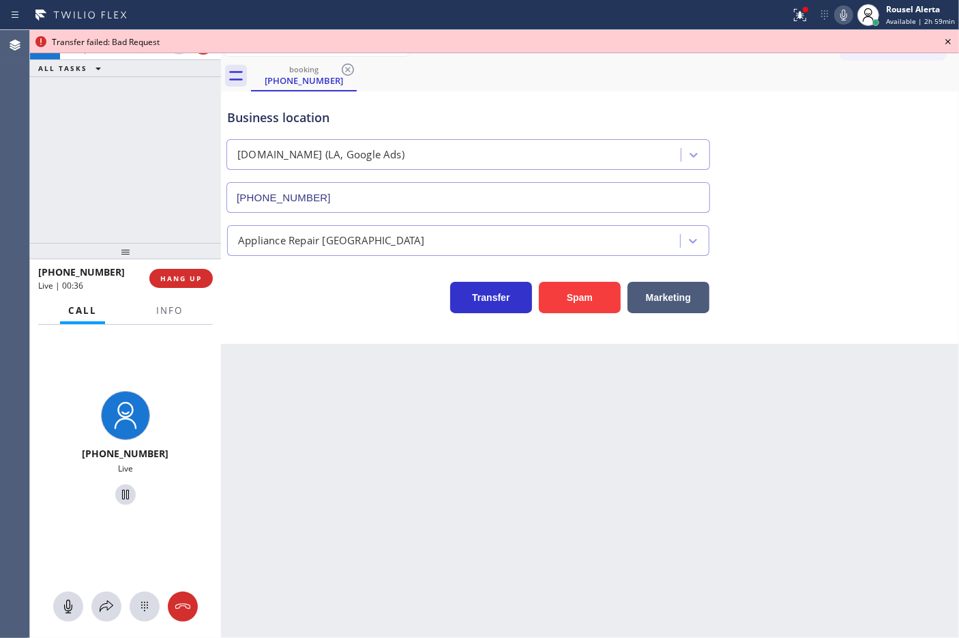
click at [946, 41] on icon at bounding box center [948, 41] width 16 height 16
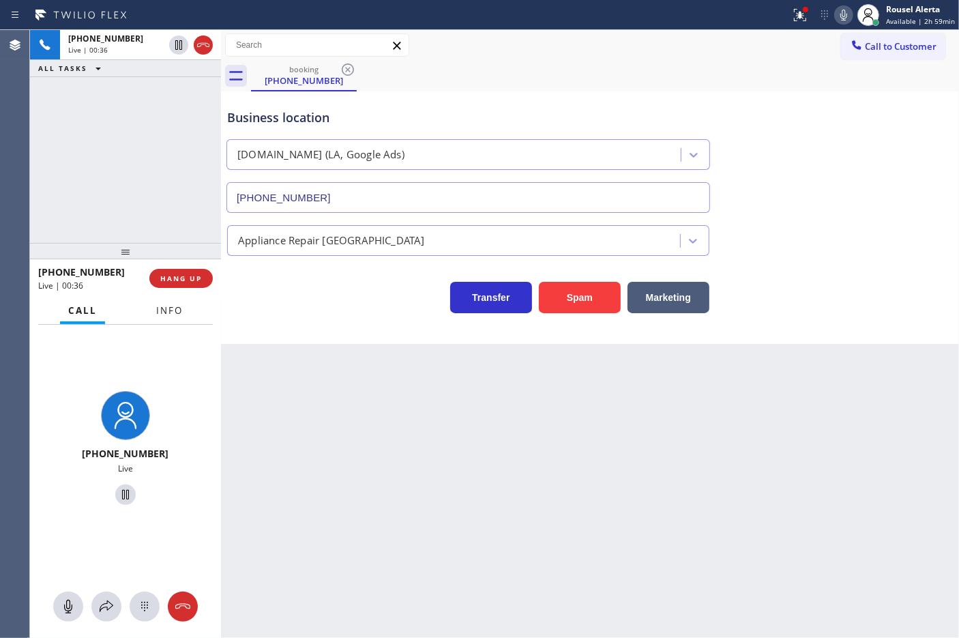
click at [174, 314] on span "Info" at bounding box center [169, 310] width 27 height 12
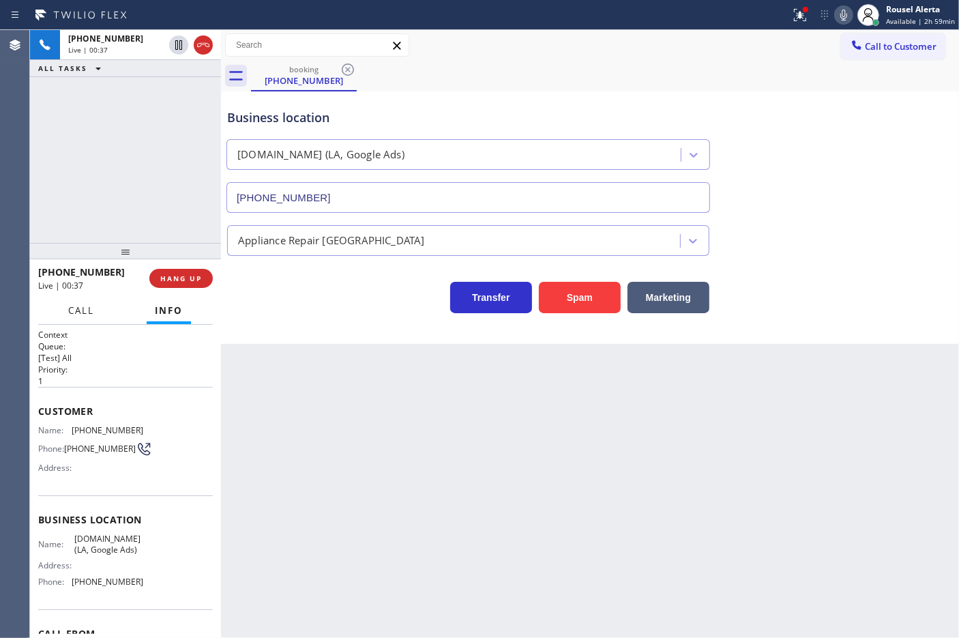
drag, startPoint x: 84, startPoint y: 315, endPoint x: 82, endPoint y: 486, distance: 171.2
click at [83, 315] on span "Call" at bounding box center [81, 310] width 26 height 12
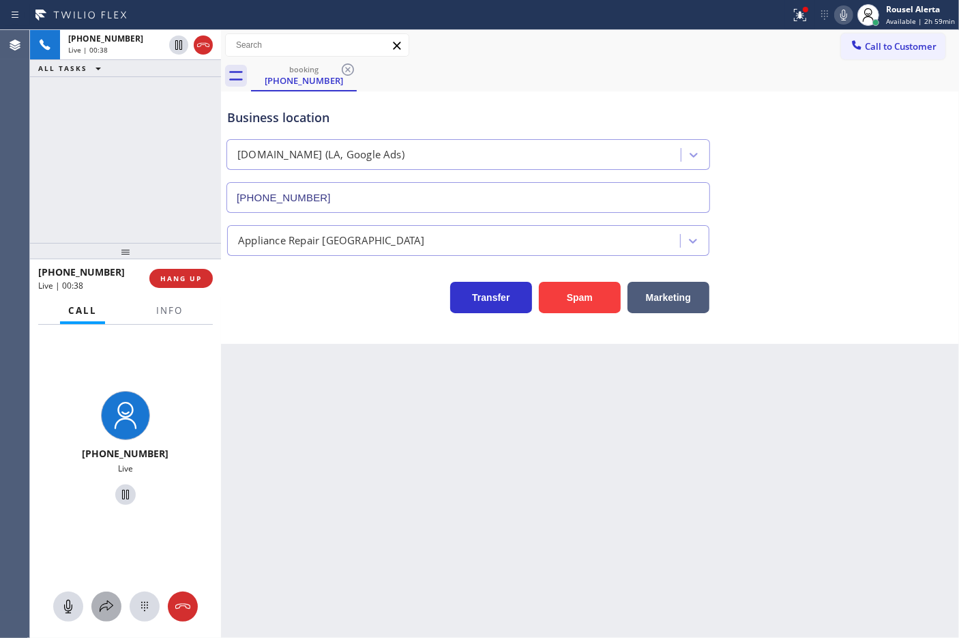
click at [95, 605] on div at bounding box center [106, 606] width 30 height 16
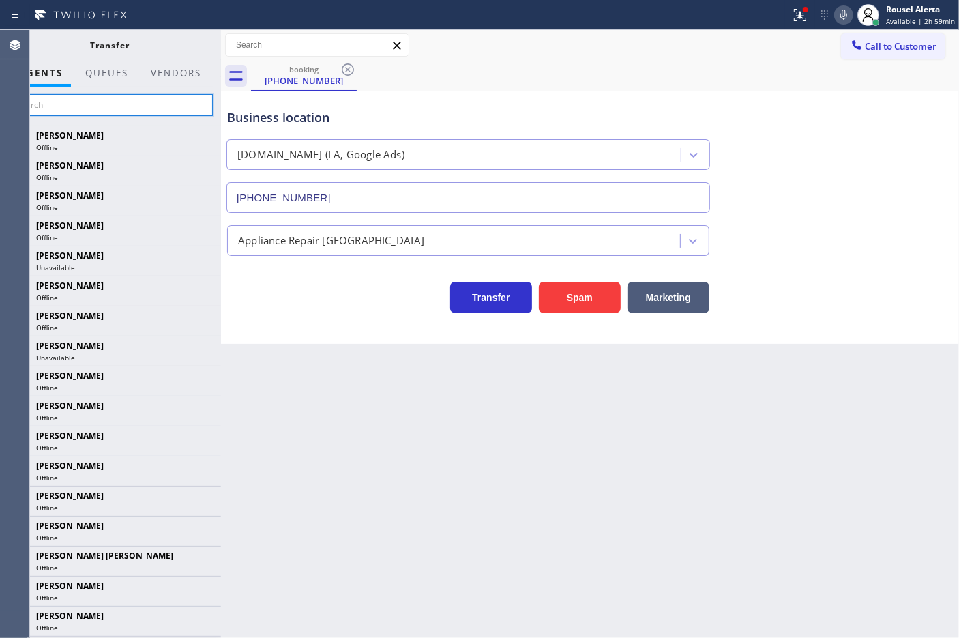
click at [72, 104] on input "text" at bounding box center [110, 105] width 205 height 22
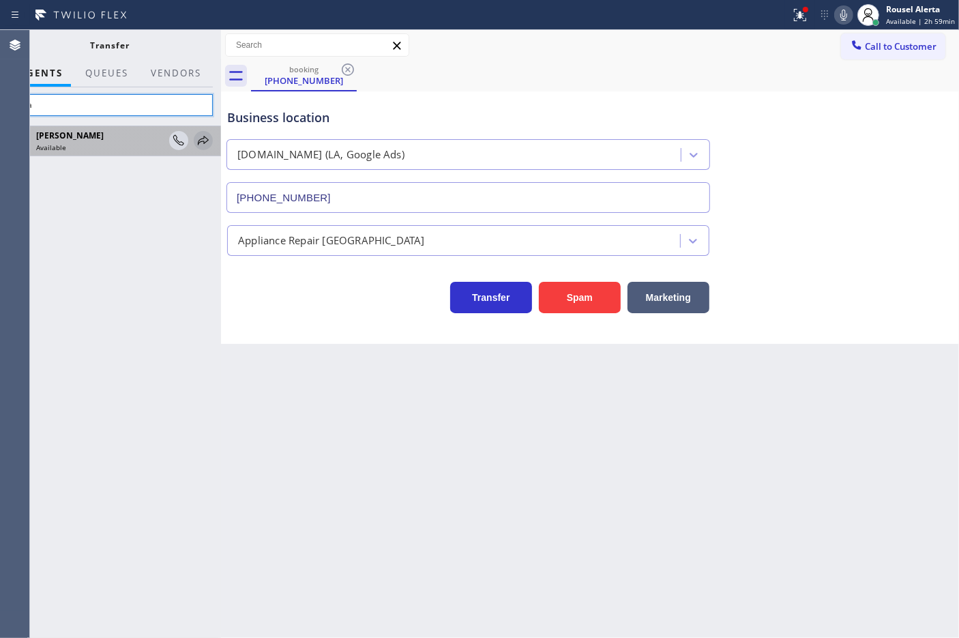
type input "niza"
click at [201, 138] on icon at bounding box center [203, 140] width 16 height 16
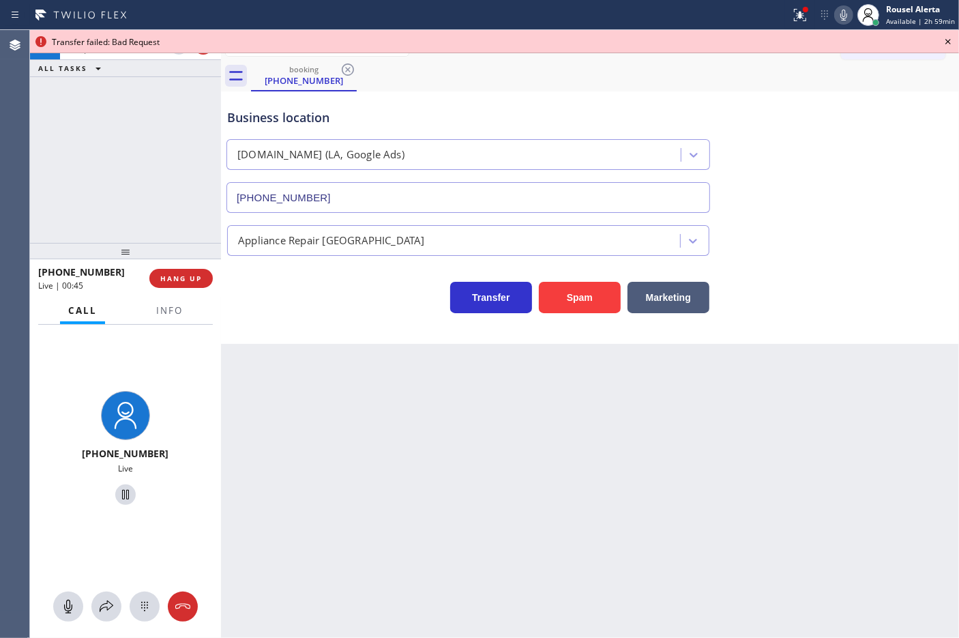
click at [840, 16] on icon at bounding box center [843, 15] width 16 height 16
click at [949, 46] on icon at bounding box center [948, 41] width 16 height 16
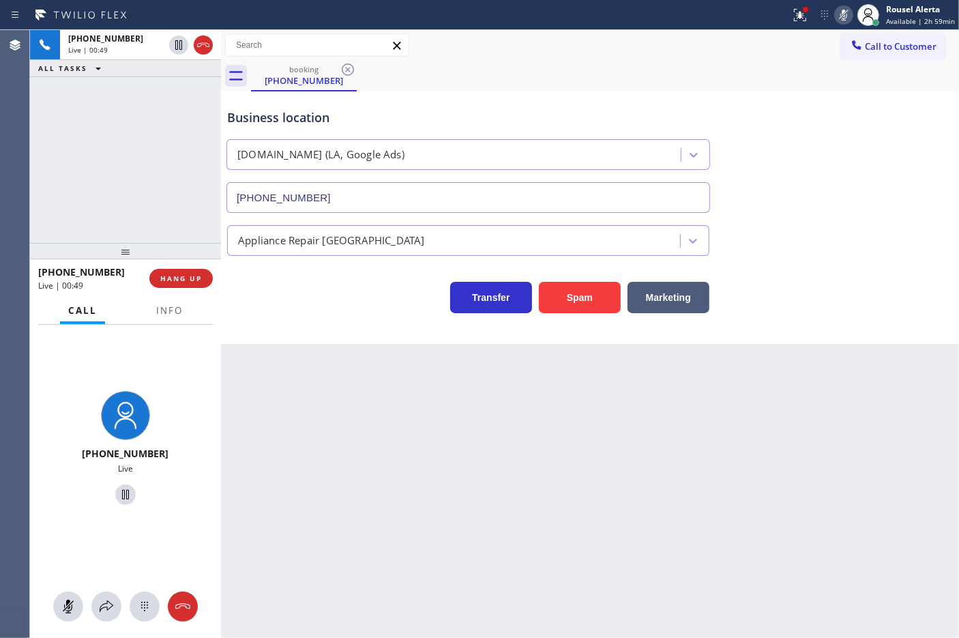
click at [848, 11] on rect at bounding box center [844, 14] width 10 height 10
click at [642, 483] on div "Back to Dashboard Change Sender ID Customers Technicians Select a contact Outbo…" at bounding box center [590, 334] width 738 height 608
click at [100, 612] on icon at bounding box center [106, 606] width 16 height 16
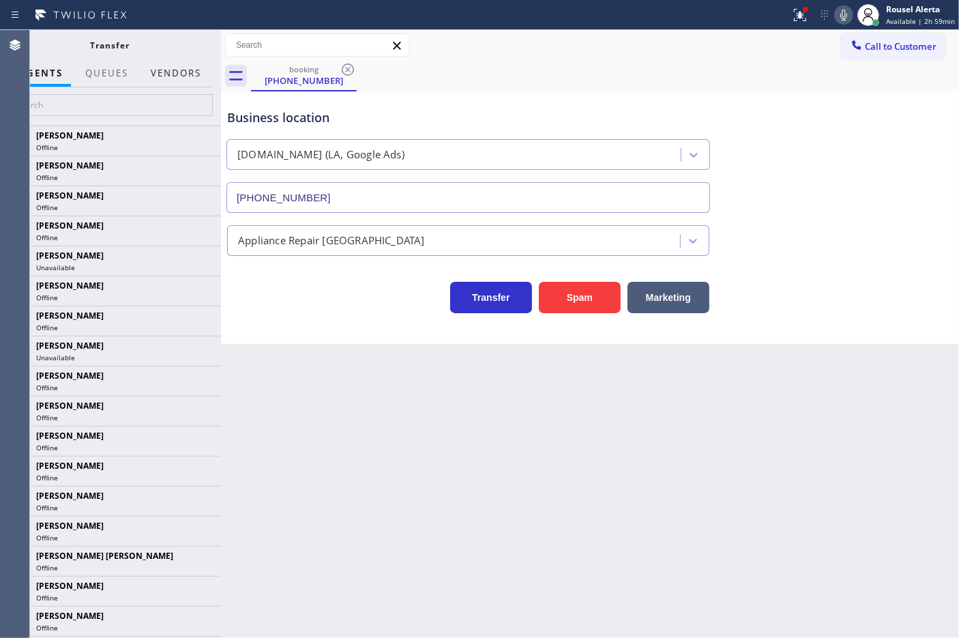
click at [181, 74] on button "Vendors" at bounding box center [176, 73] width 67 height 27
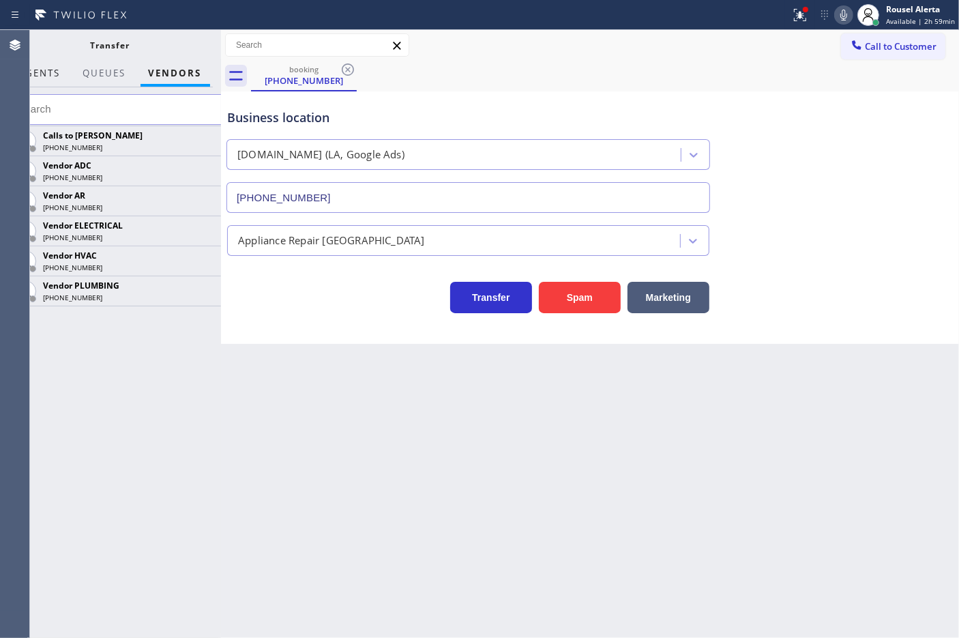
click at [52, 80] on button "AGENTS" at bounding box center [40, 73] width 58 height 27
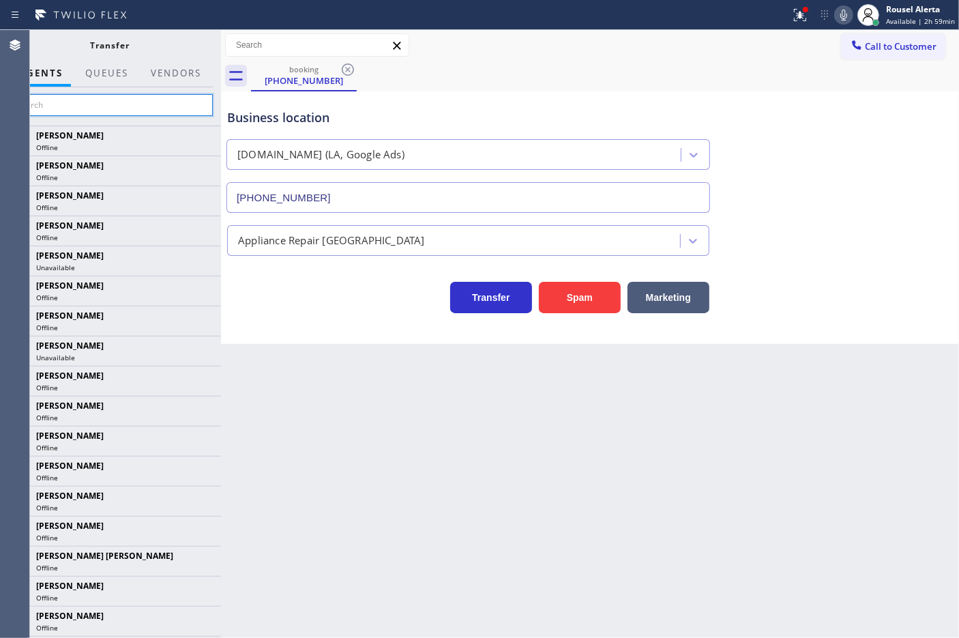
click at [70, 104] on input "text" at bounding box center [110, 105] width 205 height 22
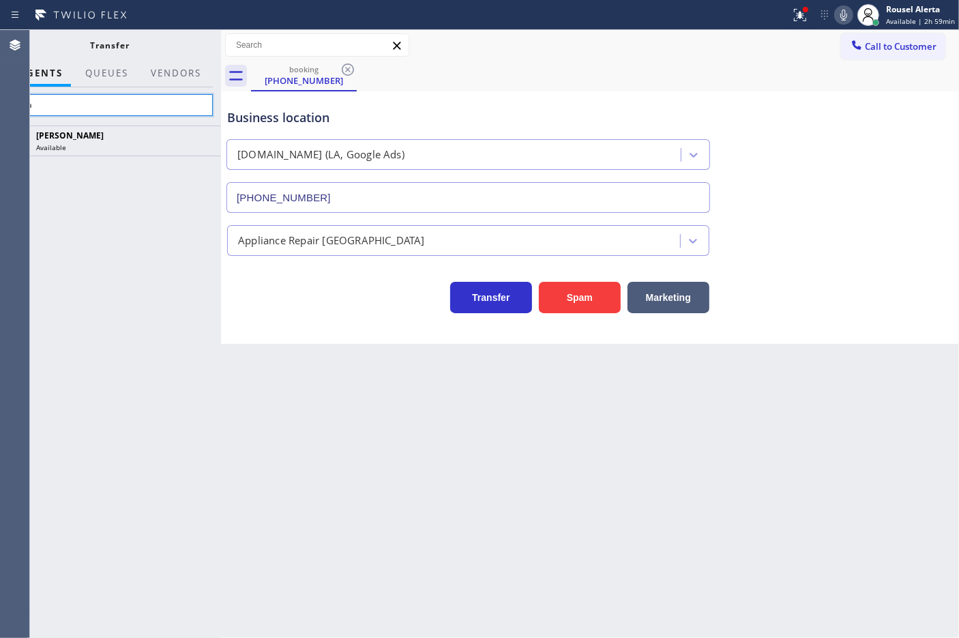
click at [118, 102] on input "niza" at bounding box center [110, 105] width 205 height 22
type input "n"
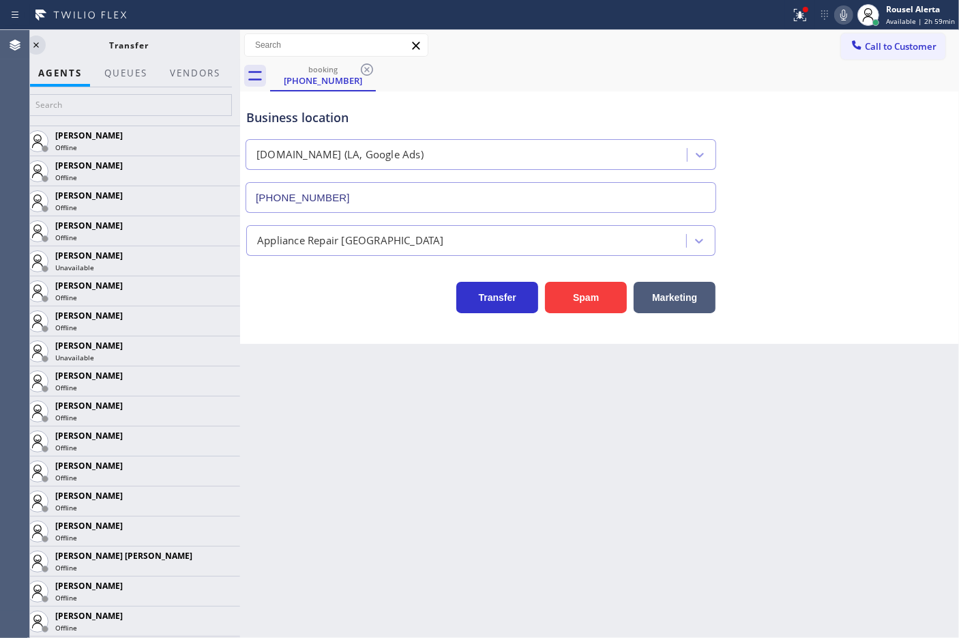
drag, startPoint x: 223, startPoint y: 41, endPoint x: 242, endPoint y: 42, distance: 19.1
click at [240, 42] on div at bounding box center [240, 334] width 0 height 608
click at [38, 45] on icon at bounding box center [36, 45] width 16 height 16
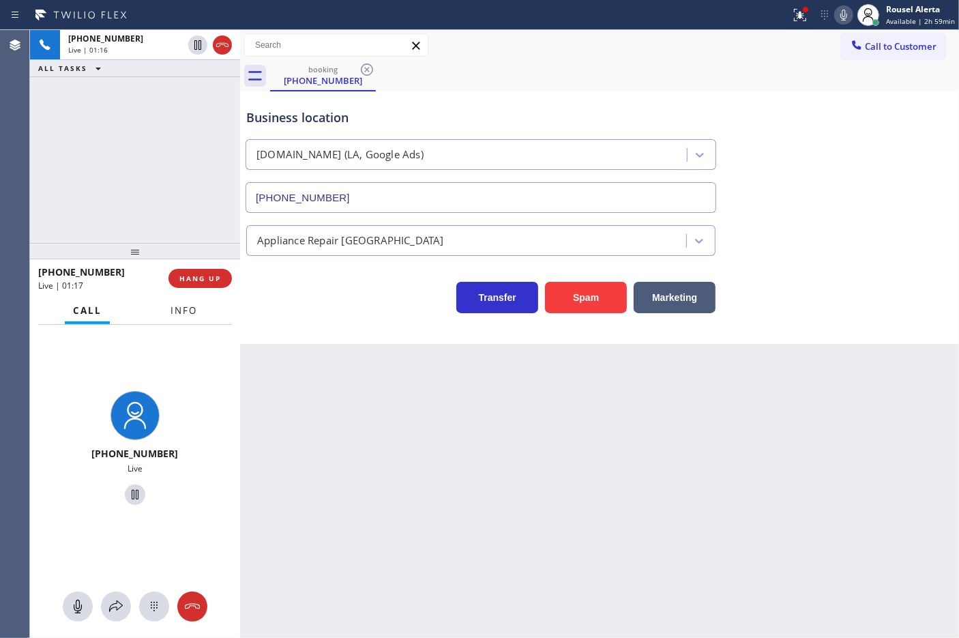
click at [188, 300] on button "Info" at bounding box center [183, 310] width 43 height 27
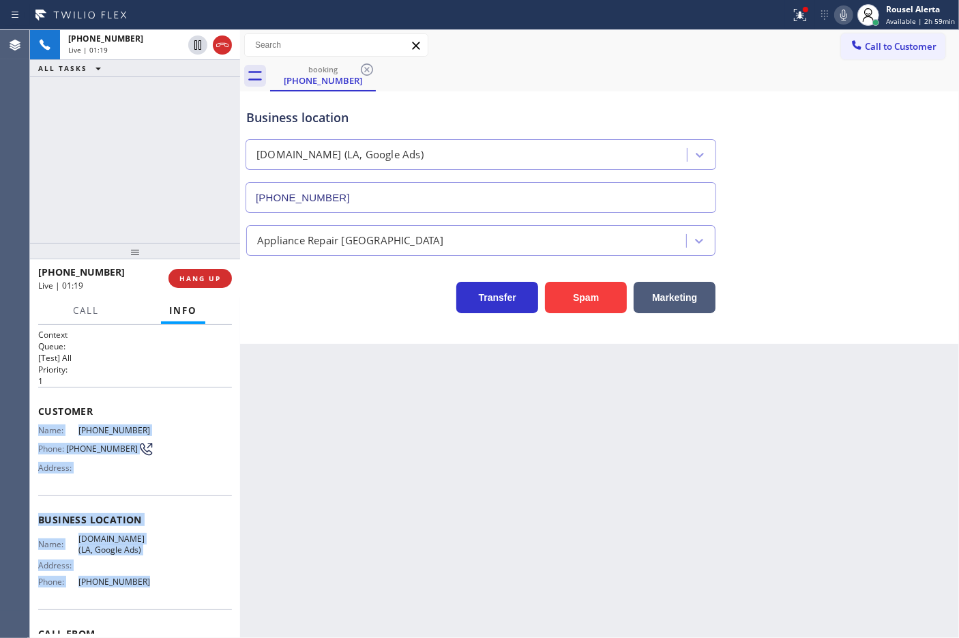
drag, startPoint x: 33, startPoint y: 424, endPoint x: 149, endPoint y: 580, distance: 194.5
click at [149, 580] on div "Context Queue: [Test] All Priority: 1 Customer Name: [PHONE_NUMBER] Phone: [PHO…" at bounding box center [135, 482] width 210 height 314
copy div "Name: [PHONE_NUMBER] Phone: [PHONE_NUMBER] Address: Business location Name: [DO…"
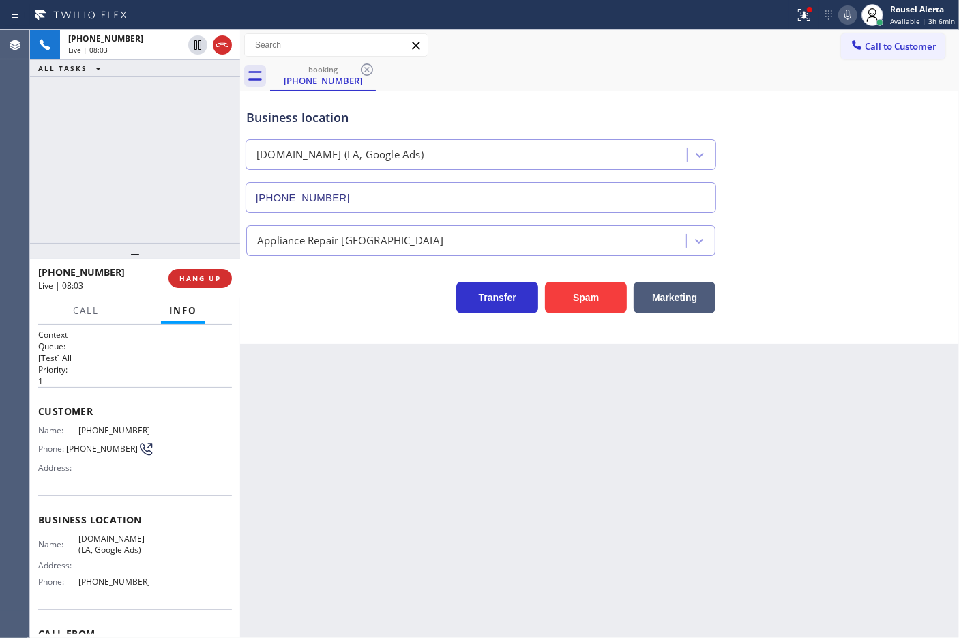
click at [421, 447] on div "Back to Dashboard Change Sender ID Customers Technicians Select a contact Outbo…" at bounding box center [599, 334] width 719 height 608
click at [200, 287] on button "HANG UP" at bounding box center [199, 278] width 63 height 19
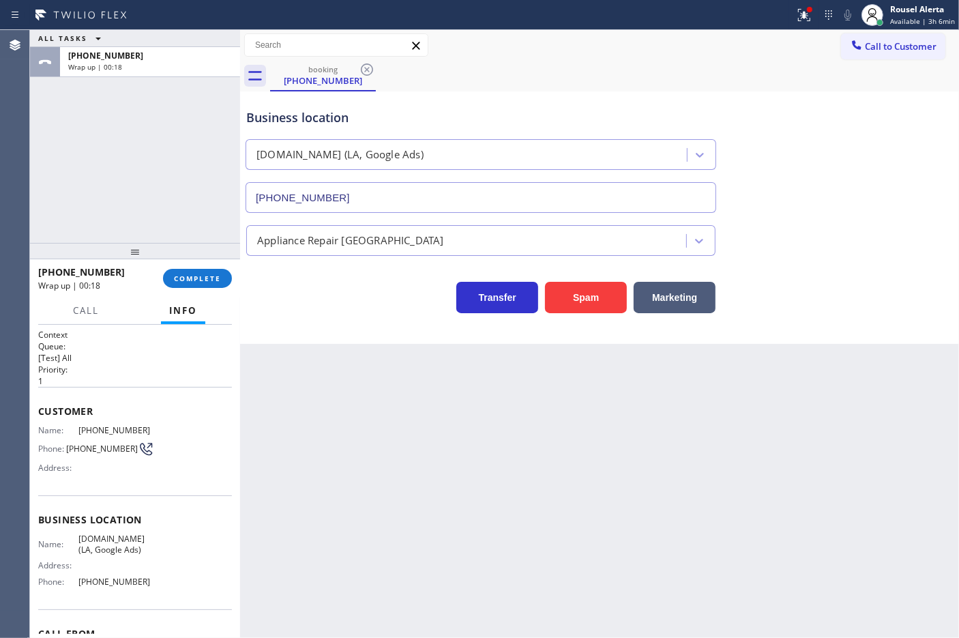
drag, startPoint x: 664, startPoint y: 89, endPoint x: 656, endPoint y: 89, distance: 7.5
click at [664, 89] on div "Business location [DOMAIN_NAME] ([GEOGRAPHIC_DATA], Google Ads) [PHONE_NUMBER]" at bounding box center [599, 150] width 712 height 123
click at [160, 120] on div "ALL TASKS ALL TASKS ACTIVE TASKS TASKS IN WRAP UP [PHONE_NUMBER] Wrap up | 00:36" at bounding box center [135, 136] width 210 height 213
click at [196, 280] on span "COMPLETE" at bounding box center [197, 278] width 47 height 10
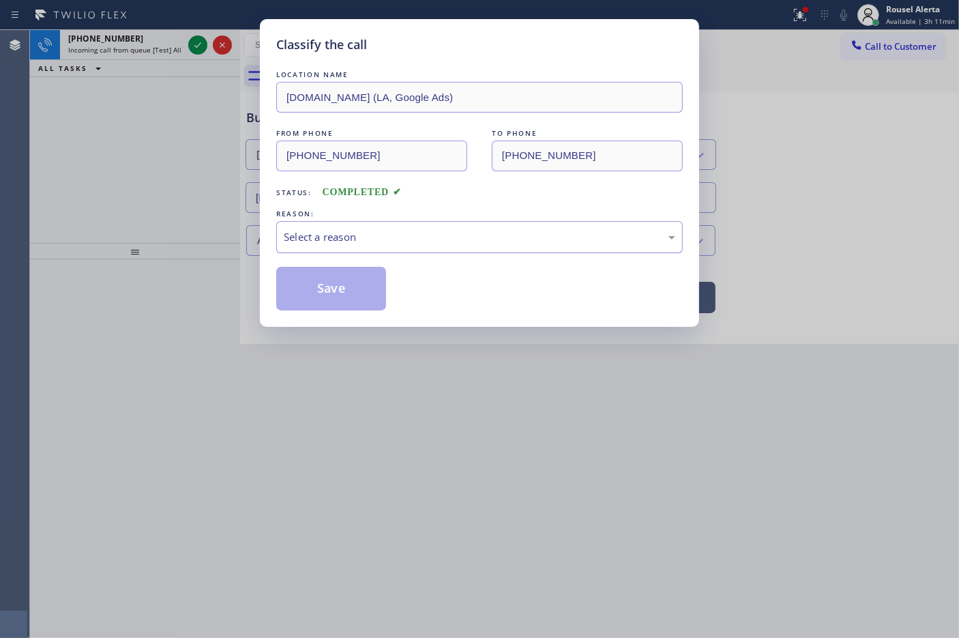
click at [377, 239] on div "Select a reason" at bounding box center [479, 237] width 391 height 16
click at [349, 286] on button "Save" at bounding box center [331, 289] width 110 height 44
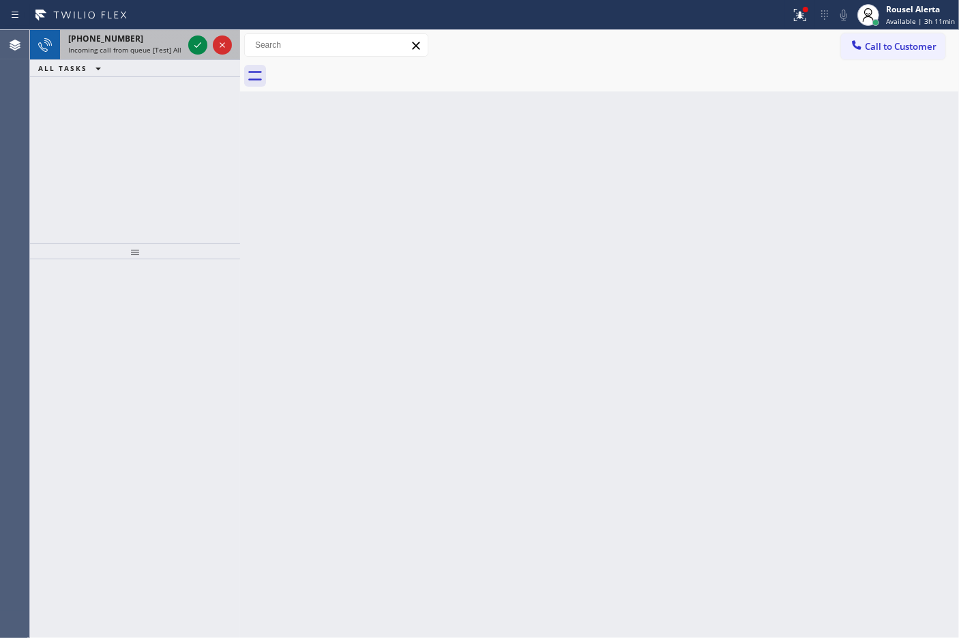
click at [160, 44] on div "[PHONE_NUMBER] Incoming call from queue [Test] All" at bounding box center [122, 45] width 125 height 30
click at [196, 46] on icon at bounding box center [197, 44] width 7 height 5
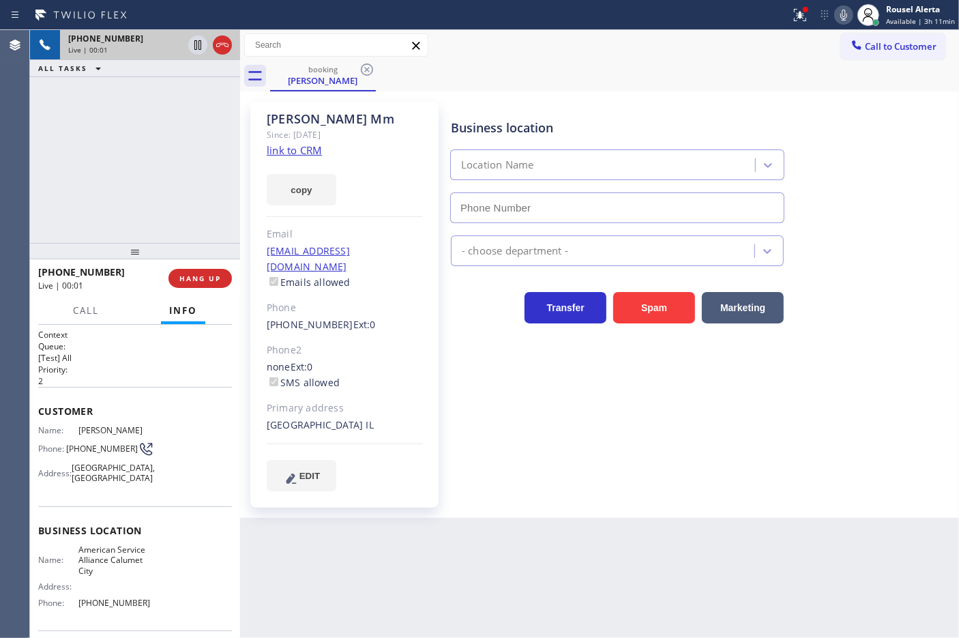
type input "[PHONE_NUMBER]"
click at [312, 149] on link "link to CRM" at bounding box center [294, 150] width 55 height 14
click at [418, 563] on div "Back to Dashboard Change Sender ID Customers Technicians Select a contact Outbo…" at bounding box center [599, 334] width 719 height 608
click at [192, 170] on div "[PHONE_NUMBER] Live | 02:52 ALL TASKS ALL TASKS ACTIVE TASKS TASKS IN WRAP UP" at bounding box center [135, 136] width 210 height 213
click at [792, 20] on div at bounding box center [800, 15] width 30 height 16
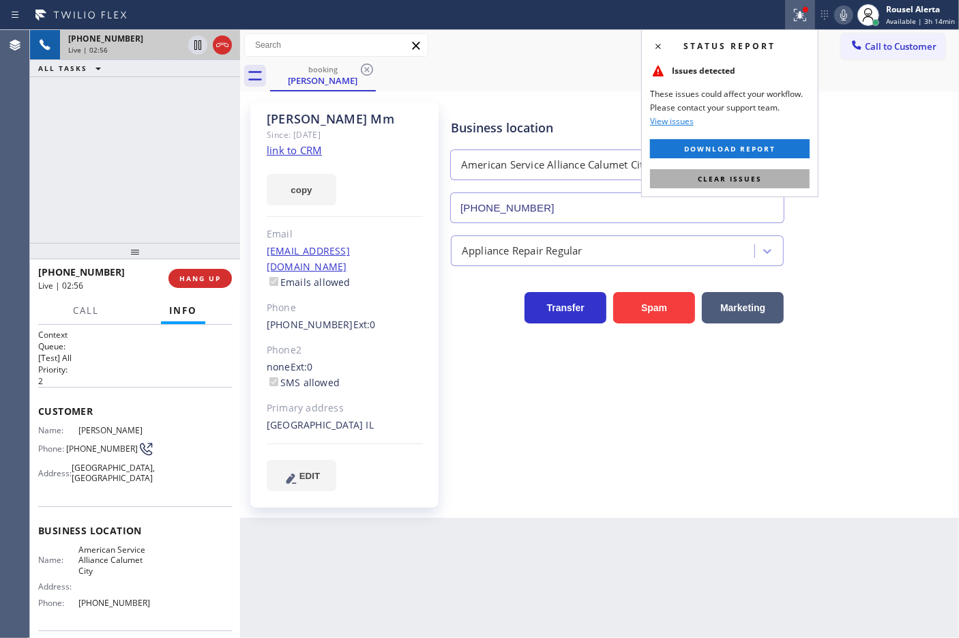
click at [782, 175] on button "Clear issues" at bounding box center [730, 178] width 160 height 19
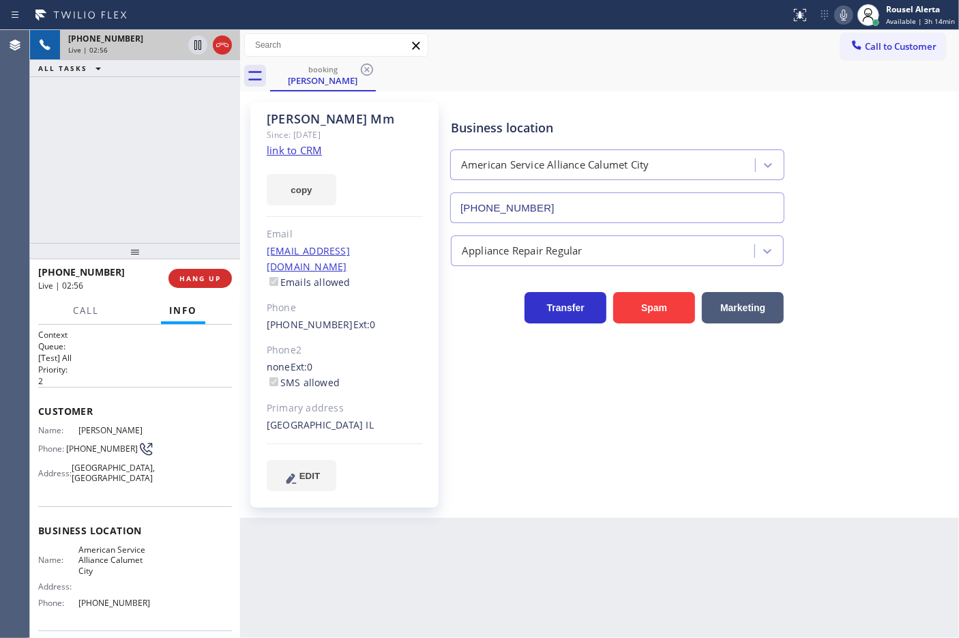
click at [898, 477] on div "Business location American Service Alliance [GEOGRAPHIC_DATA] [PHONE_NUMBER] Ap…" at bounding box center [701, 309] width 507 height 409
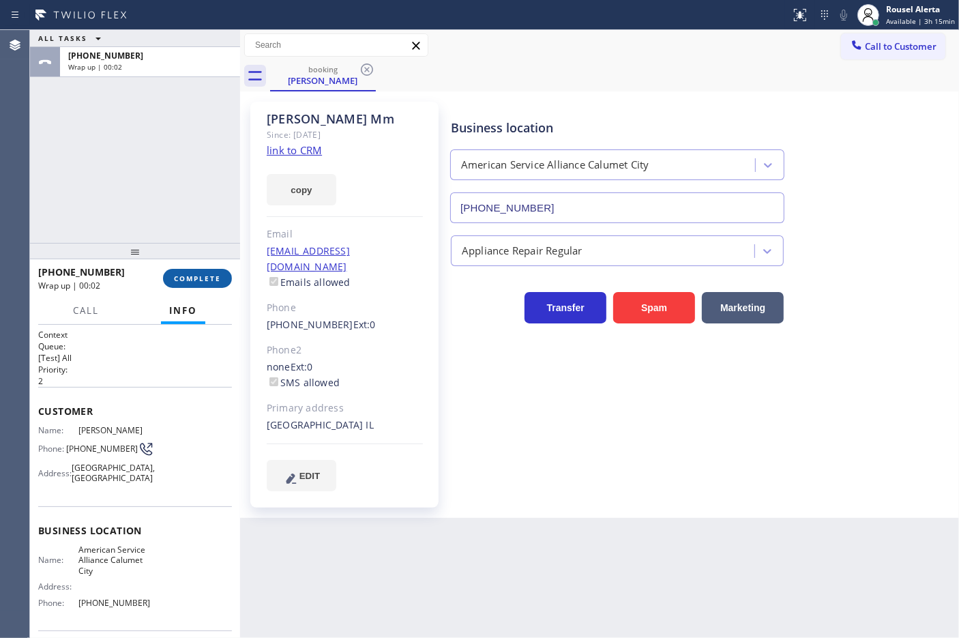
click at [192, 271] on button "COMPLETE" at bounding box center [197, 278] width 69 height 19
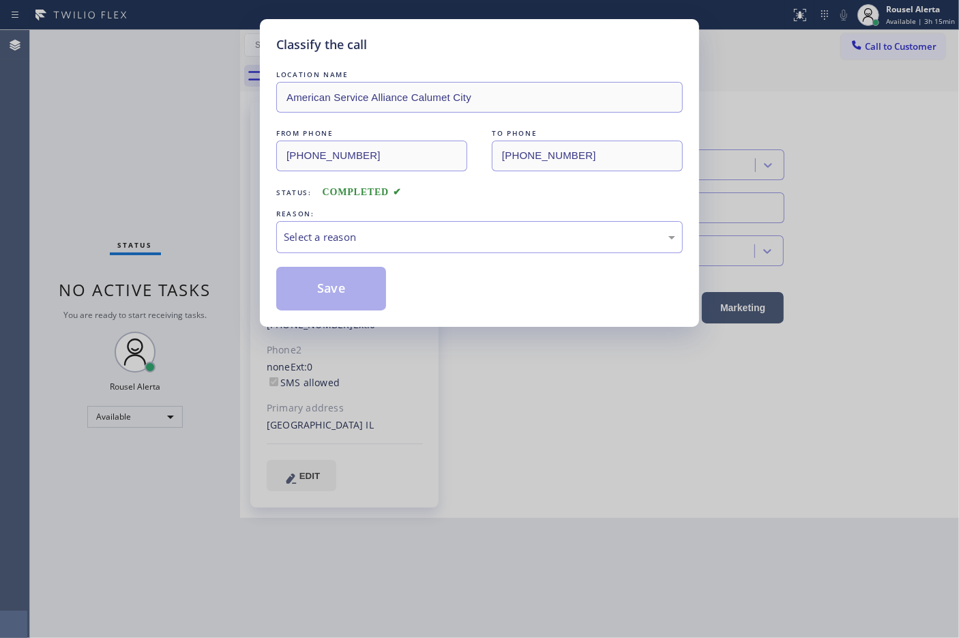
click at [355, 239] on div "Select a reason" at bounding box center [479, 237] width 391 height 16
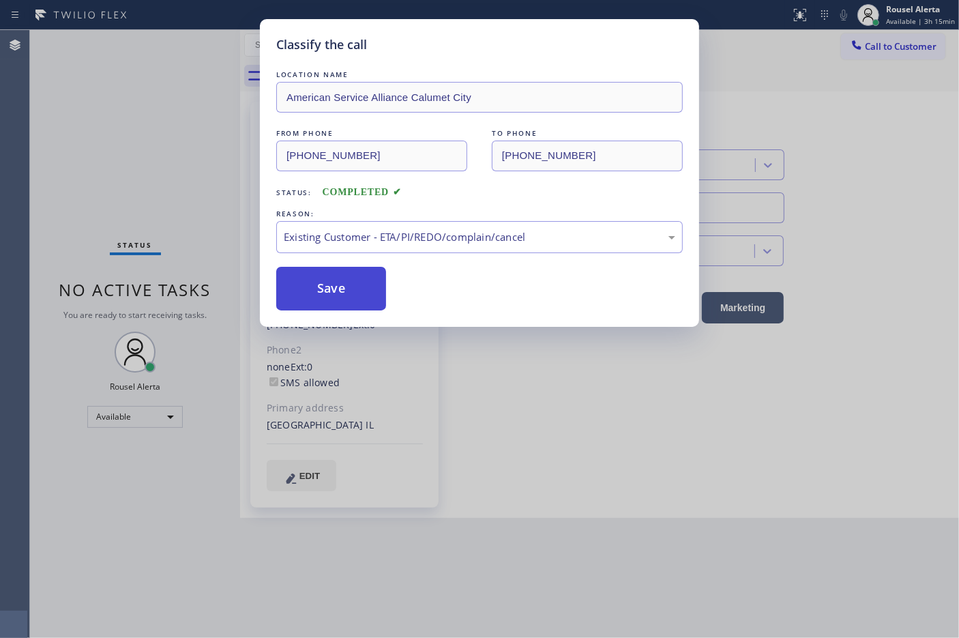
click at [353, 302] on button "Save" at bounding box center [331, 289] width 110 height 44
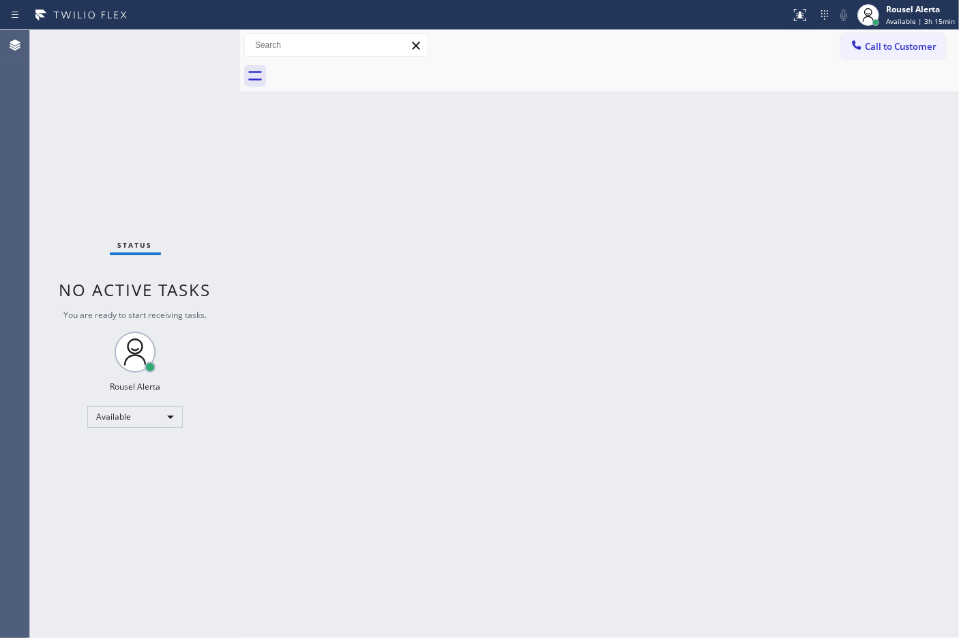
click at [489, 338] on div "Back to Dashboard Change Sender ID Customers Technicians Select a contact Outbo…" at bounding box center [599, 334] width 719 height 608
click at [636, 247] on div "Back to Dashboard Change Sender ID Customers Technicians Select a contact Outbo…" at bounding box center [599, 334] width 719 height 608
click at [172, 35] on div "Status No active tasks You are ready to start receiving tasks. Rousel Alerta Av…" at bounding box center [135, 334] width 210 height 608
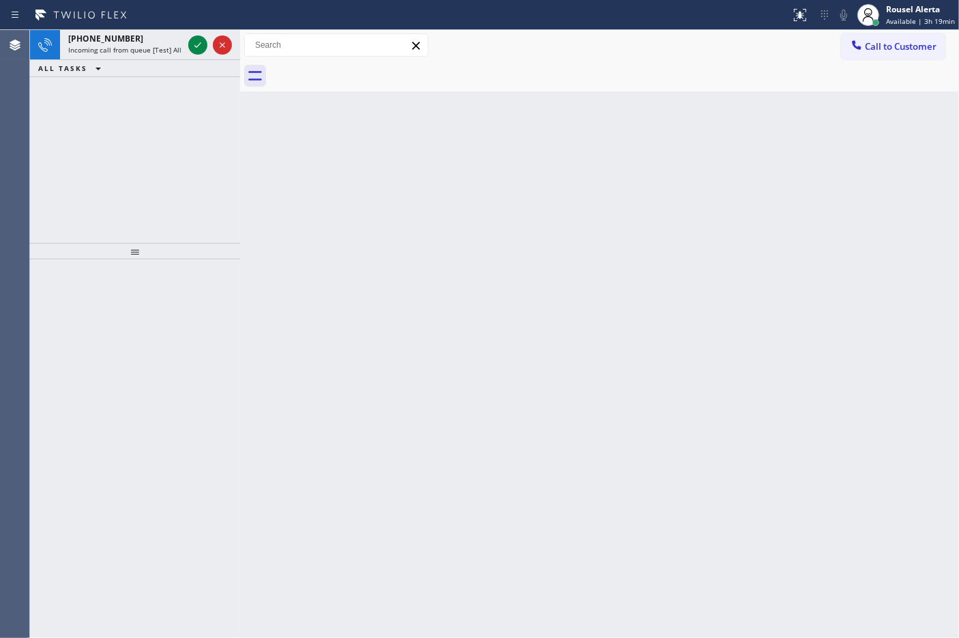
click at [172, 35] on div "[PHONE_NUMBER]" at bounding box center [125, 39] width 115 height 12
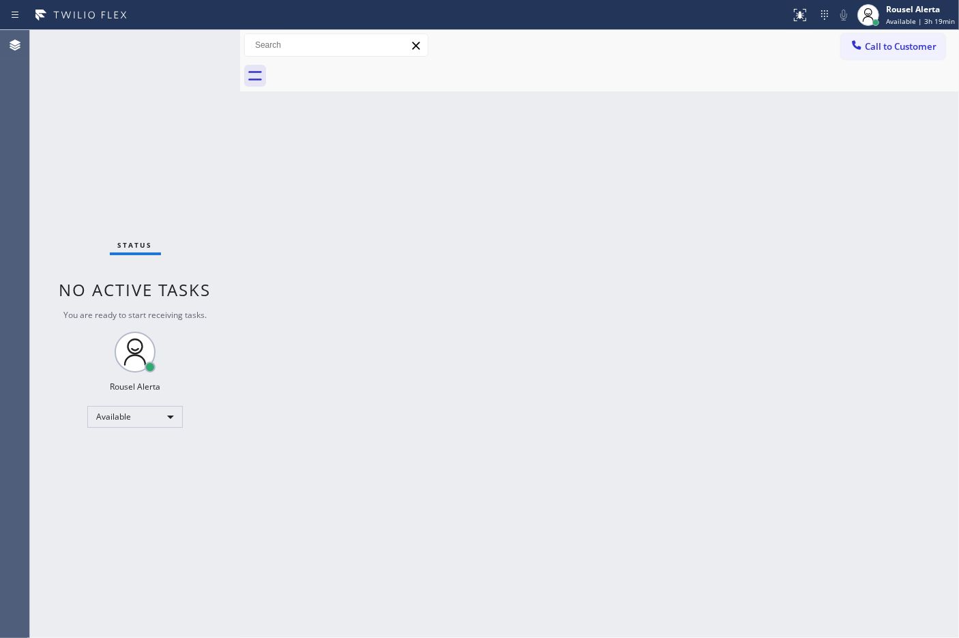
click at [196, 40] on div "Status No active tasks You are ready to start receiving tasks. Rousel Alerta Av…" at bounding box center [135, 334] width 210 height 608
click at [192, 55] on div "Status No active tasks You are ready to start receiving tasks. Rousel Alerta Av…" at bounding box center [135, 334] width 210 height 608
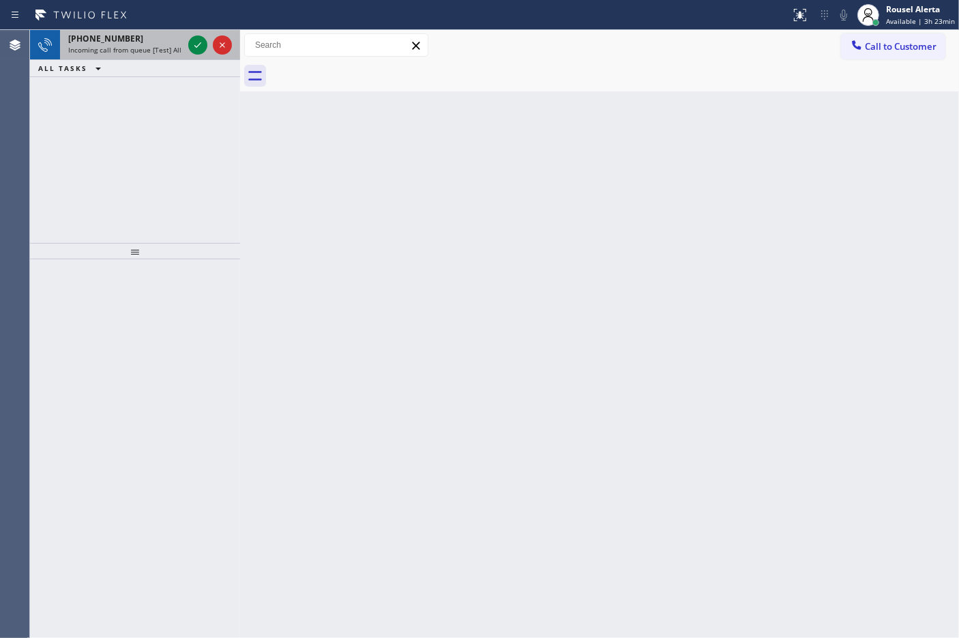
click at [155, 59] on div "[PHONE_NUMBER] Incoming call from queue [Test] All" at bounding box center [122, 45] width 125 height 30
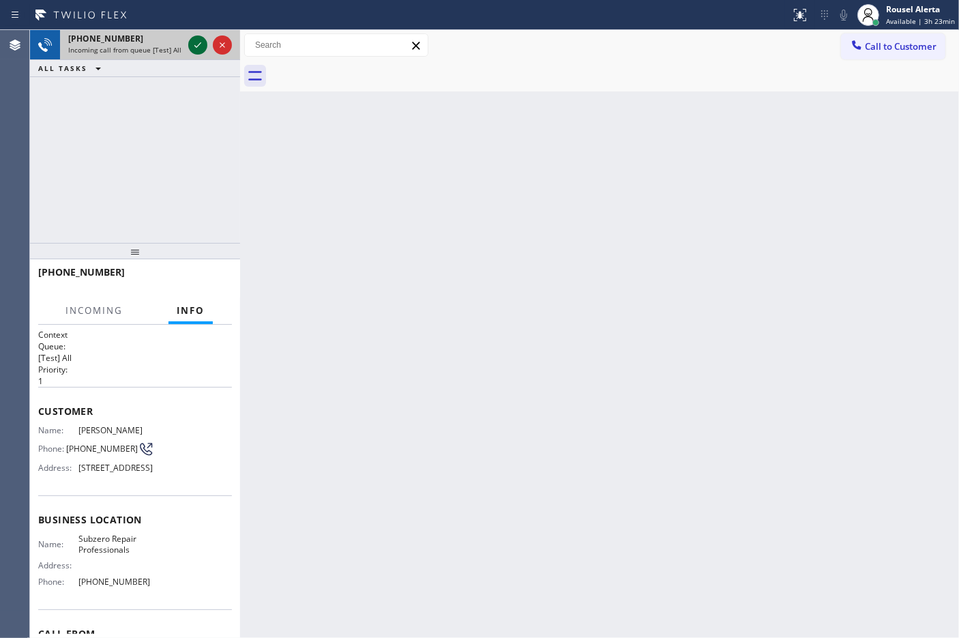
click at [192, 46] on icon at bounding box center [198, 45] width 16 height 16
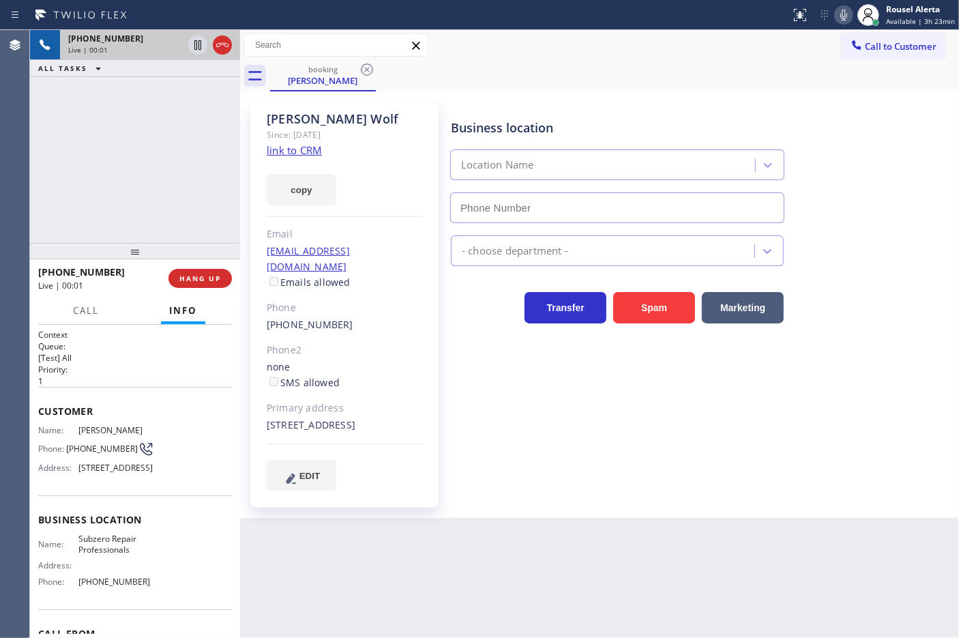
type input "[PHONE_NUMBER]"
click at [306, 147] on link "link to CRM" at bounding box center [294, 150] width 55 height 14
click at [90, 300] on button "Call" at bounding box center [86, 310] width 42 height 27
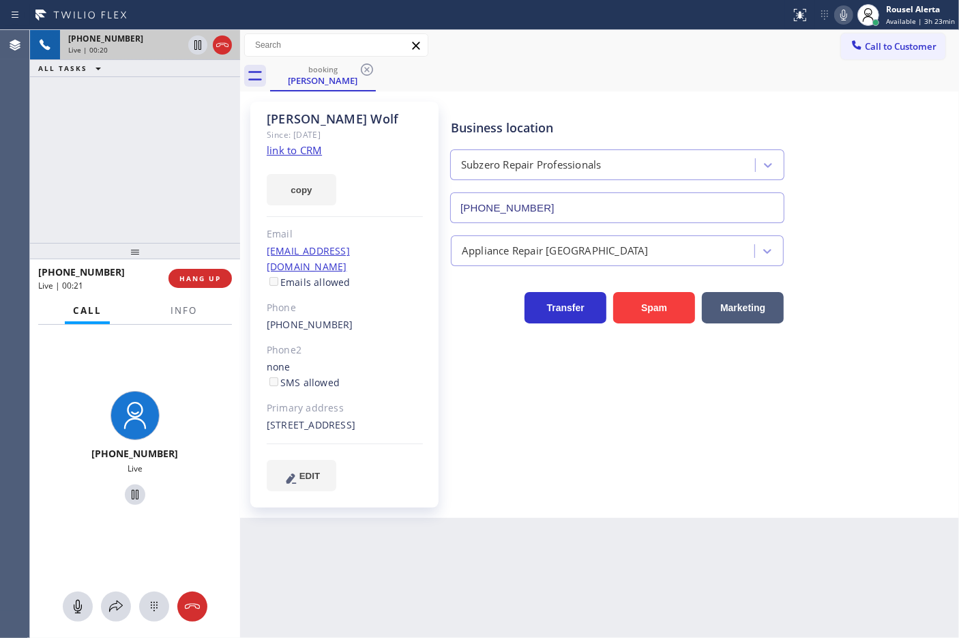
click at [195, 55] on div at bounding box center [209, 45] width 49 height 30
click at [850, 20] on icon at bounding box center [843, 15] width 16 height 16
click at [194, 50] on icon at bounding box center [198, 45] width 16 height 16
click at [506, 558] on div "Back to Dashboard Change Sender ID Customers Technicians Select a contact Outbo…" at bounding box center [599, 334] width 719 height 608
click at [115, 604] on icon at bounding box center [116, 606] width 16 height 16
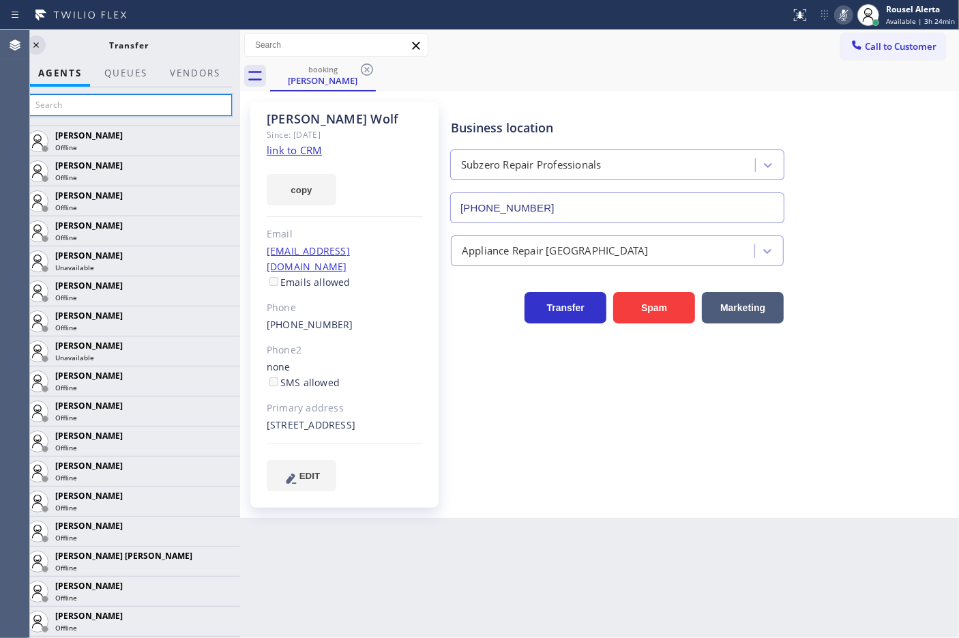
click at [100, 115] on input "text" at bounding box center [129, 105] width 205 height 22
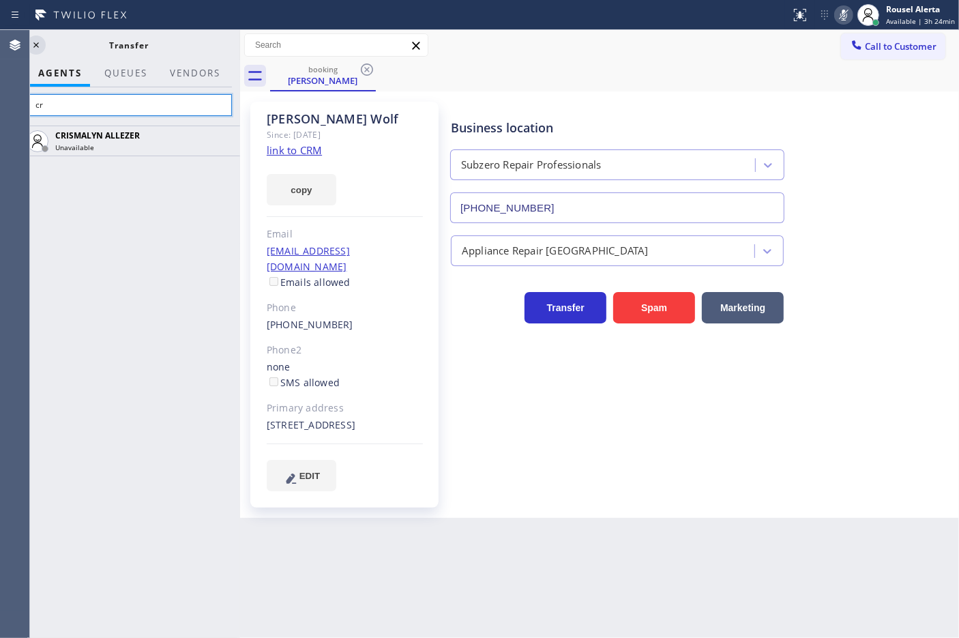
type input "c"
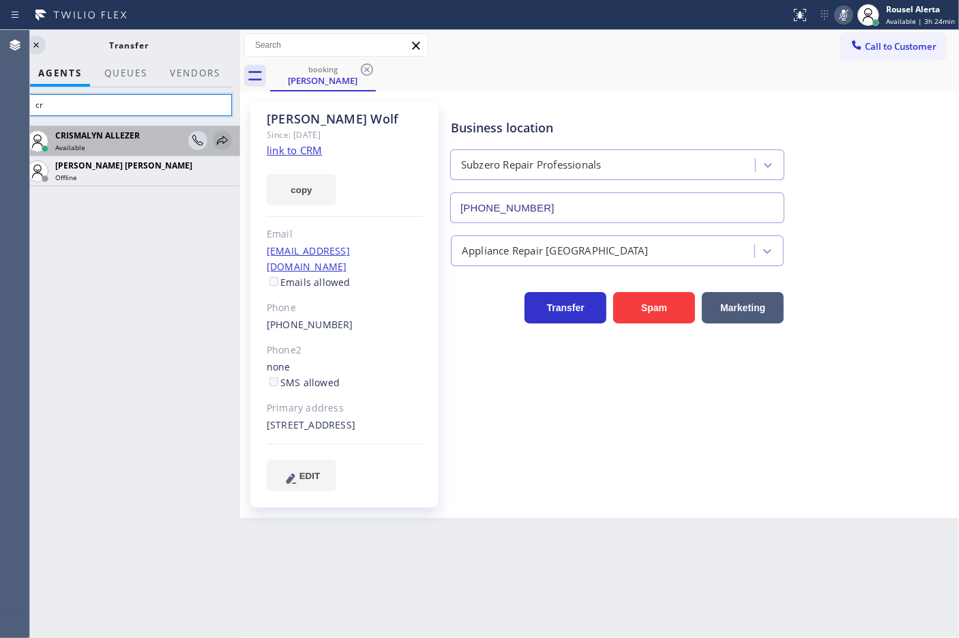
type input "cr"
click at [224, 136] on icon at bounding box center [222, 140] width 16 height 16
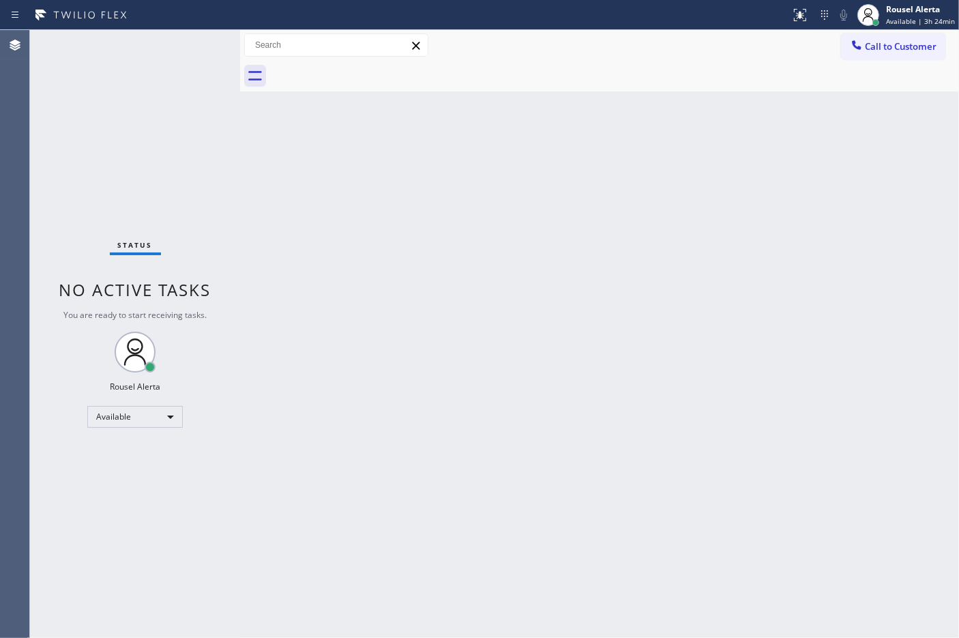
drag, startPoint x: 367, startPoint y: 280, endPoint x: 382, endPoint y: 293, distance: 19.8
click at [373, 290] on div "Back to Dashboard Change Sender ID Customers Technicians Select a contact Outbo…" at bounding box center [599, 334] width 719 height 608
click at [87, 107] on div "Status No active tasks You are ready to start receiving tasks. Rousel Alerta Av…" at bounding box center [135, 334] width 210 height 608
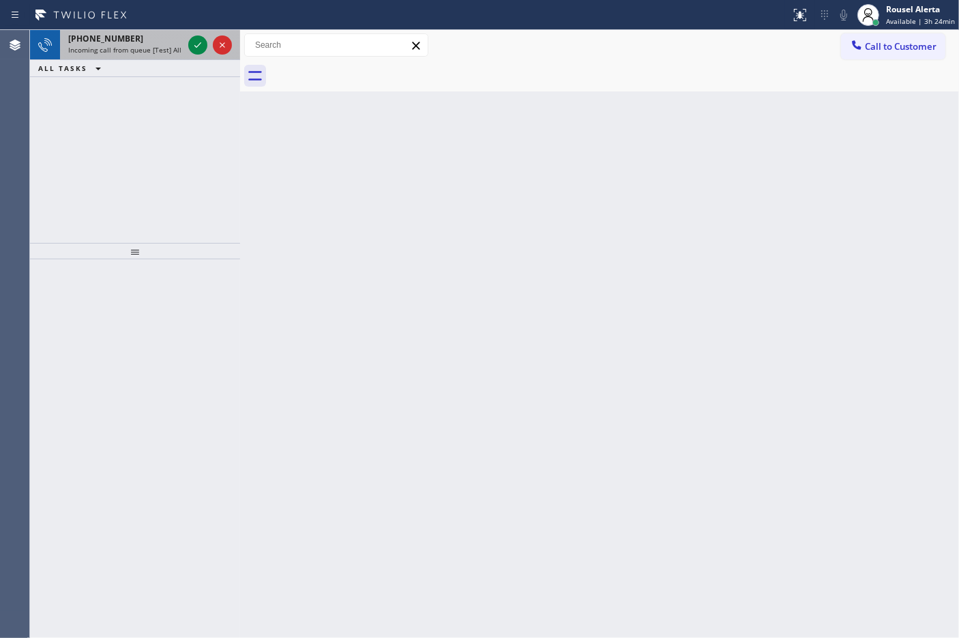
click at [168, 31] on div "[PHONE_NUMBER] Incoming call from queue [Test] All" at bounding box center [122, 45] width 125 height 30
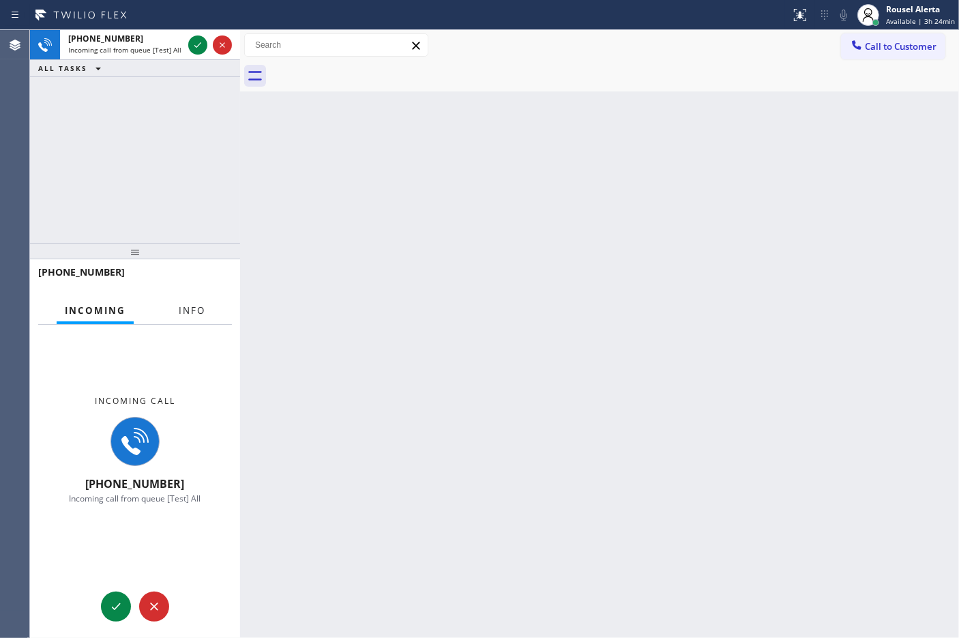
click at [189, 315] on span "Info" at bounding box center [192, 310] width 27 height 12
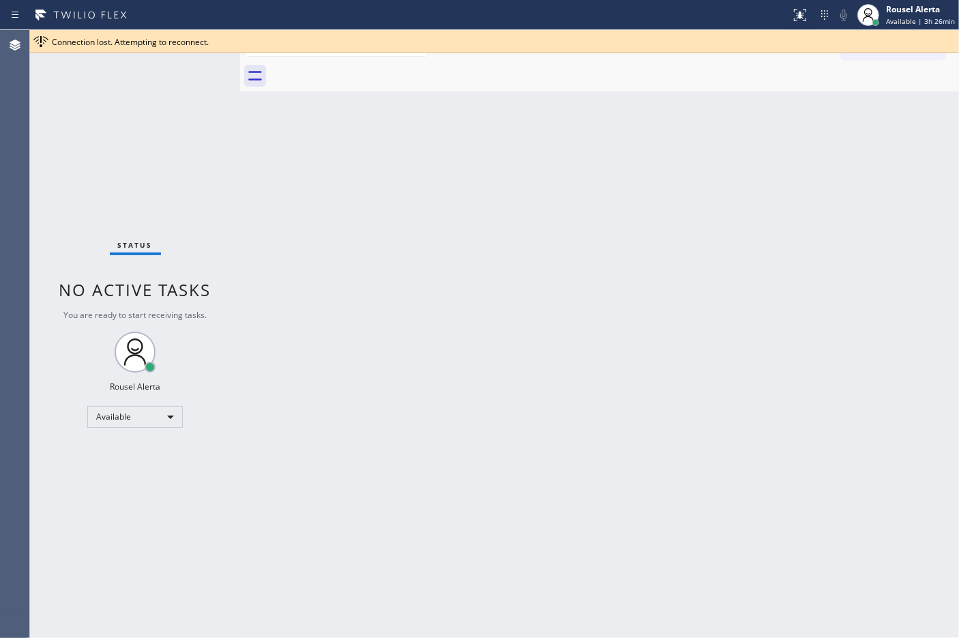
click at [421, 321] on div "Back to Dashboard Change Sender ID Customers Technicians Select a contact Outbo…" at bounding box center [599, 334] width 719 height 608
click at [434, 299] on div "Back to Dashboard Change Sender ID Customers Technicians Select a contact Outbo…" at bounding box center [599, 334] width 719 height 608
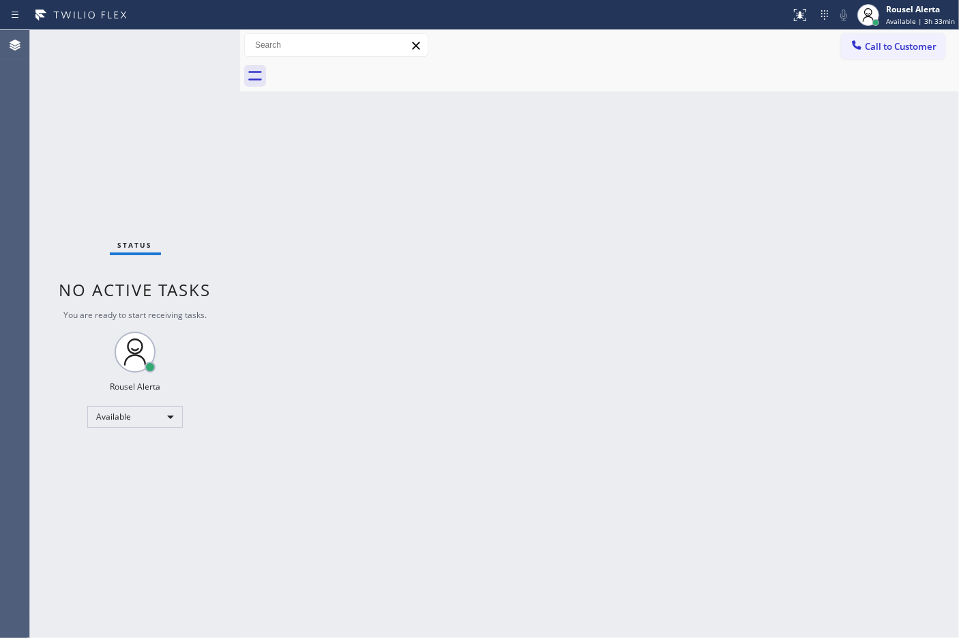
click at [162, 55] on div "Status No active tasks You are ready to start receiving tasks. Rousel Alerta Av…" at bounding box center [135, 334] width 210 height 608
drag, startPoint x: 557, startPoint y: 0, endPoint x: 714, endPoint y: 392, distance: 422.3
click at [714, 392] on div "Back to Dashboard Change Sender ID Customers Technicians Select a contact Outbo…" at bounding box center [599, 334] width 719 height 608
click at [687, 360] on div "Back to Dashboard Change Sender ID Customers Technicians Select a contact Outbo…" at bounding box center [599, 334] width 719 height 608
click at [653, 396] on div "Back to Dashboard Change Sender ID Customers Technicians Select a contact Outbo…" at bounding box center [599, 334] width 719 height 608
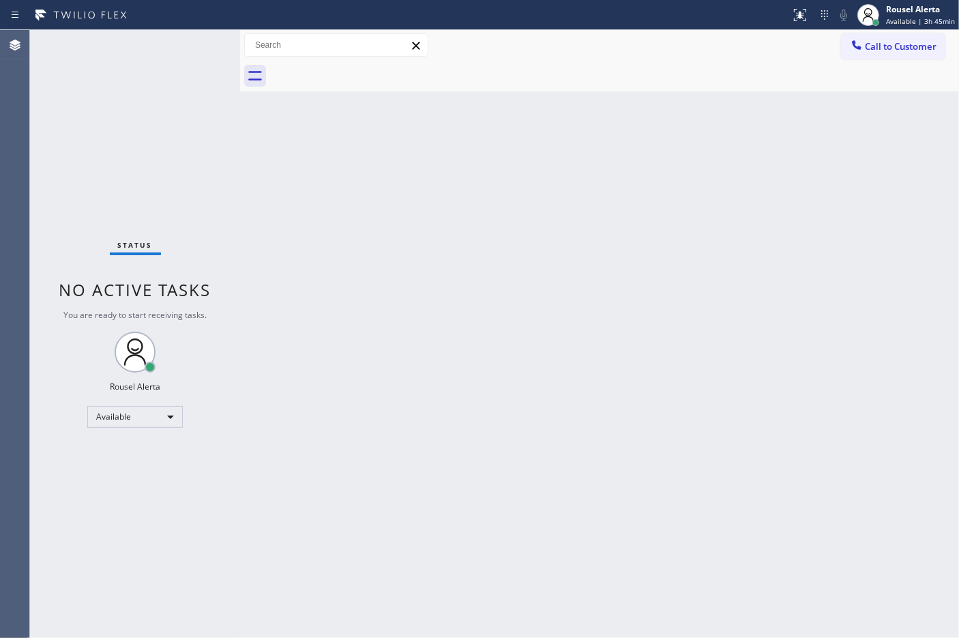
click at [641, 440] on div "Back to Dashboard Change Sender ID Customers Technicians Select a contact Outbo…" at bounding box center [599, 334] width 719 height 608
click at [672, 495] on div "Back to Dashboard Change Sender ID Customers Technicians Select a contact Outbo…" at bounding box center [599, 334] width 719 height 608
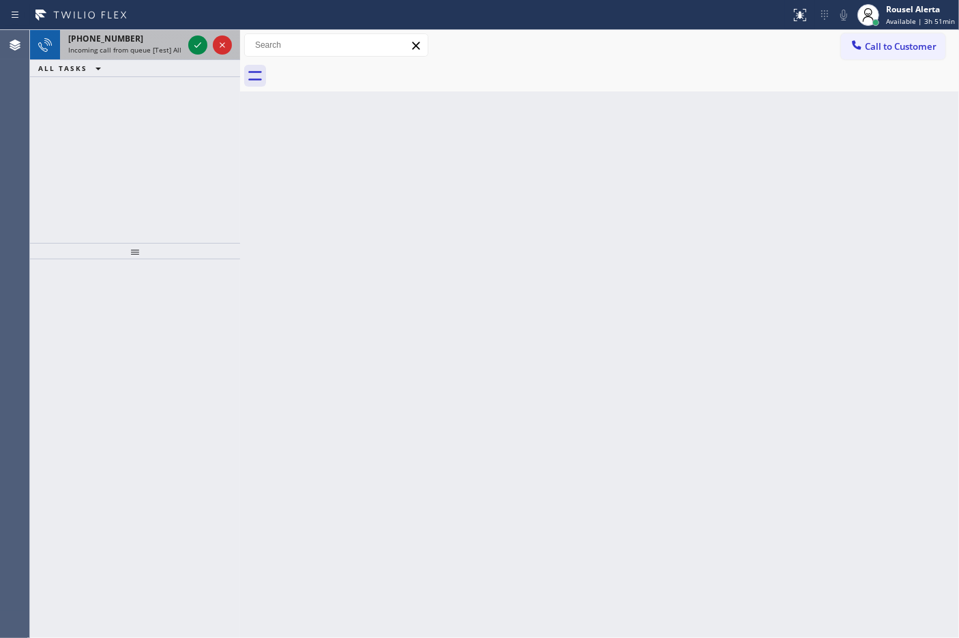
drag, startPoint x: 138, startPoint y: 45, endPoint x: 162, endPoint y: 41, distance: 23.5
click at [140, 45] on span "Incoming call from queue [Test] All" at bounding box center [124, 50] width 113 height 10
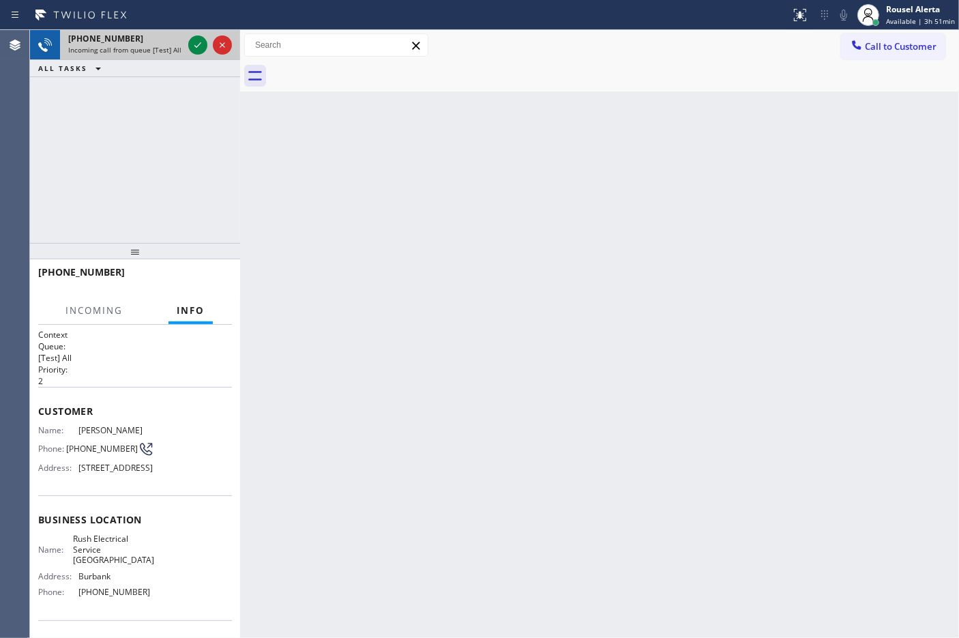
click at [177, 42] on div "[PHONE_NUMBER]" at bounding box center [125, 39] width 115 height 12
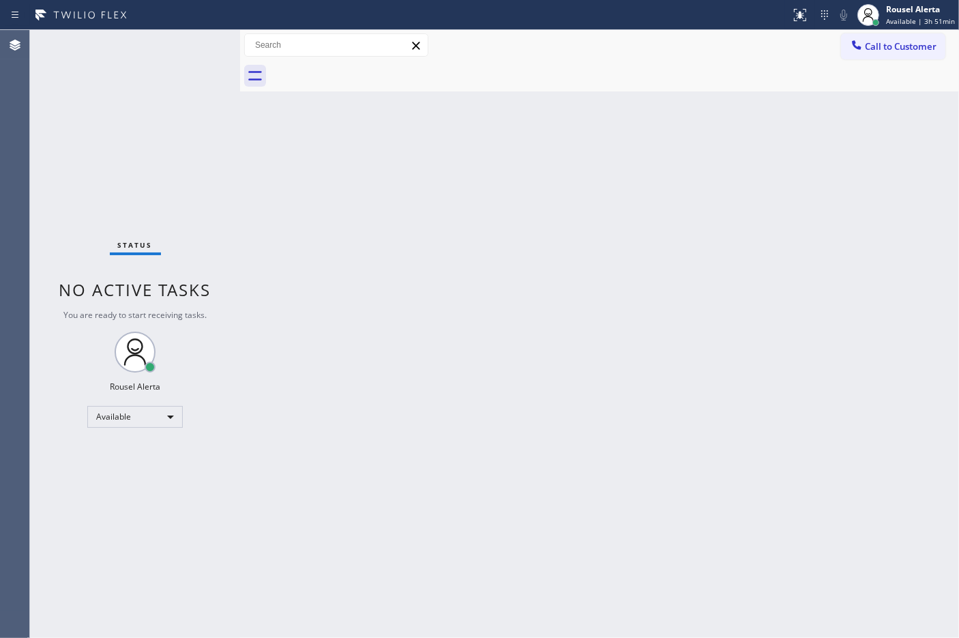
drag, startPoint x: 178, startPoint y: 42, endPoint x: 193, endPoint y: 48, distance: 16.2
click at [193, 48] on div "Status No active tasks You are ready to start receiving tasks. Rousel Alerta Av…" at bounding box center [135, 334] width 210 height 608
click at [193, 51] on div "Status No active tasks You are ready to start receiving tasks. Rousel Alerta Av…" at bounding box center [135, 334] width 210 height 608
click at [186, 83] on div "Status No active tasks You are ready to start receiving tasks. Rousel Alerta Av…" at bounding box center [135, 334] width 210 height 608
click at [406, 350] on div "Back to Dashboard Change Sender ID Customers Technicians Select a contact Outbo…" at bounding box center [599, 334] width 719 height 608
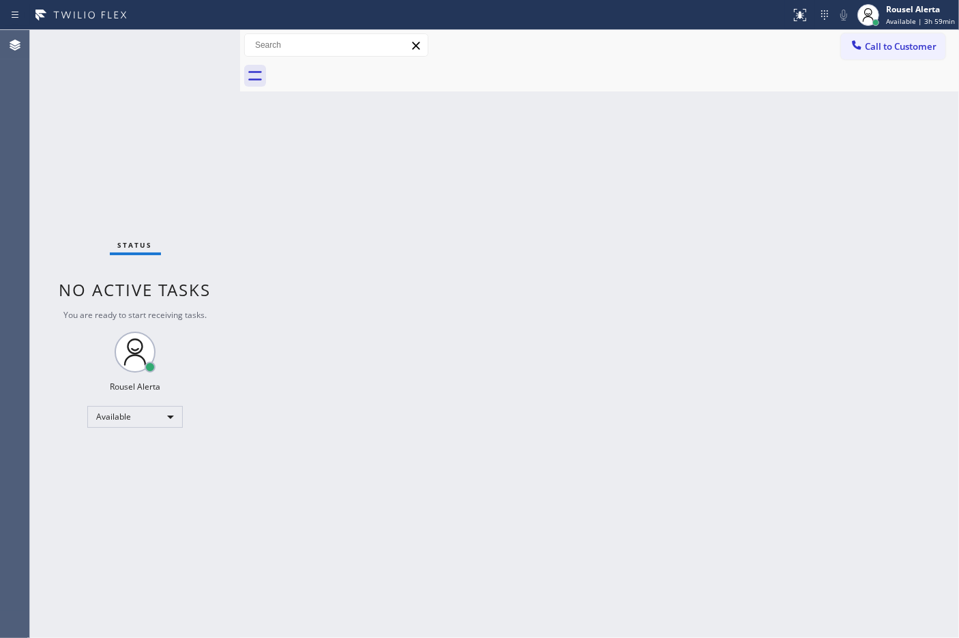
click at [189, 119] on div "Status No active tasks You are ready to start receiving tasks. Rousel Alerta Av…" at bounding box center [135, 334] width 210 height 608
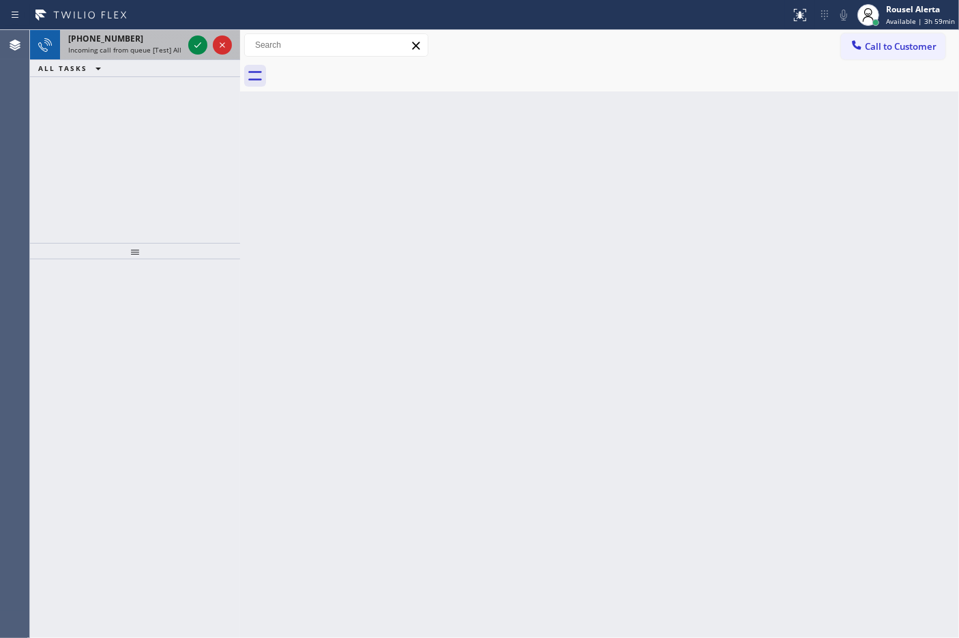
click at [126, 40] on div "[PHONE_NUMBER]" at bounding box center [125, 39] width 115 height 12
click at [186, 46] on div at bounding box center [209, 45] width 49 height 30
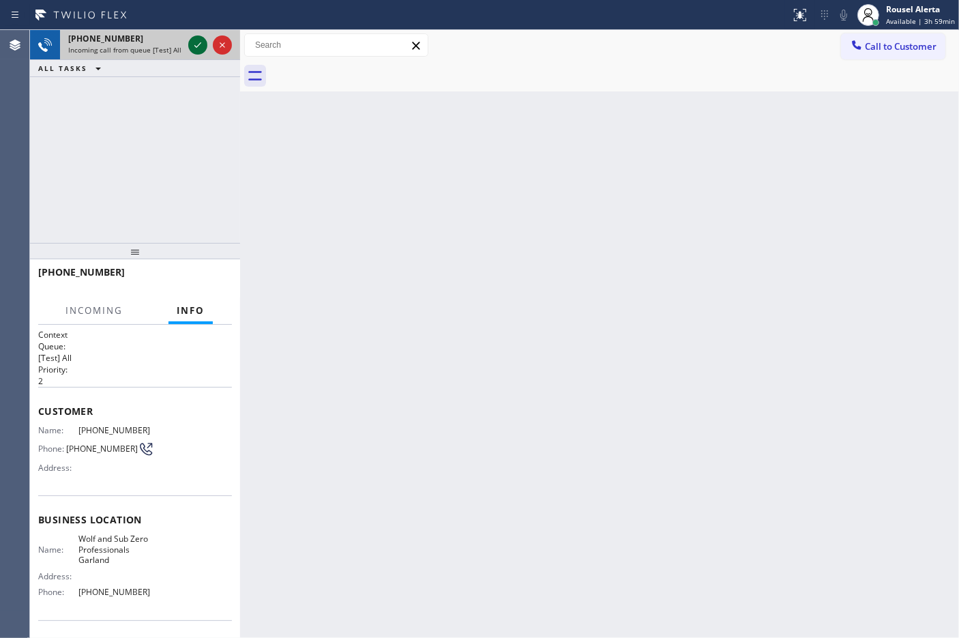
click at [188, 46] on div at bounding box center [209, 45] width 49 height 30
click at [188, 46] on div at bounding box center [197, 45] width 19 height 16
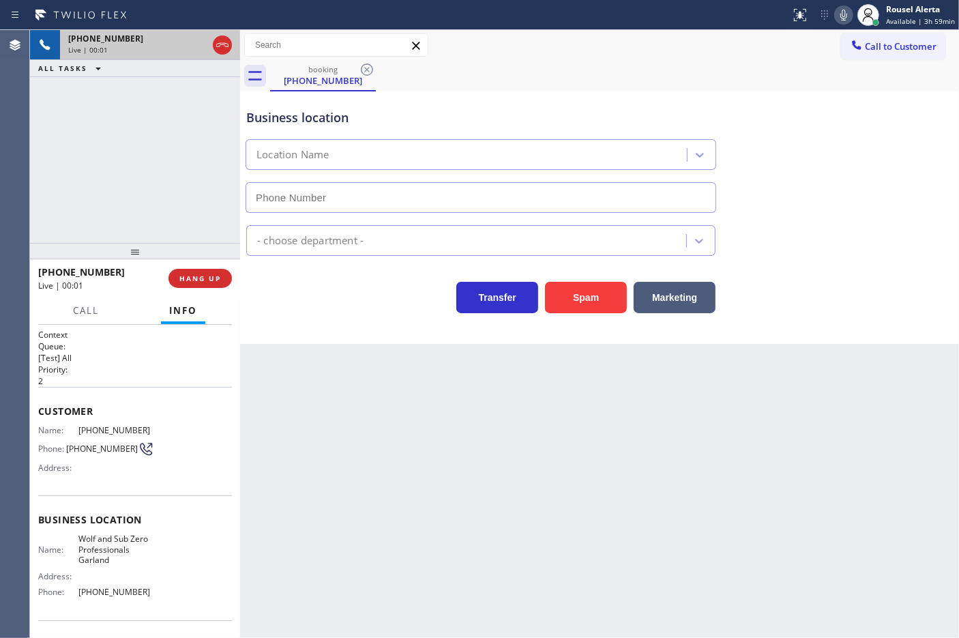
type input "[PHONE_NUMBER]"
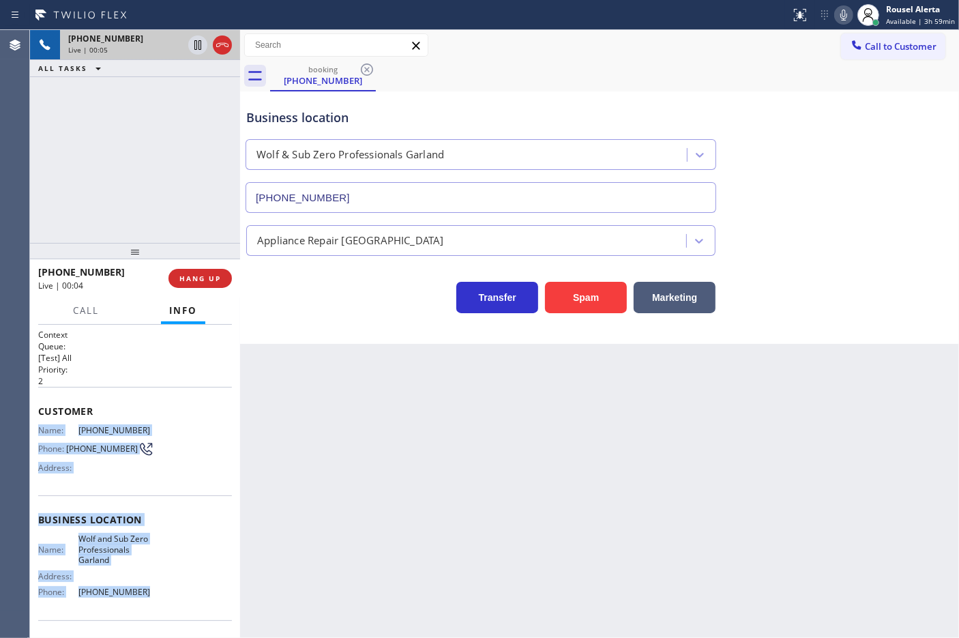
drag, startPoint x: 155, startPoint y: 585, endPoint x: 38, endPoint y: 419, distance: 203.0
click at [38, 419] on div "Context Queue: [Test] All Priority: 2 Customer Name: [PHONE_NUMBER] Phone: [PHO…" at bounding box center [135, 526] width 194 height 395
copy div "Name: [PHONE_NUMBER] Phone: [PHONE_NUMBER] Address: Business location Name: [PE…"
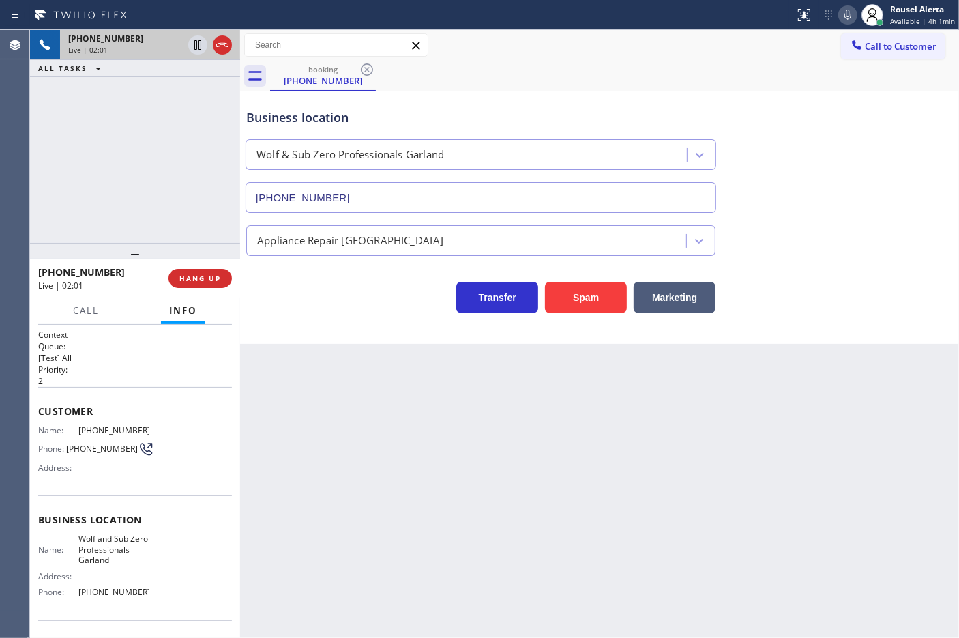
click at [143, 76] on div "ALL TASKS ALL TASKS ACTIVE TASKS TASKS IN WRAP UP" at bounding box center [135, 68] width 210 height 17
click at [193, 50] on icon at bounding box center [198, 45] width 16 height 16
click at [846, 17] on icon at bounding box center [847, 15] width 16 height 16
click at [734, 117] on div "Business location Wolf & Sub Zero Professionals Garland [PHONE_NUMBER]" at bounding box center [599, 150] width 712 height 123
click at [850, 12] on icon at bounding box center [847, 15] width 16 height 16
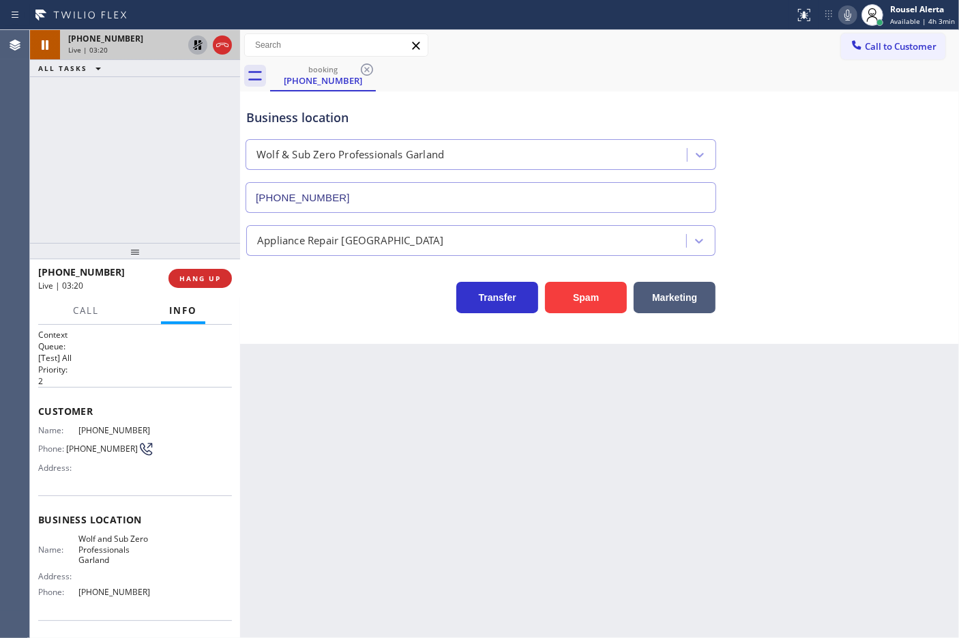
click at [193, 45] on icon at bounding box center [198, 45] width 16 height 16
click at [201, 278] on span "HANG UP" at bounding box center [200, 278] width 42 height 10
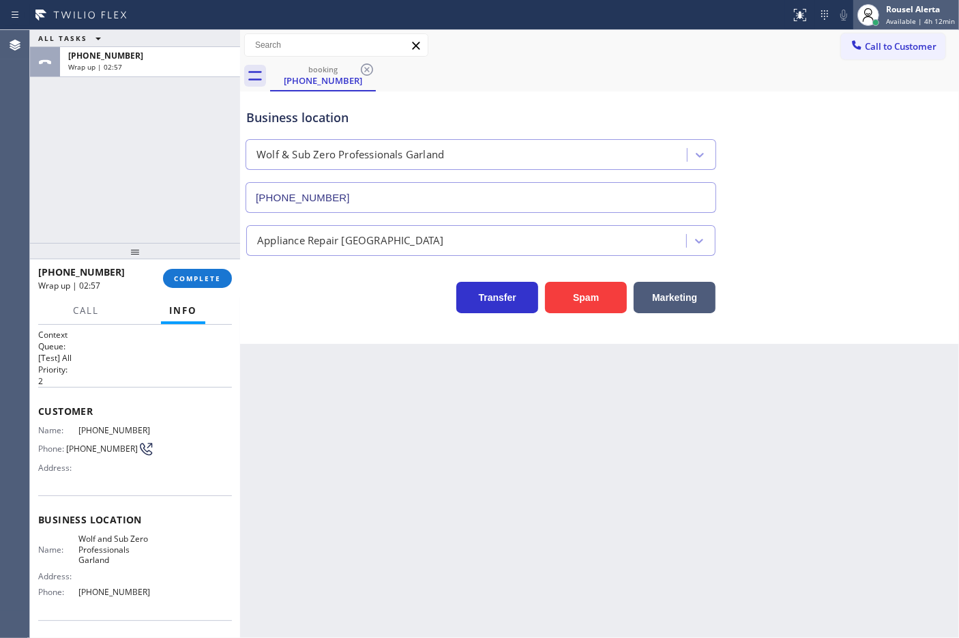
click at [905, 17] on span "Available | 4h 12min" at bounding box center [920, 21] width 69 height 10
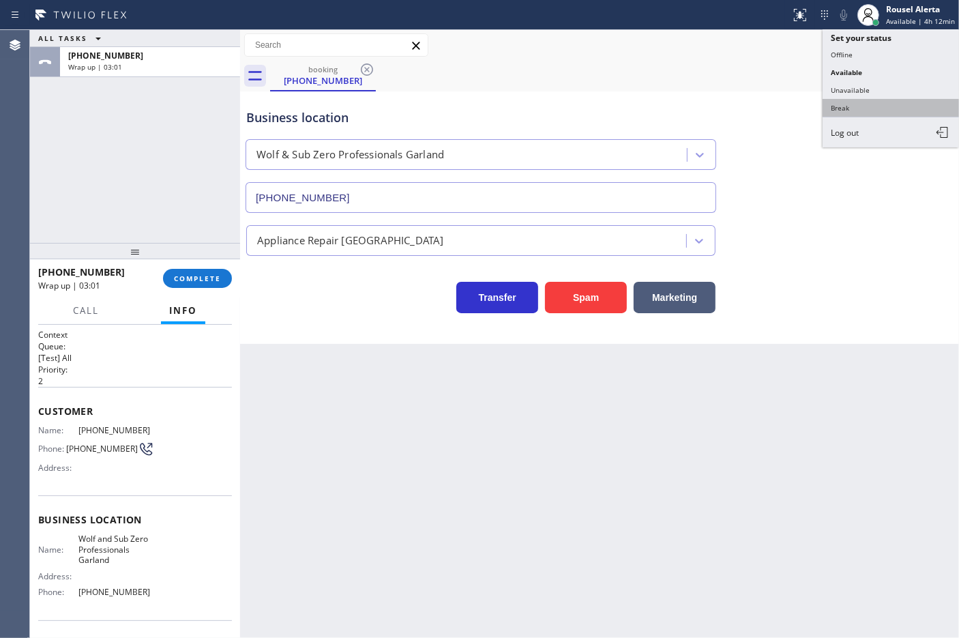
click at [905, 101] on button "Break" at bounding box center [890, 108] width 136 height 18
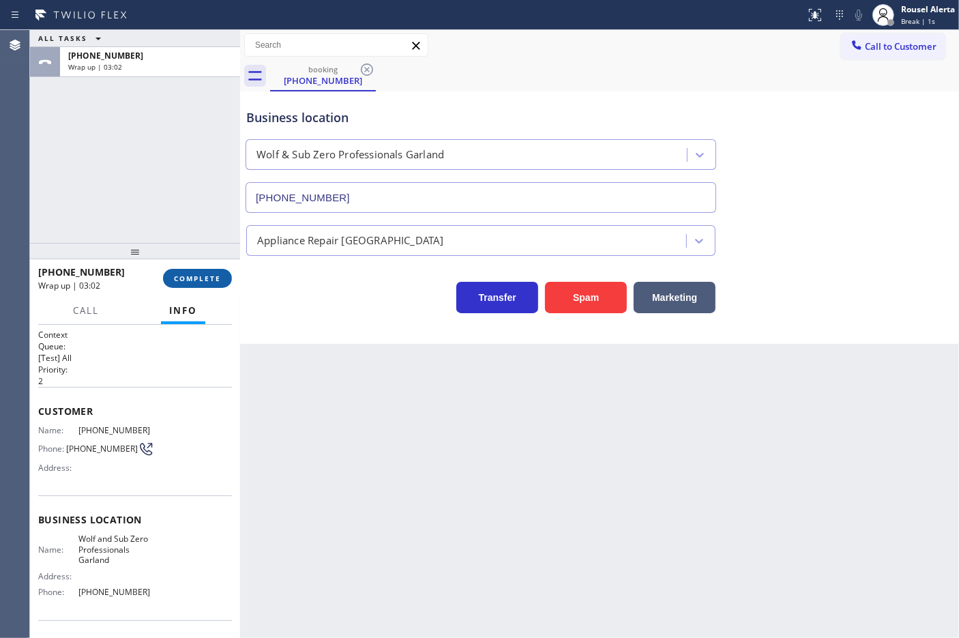
click at [190, 277] on span "COMPLETE" at bounding box center [197, 278] width 47 height 10
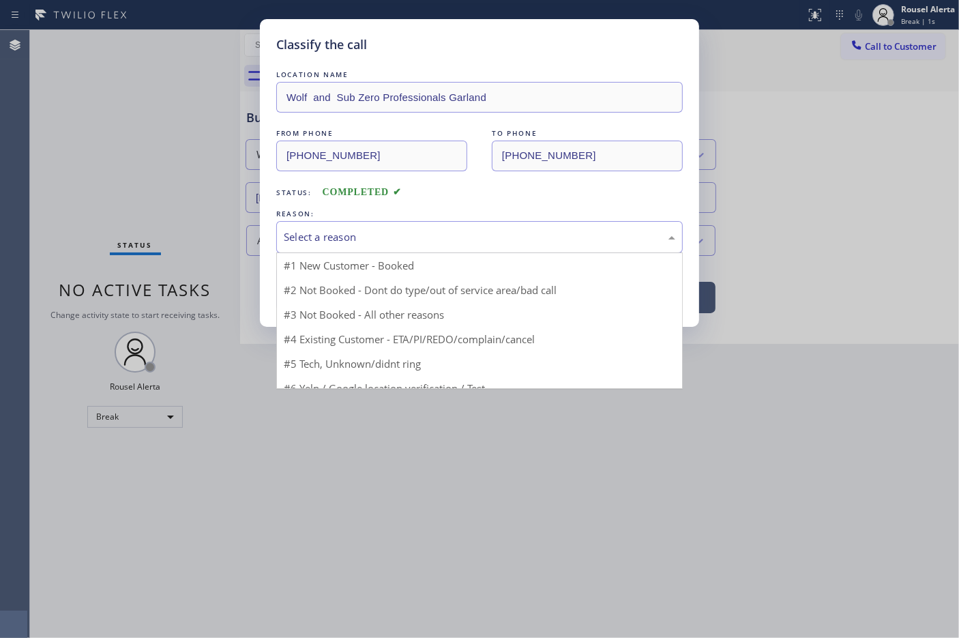
click at [355, 243] on div "Select a reason" at bounding box center [479, 237] width 391 height 16
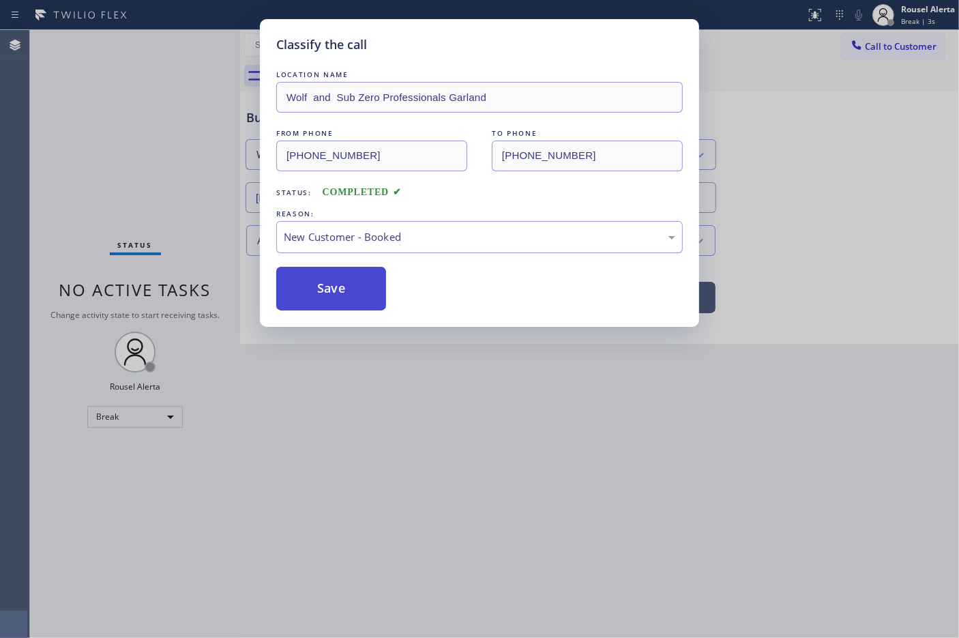
click at [351, 288] on button "Save" at bounding box center [331, 289] width 110 height 44
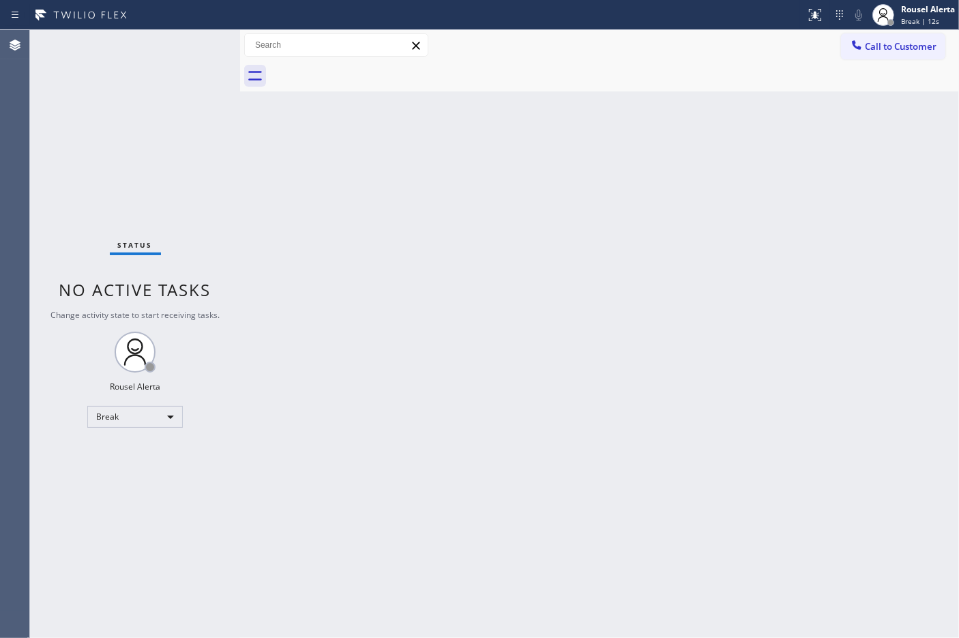
click at [157, 63] on div "Status No active tasks Change activity state to start receiving tasks. Rousel A…" at bounding box center [135, 334] width 210 height 608
click at [362, 550] on div "Back to Dashboard Change Sender ID Customers Technicians Select a contact Outbo…" at bounding box center [599, 334] width 719 height 608
click at [140, 53] on div "Status No active tasks Change activity state to start receiving tasks. Rousel A…" at bounding box center [135, 334] width 210 height 608
